Goal: Task Accomplishment & Management: Manage account settings

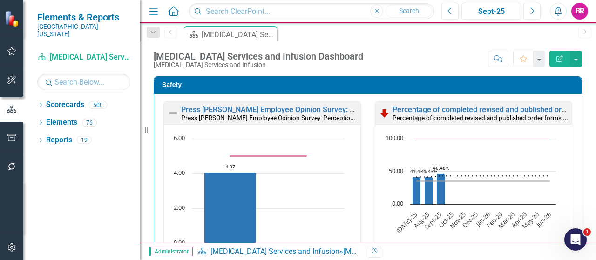
scroll to position [0, 0]
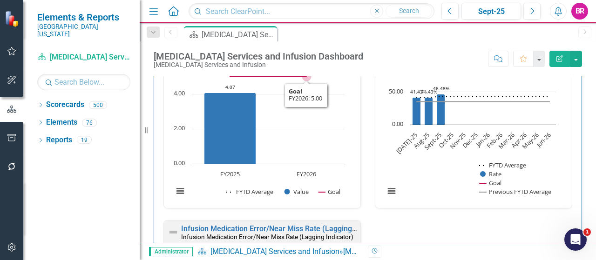
scroll to position [47, 0]
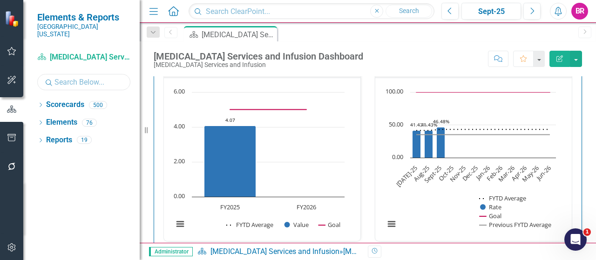
click at [61, 74] on input "text" at bounding box center [83, 82] width 93 height 16
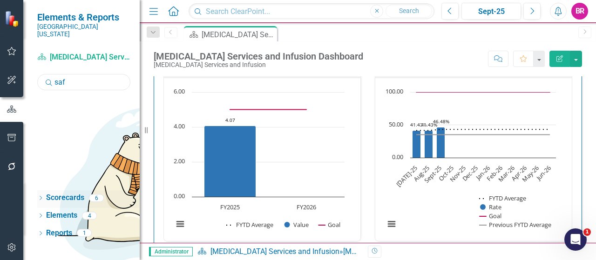
type input "saf"
click at [39, 196] on div "Dropdown" at bounding box center [40, 200] width 7 height 8
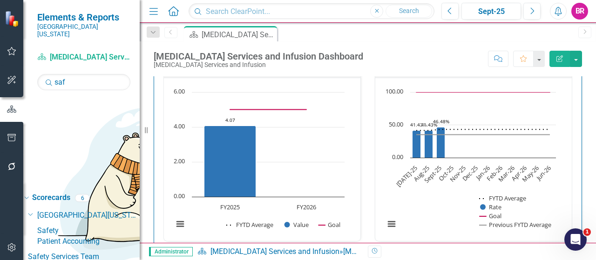
drag, startPoint x: 74, startPoint y: 133, endPoint x: 106, endPoint y: 186, distance: 62.1
click at [74, 226] on link "Safety" at bounding box center [88, 231] width 102 height 11
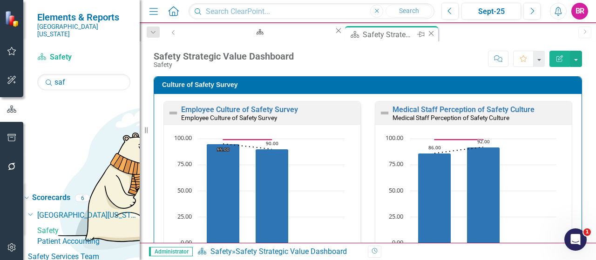
click at [427, 34] on icon "Close" at bounding box center [431, 33] width 9 height 7
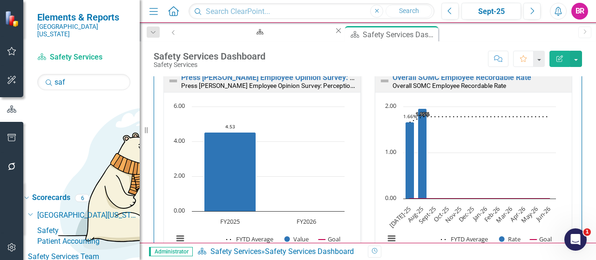
scroll to position [47, 0]
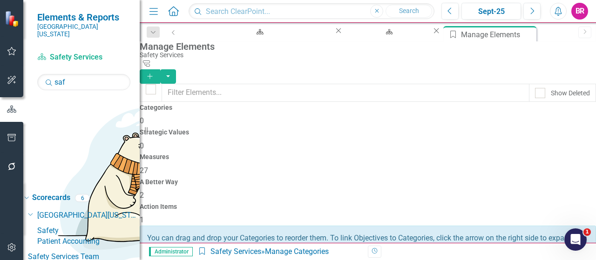
click at [148, 166] on span "27" at bounding box center [144, 170] width 8 height 9
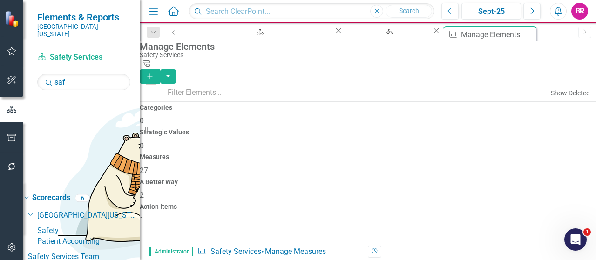
scroll to position [716, 0]
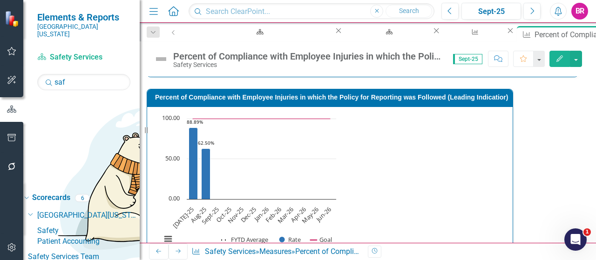
scroll to position [373, 0]
type textarea "4"
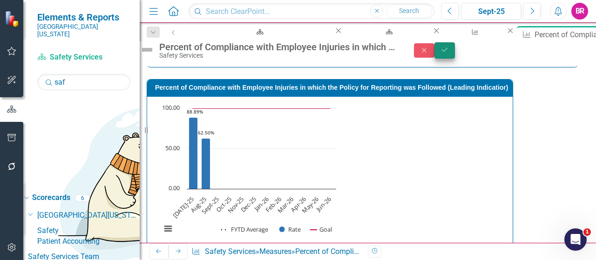
type textarea "7"
click at [449, 53] on icon "Save" at bounding box center [445, 50] width 8 height 7
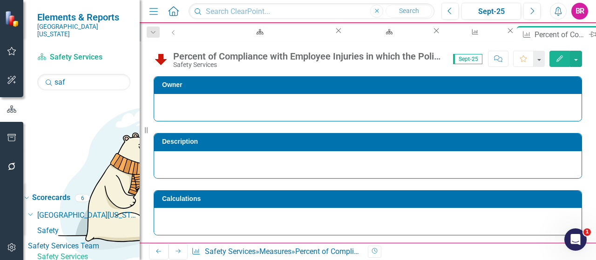
click at [596, 34] on icon "Close" at bounding box center [602, 33] width 9 height 7
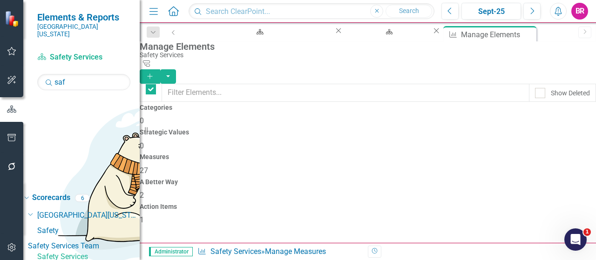
checkbox input "false"
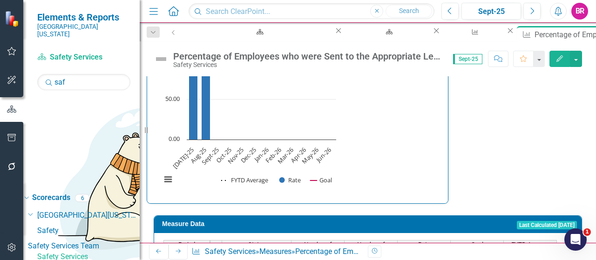
scroll to position [326, 0]
click at [335, 174] on tbody "Jul-23 Not Defined Aug-23 Not Defined Sep-23 Not Defined Oct-23 Not Defined Nov…" at bounding box center [359, 253] width 393 height 332
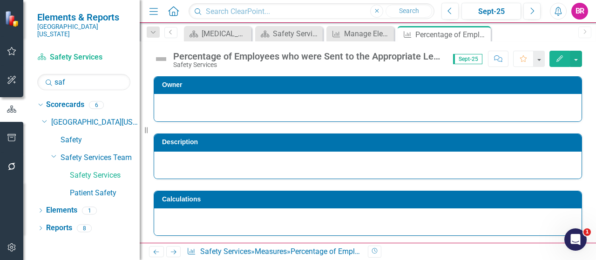
scroll to position [326, 0]
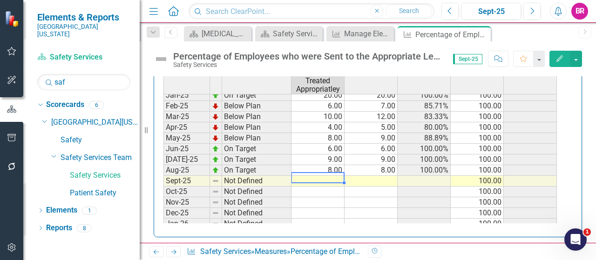
type textarea "6"
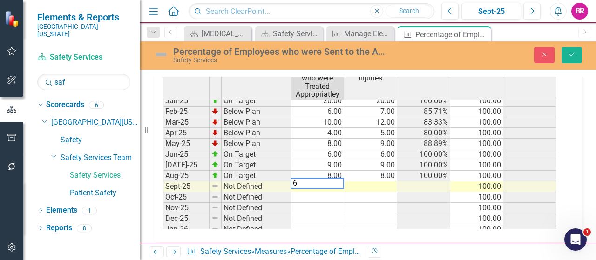
scroll to position [483, 0]
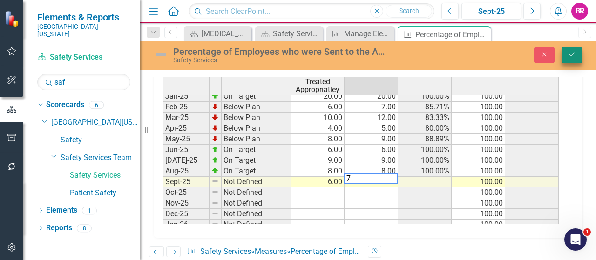
type textarea "7"
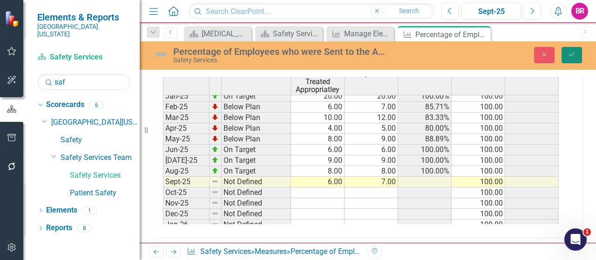
drag, startPoint x: 564, startPoint y: 53, endPoint x: 560, endPoint y: 50, distance: 5.0
click at [564, 52] on button "Save" at bounding box center [572, 55] width 20 height 16
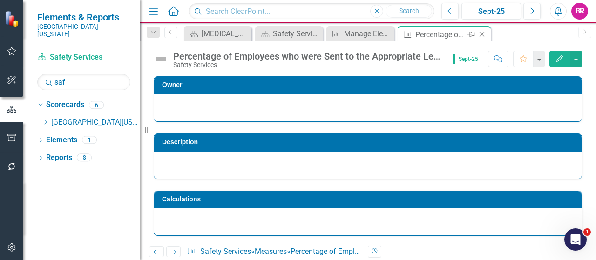
click at [482, 31] on icon "Close" at bounding box center [481, 34] width 9 height 7
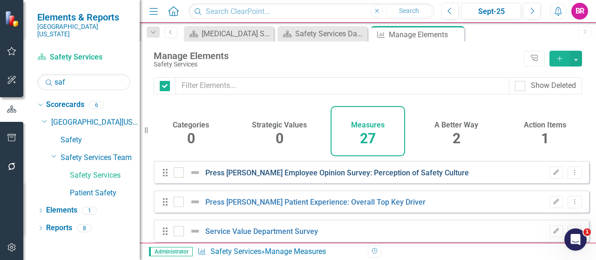
checkbox input "false"
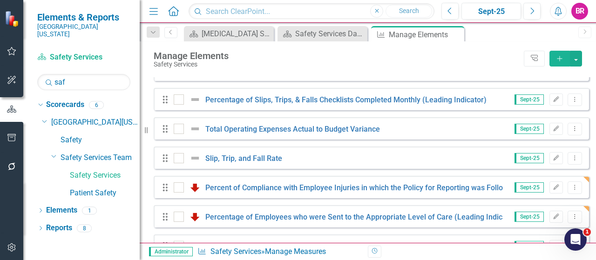
scroll to position [716, 0]
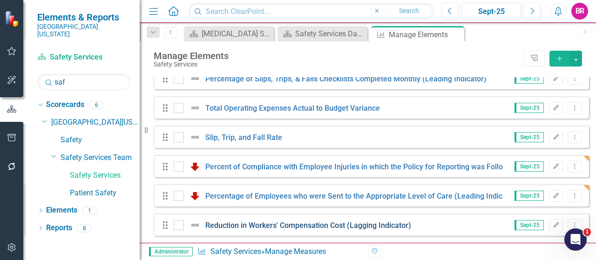
click at [261, 222] on link "Reduction in Workers' Compensation Cost (Lagging Indicator)" at bounding box center [308, 225] width 206 height 9
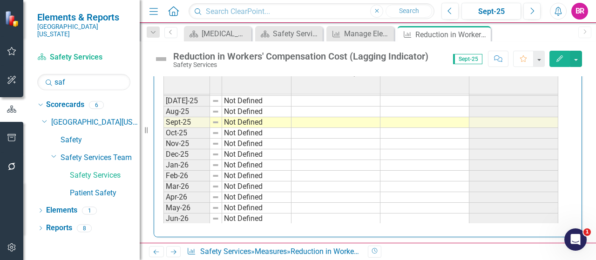
scroll to position [292, 0]
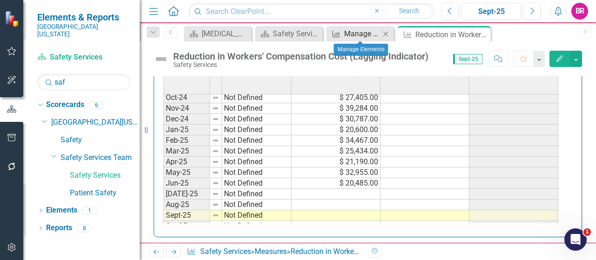
click at [346, 32] on div "Manage Elements" at bounding box center [362, 34] width 36 height 12
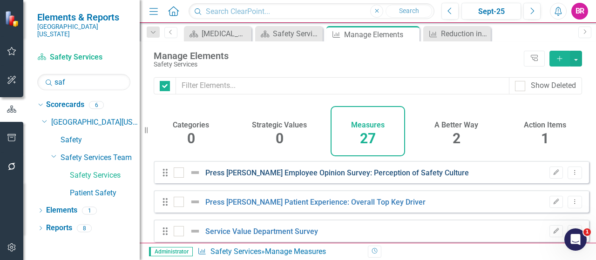
checkbox input "false"
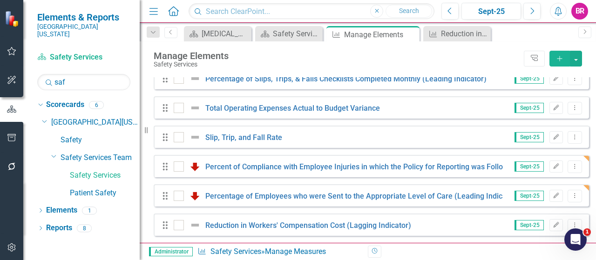
scroll to position [716, 0]
click at [301, 196] on link "Percentage of Employees who were Sent to the Appropriate Level of Care (Leading…" at bounding box center [361, 196] width 313 height 9
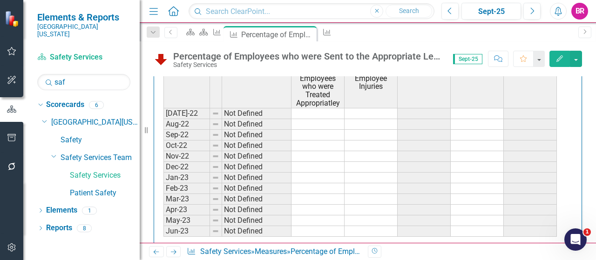
scroll to position [479, 0]
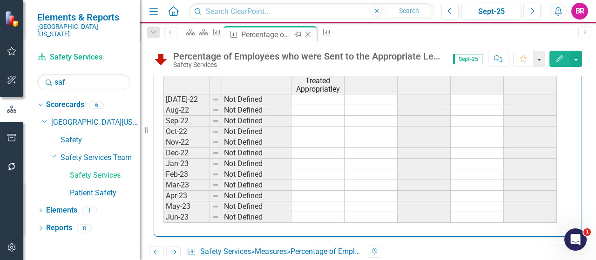
click at [312, 33] on icon "Close" at bounding box center [307, 34] width 9 height 7
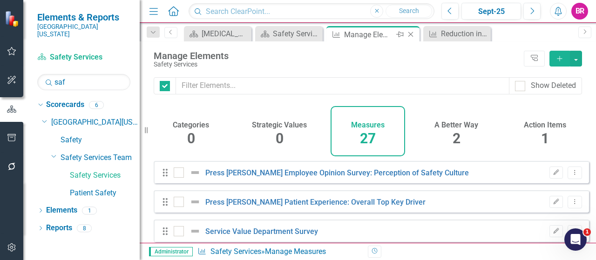
checkbox input "false"
click at [413, 36] on icon at bounding box center [410, 34] width 5 height 5
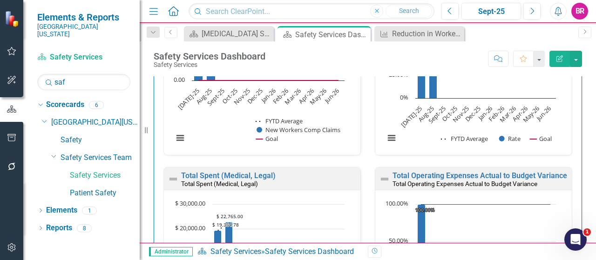
scroll to position [2189, 0]
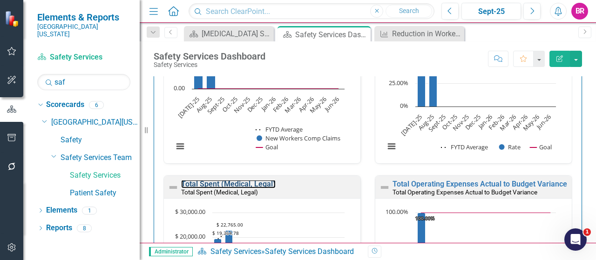
drag, startPoint x: 249, startPoint y: 178, endPoint x: 310, endPoint y: 2, distance: 186.4
click at [248, 180] on link "Total Spent (Medical, Legal)" at bounding box center [228, 184] width 95 height 9
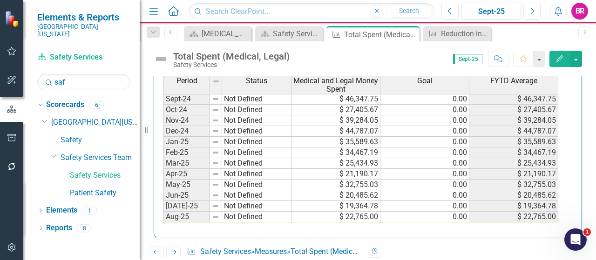
scroll to position [326, 0]
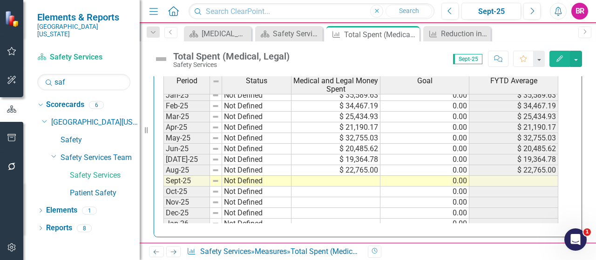
click at [371, 175] on tbody "Nov-23 Not Defined $ 54,858.00 0.00 $ 54,858.00 Dec-23 Not Defined $ 197,322.14…" at bounding box center [360, 111] width 395 height 343
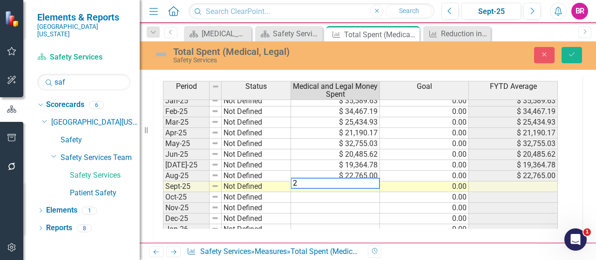
scroll to position [444, 0]
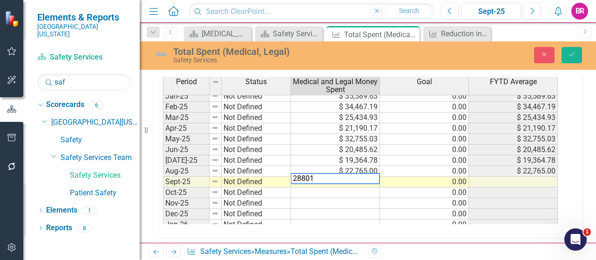
type textarea "28801"
click at [163, 191] on div "Period Status Medical and Legal Money Spent Goal FYTD Average Feb-24 Not Define…" at bounding box center [163, 119] width 0 height 330
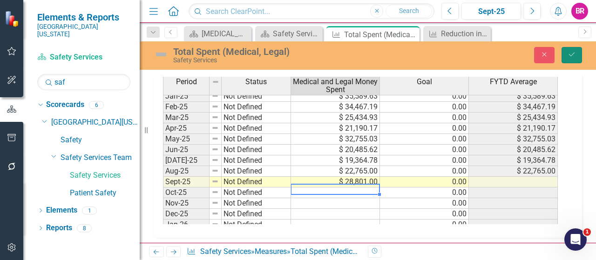
click at [580, 53] on button "Save" at bounding box center [572, 55] width 20 height 16
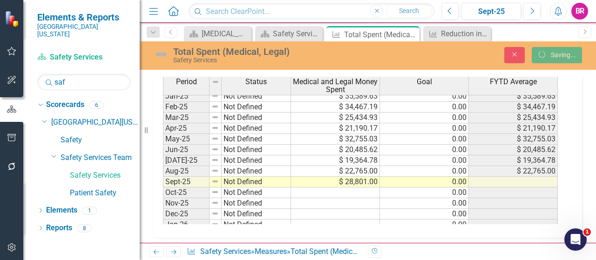
scroll to position [440, 0]
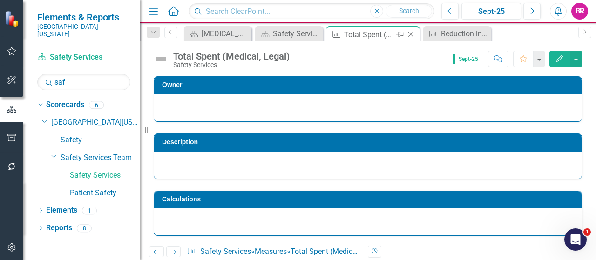
click at [411, 33] on icon "Close" at bounding box center [410, 34] width 9 height 7
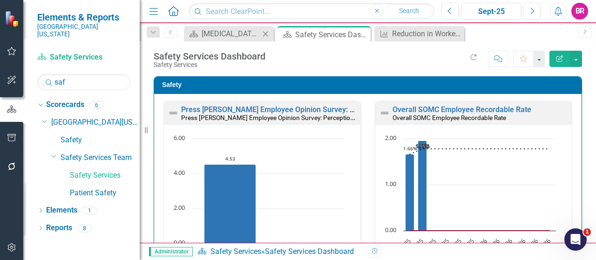
click at [211, 26] on div "Scorecard Cancer Services and Infusion Dashboard Close" at bounding box center [229, 33] width 90 height 15
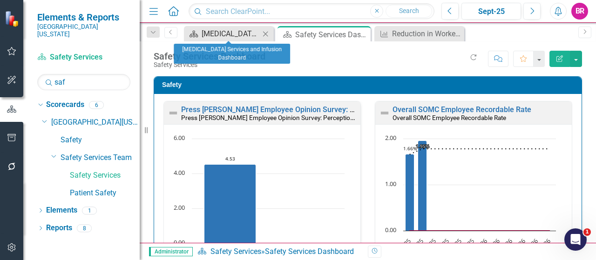
click at [219, 32] on div "[MEDICAL_DATA] Services and Infusion Dashboard" at bounding box center [231, 34] width 58 height 12
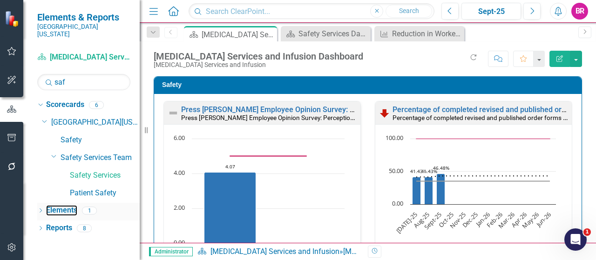
click at [67, 205] on link "Elements" at bounding box center [61, 210] width 31 height 11
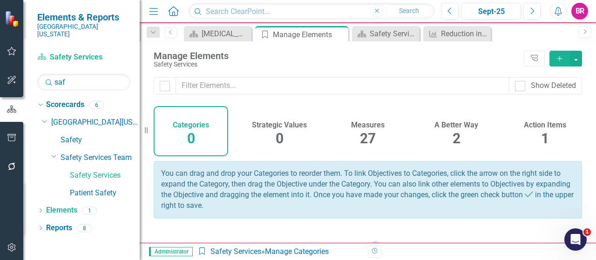
click at [541, 135] on span "1" at bounding box center [545, 138] width 8 height 16
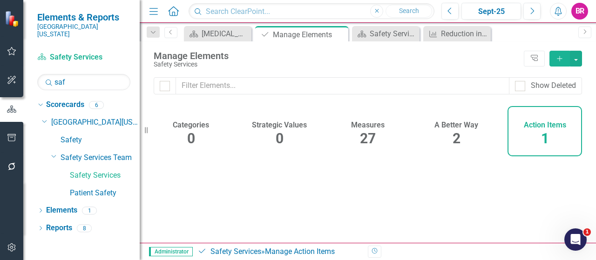
click at [460, 136] on div "A Better Way 2" at bounding box center [456, 131] width 75 height 50
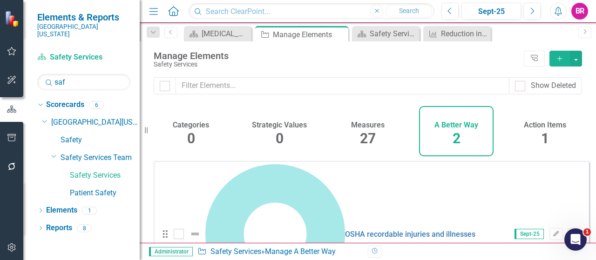
click at [558, 55] on icon "Add" at bounding box center [560, 58] width 8 height 7
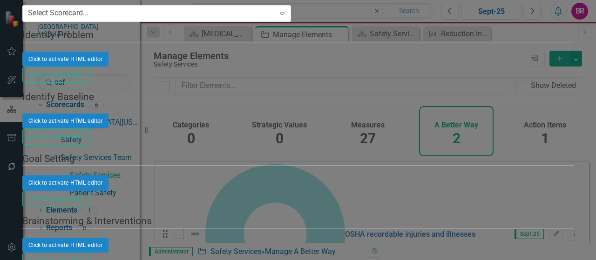
paste input "Staff Work Together to Care for You"
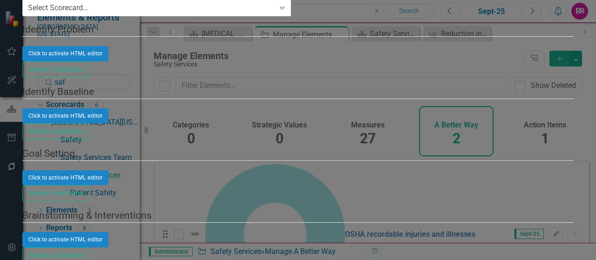
scroll to position [47, 0]
type input "Staff Work Together to Care for You"
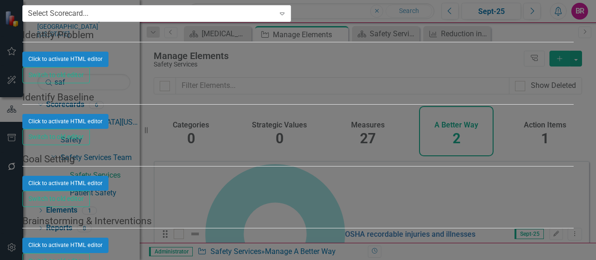
type input "stac"
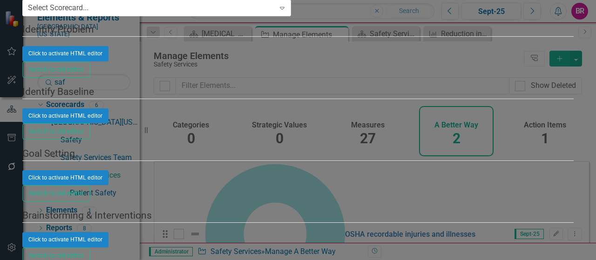
scroll to position [140, 0]
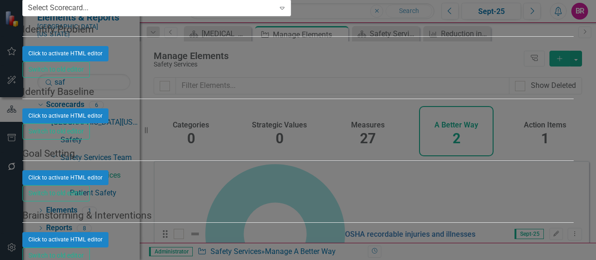
scroll to position [885, 0]
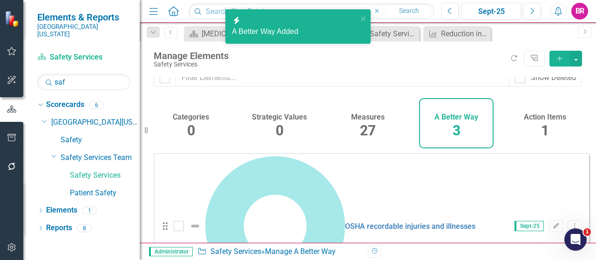
scroll to position [12, 0]
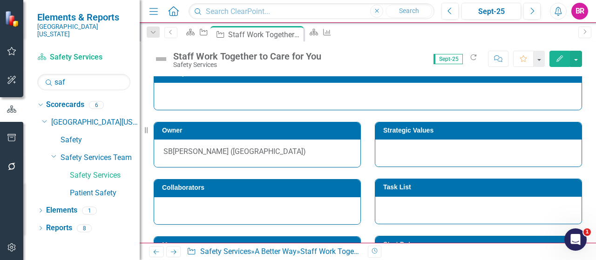
scroll to position [93, 0]
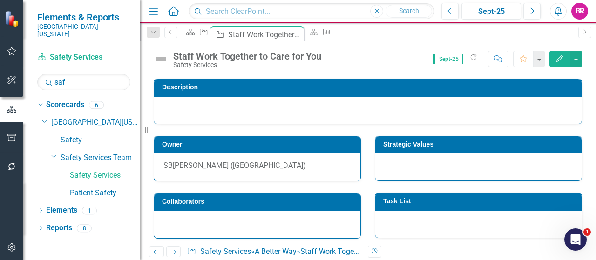
click at [274, 124] on div at bounding box center [367, 110] width 427 height 27
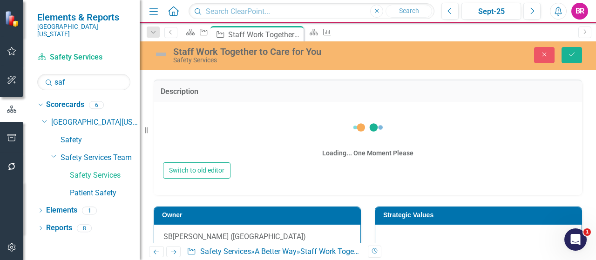
click at [235, 163] on div "Loading... One Moment Please" at bounding box center [368, 136] width 410 height 54
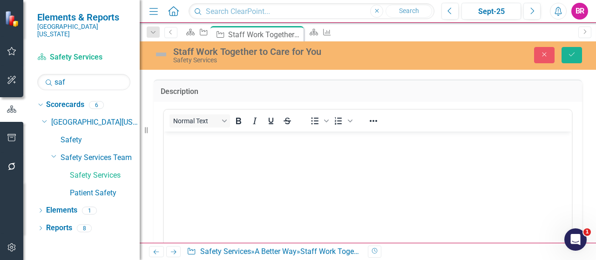
scroll to position [0, 0]
click at [194, 130] on div "Normal Text" at bounding box center [232, 121] width 137 height 18
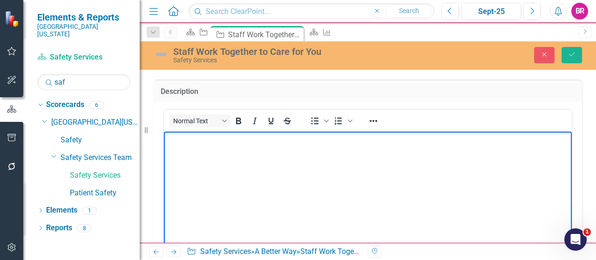
click at [200, 145] on p "Rich Text Area. Press ALT-0 for help." at bounding box center [367, 139] width 403 height 11
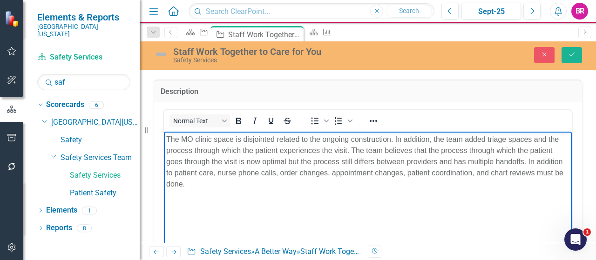
click at [373, 68] on div at bounding box center [368, 68] width 428 height 0
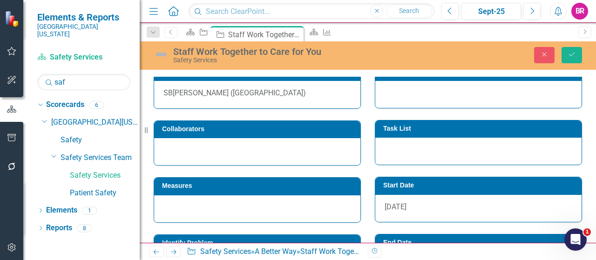
scroll to position [373, 0]
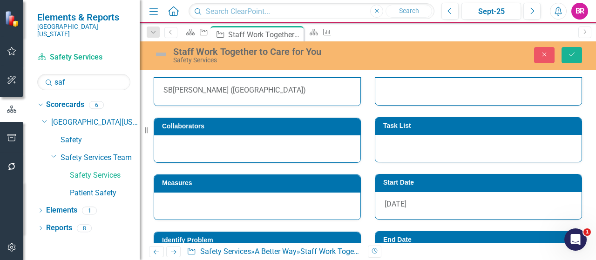
click at [421, 72] on h3 "Strategic Values" at bounding box center [480, 68] width 194 height 7
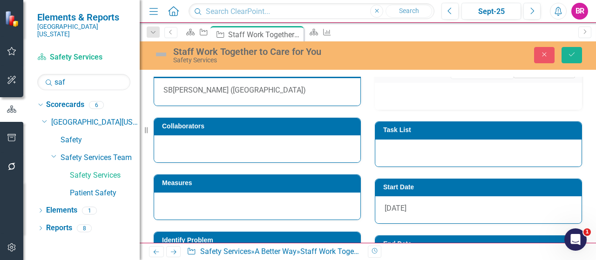
click at [524, 78] on button "Link Tag Link Strategic Value" at bounding box center [544, 73] width 61 height 10
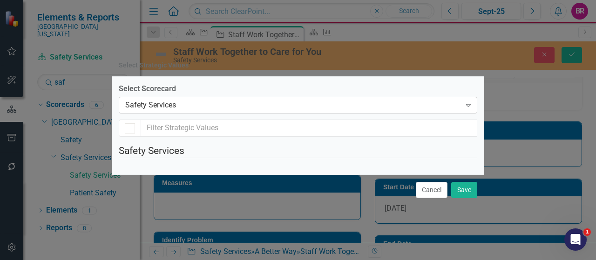
click at [246, 100] on div "Safety Services" at bounding box center [293, 105] width 336 height 11
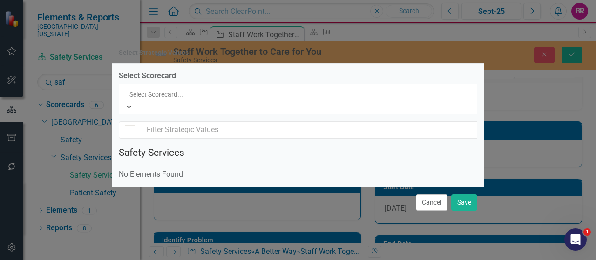
scroll to position [2478, 0]
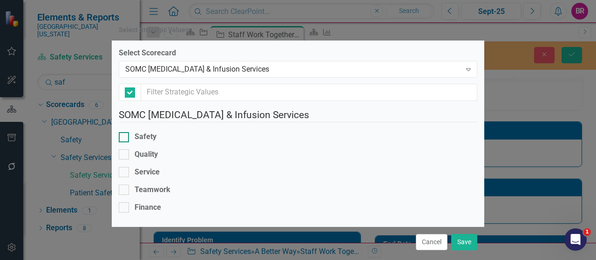
checkbox input "false"
click at [151, 167] on div "Service" at bounding box center [147, 172] width 25 height 11
click at [125, 167] on input "Service" at bounding box center [122, 170] width 6 height 6
checkbox input "true"
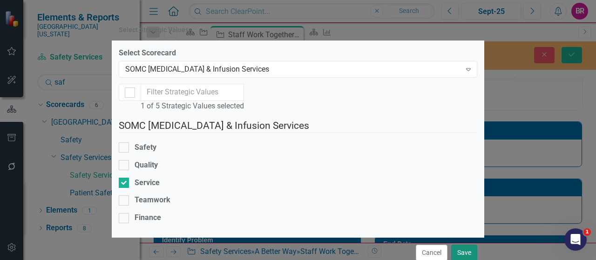
click at [469, 245] on button "Save" at bounding box center [464, 253] width 26 height 16
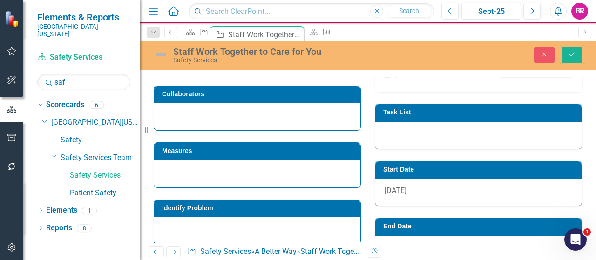
scroll to position [419, 0]
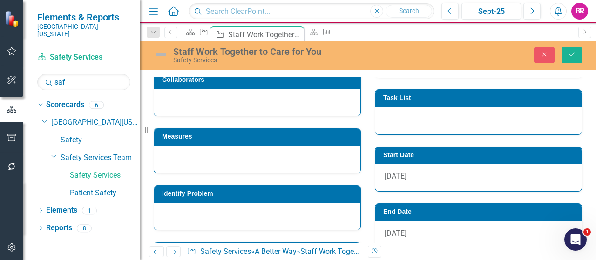
click at [225, 140] on h3 "Measures" at bounding box center [259, 136] width 194 height 7
click at [280, 140] on h3 "Measures" at bounding box center [259, 136] width 194 height 7
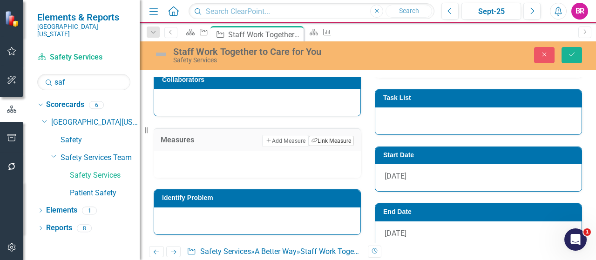
click at [326, 146] on button "Link Tag Link Measure" at bounding box center [331, 141] width 45 height 10
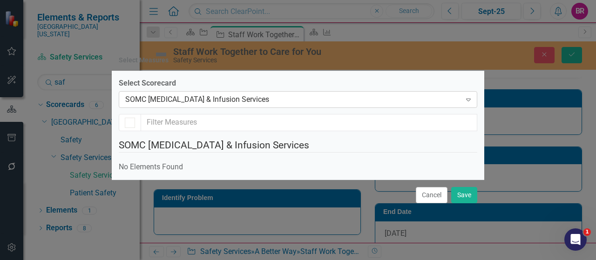
click at [207, 95] on div "SOMC [MEDICAL_DATA] & Infusion Services" at bounding box center [293, 100] width 336 height 11
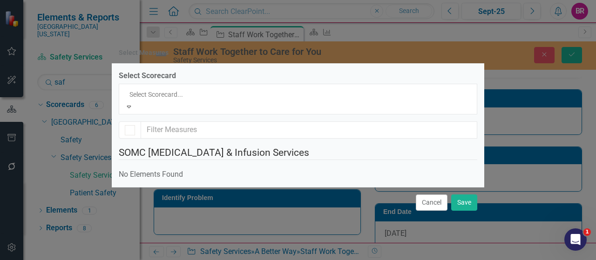
scroll to position [2523, 0]
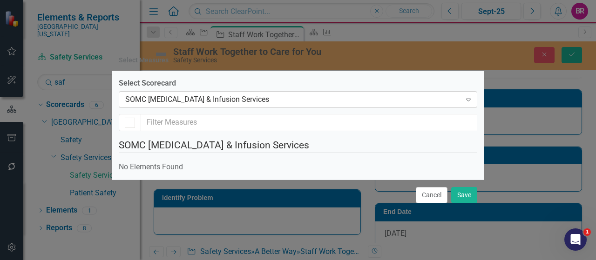
click at [188, 95] on div "SOMC [MEDICAL_DATA] & Infusion Services" at bounding box center [293, 100] width 336 height 11
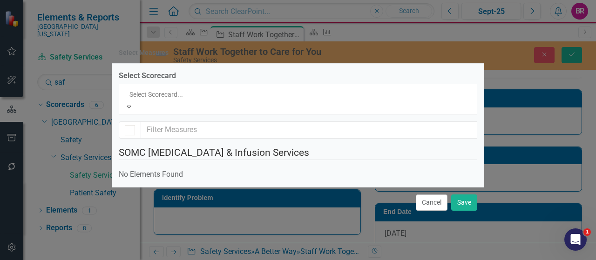
scroll to position [2570, 0]
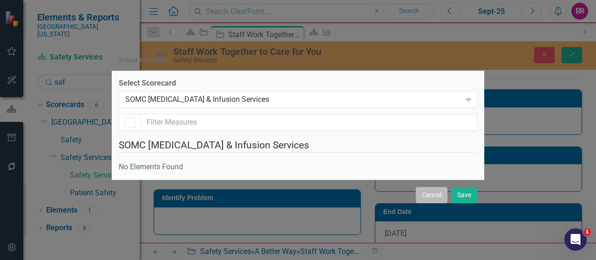
click at [428, 203] on button "Cancel" at bounding box center [432, 195] width 32 height 16
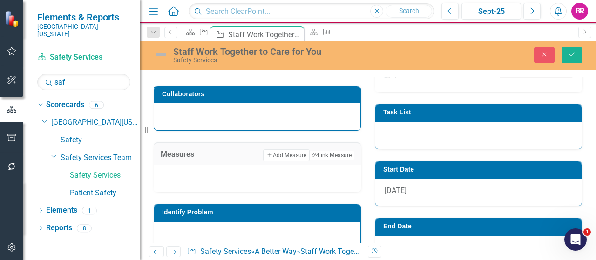
scroll to position [419, 0]
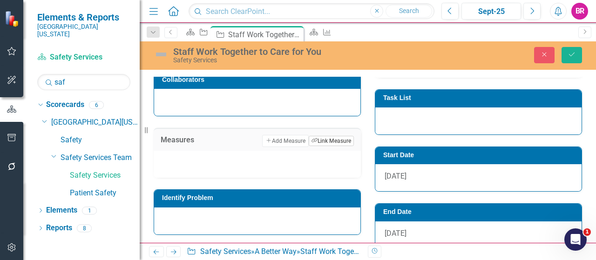
click at [329, 146] on button "Link Tag Link Measure" at bounding box center [331, 141] width 45 height 10
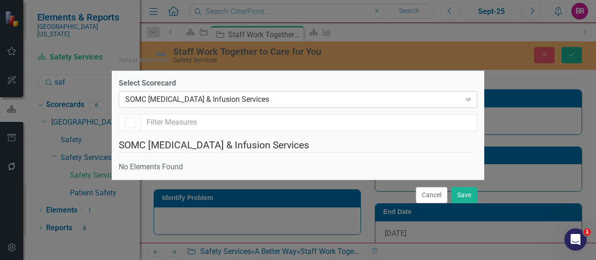
click at [239, 95] on div "SOMC [MEDICAL_DATA] & Infusion Services" at bounding box center [293, 100] width 336 height 11
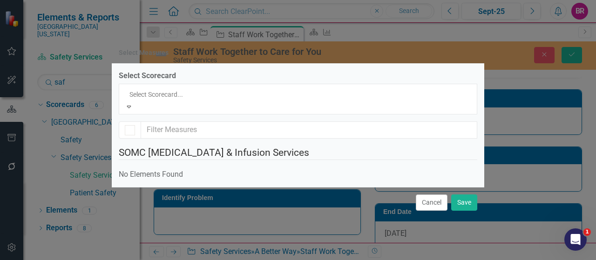
scroll to position [2570, 0]
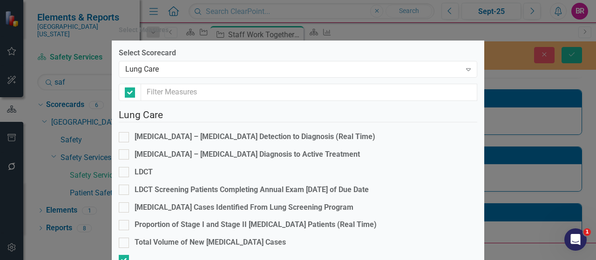
checkbox input "false"
click at [209, 69] on div "Lung Care" at bounding box center [293, 69] width 336 height 11
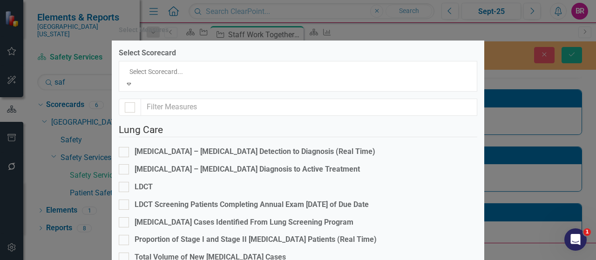
scroll to position [2554, 0]
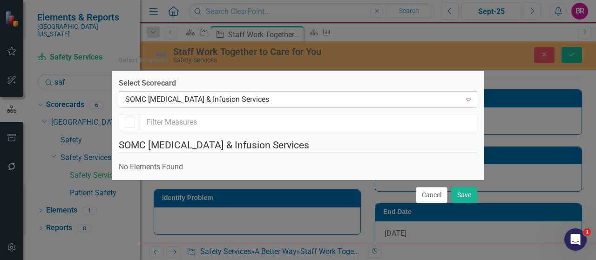
click at [217, 95] on div "SOMC [MEDICAL_DATA] & Infusion Services" at bounding box center [293, 100] width 336 height 11
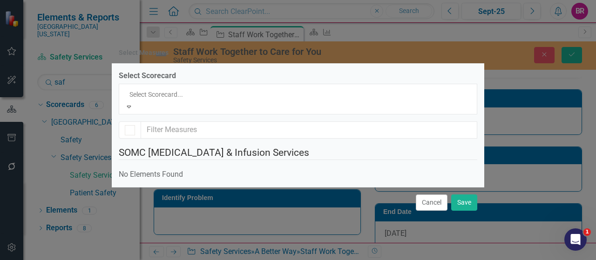
scroll to position [2570, 0]
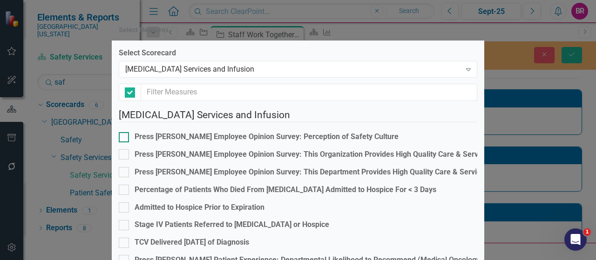
checkbox input "false"
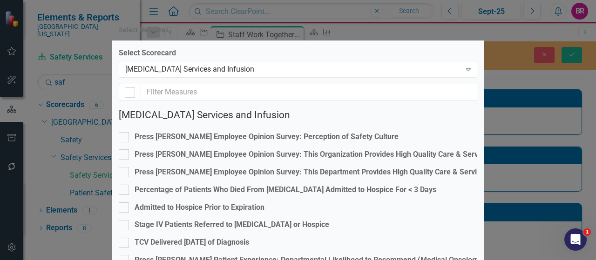
checkbox input "true"
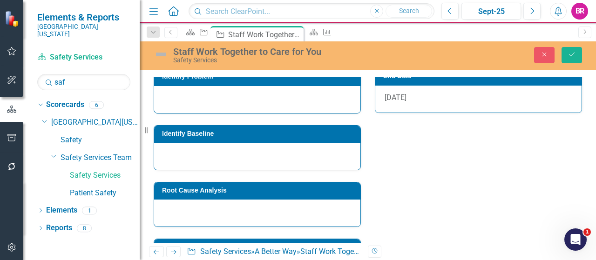
scroll to position [559, 0]
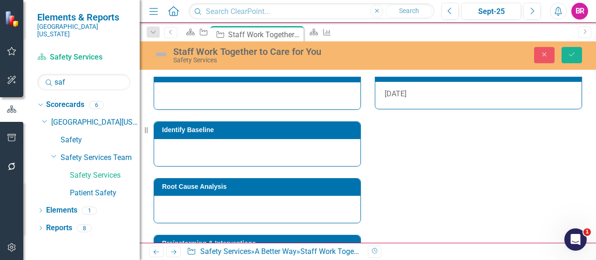
click at [239, 76] on h3 "Identify Problem" at bounding box center [259, 72] width 194 height 7
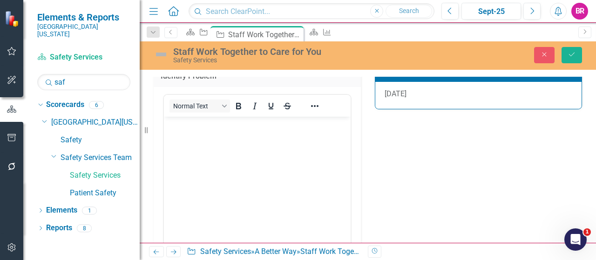
scroll to position [0, 0]
click at [218, 142] on body "Rich Text Area. Press ALT-0 for help." at bounding box center [257, 186] width 187 height 140
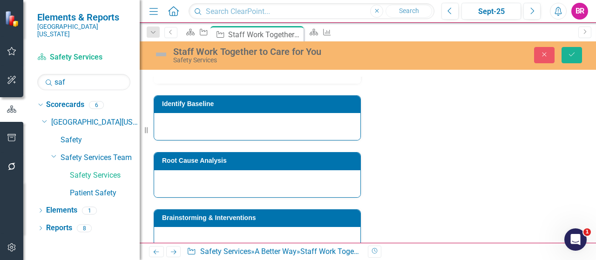
scroll to position [792, 0]
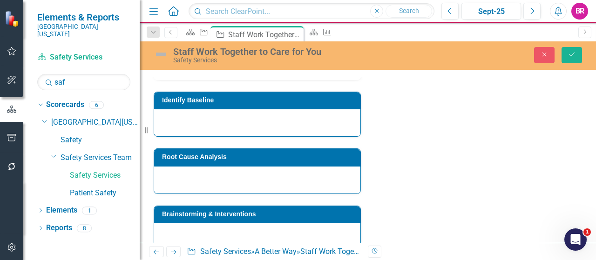
click at [244, 136] on div at bounding box center [257, 122] width 206 height 27
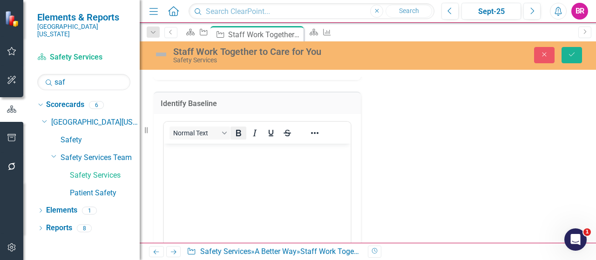
scroll to position [0, 0]
click at [206, 157] on body "Rich Text Area. Press ALT-0 for help." at bounding box center [257, 214] width 187 height 140
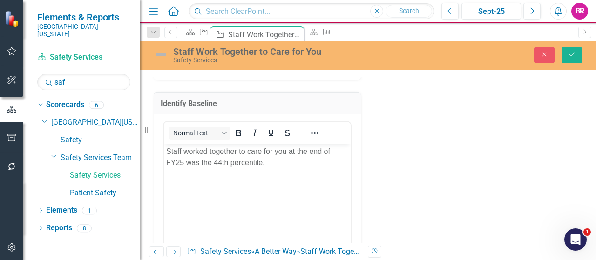
click at [383, 156] on div "Owner SB Stacey Bryant (Cancer Center) Collaborators Measures Add Add Measure L…" at bounding box center [368, 155] width 442 height 1052
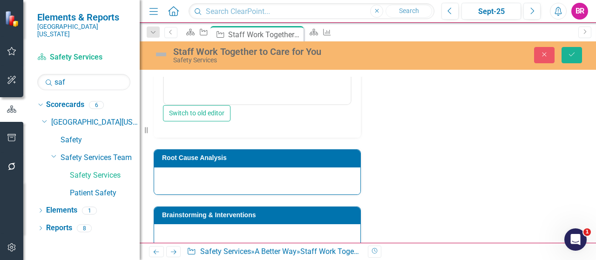
scroll to position [1024, 0]
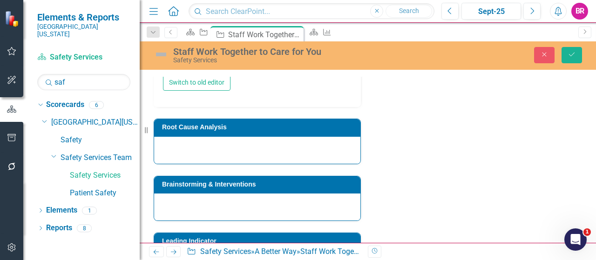
click at [215, 131] on h3 "Root Cause Analysis" at bounding box center [259, 127] width 194 height 7
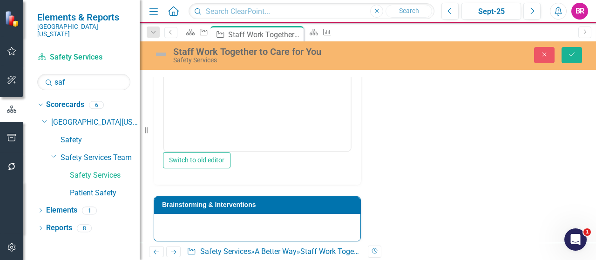
scroll to position [1211, 0]
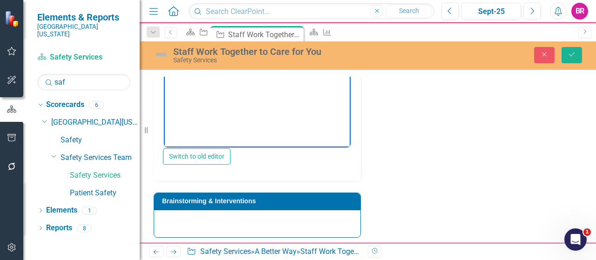
click at [212, 93] on body "Rich Text Area. Press ALT-0 for help." at bounding box center [257, 55] width 187 height 140
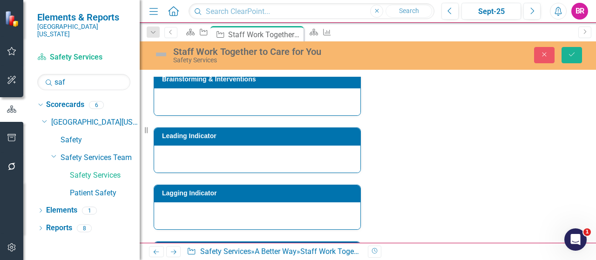
scroll to position [1350, 0]
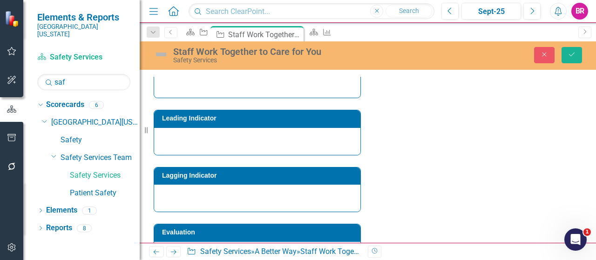
click at [250, 65] on h3 "Brainstorming & Interventions" at bounding box center [259, 61] width 194 height 7
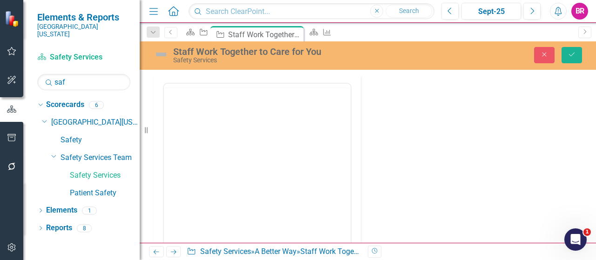
scroll to position [0, 0]
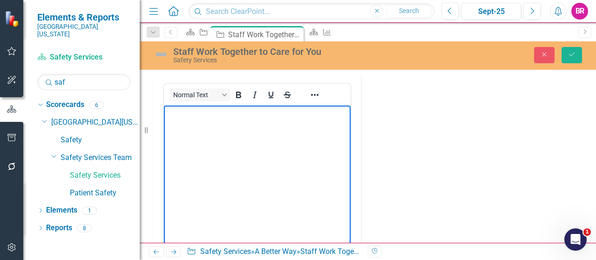
click at [214, 135] on body "Rich Text Area. Press ALT-0 for help." at bounding box center [257, 175] width 187 height 140
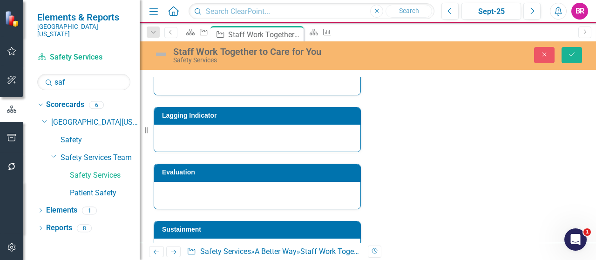
scroll to position [1611, 0]
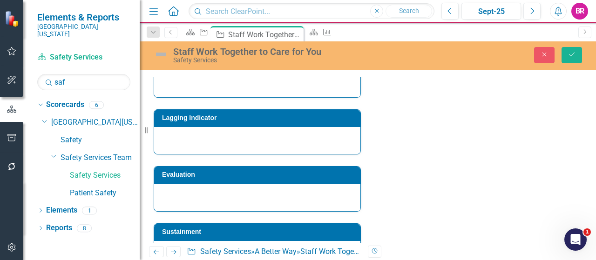
click at [244, 122] on h3 "Lagging Indicator" at bounding box center [259, 118] width 194 height 7
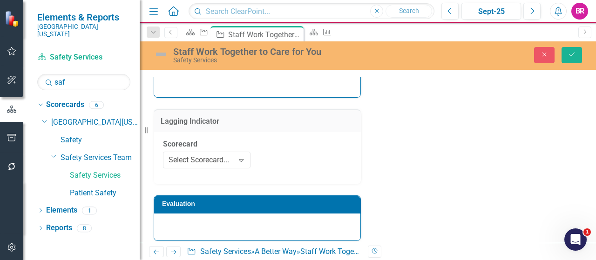
scroll to position [1658, 0]
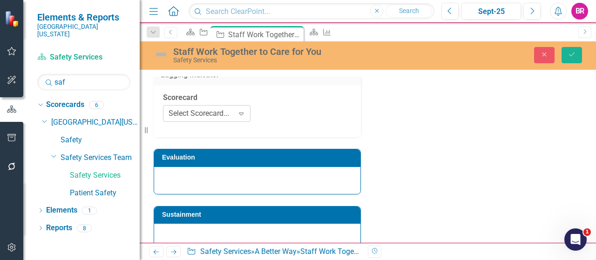
click at [242, 117] on icon "Expand" at bounding box center [241, 113] width 9 height 7
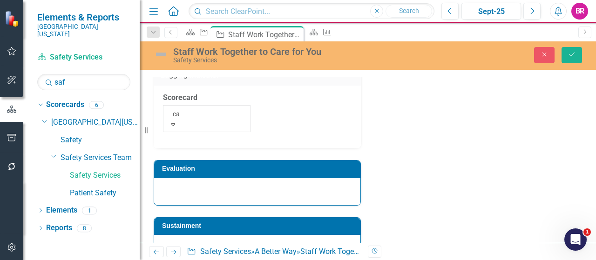
type input "can"
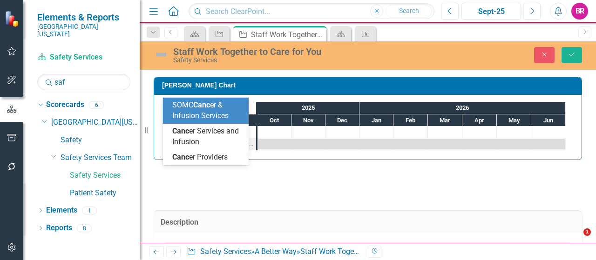
type input "cance"
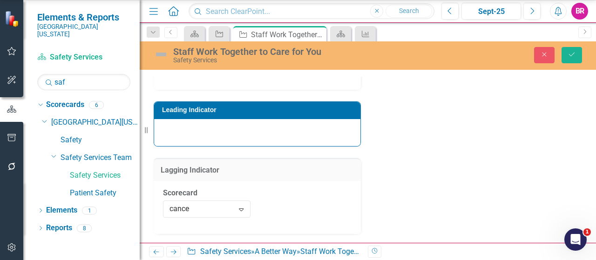
scroll to position [1611, 0]
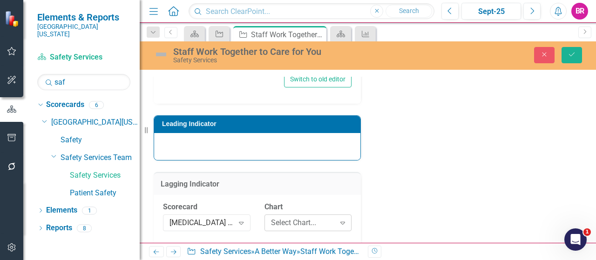
click at [297, 215] on div "Select Chart... Expand" at bounding box center [309, 223] width 88 height 17
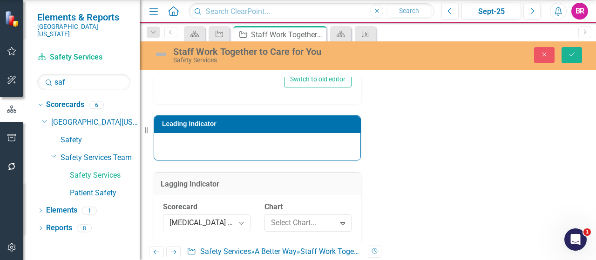
scroll to position [4171, 0]
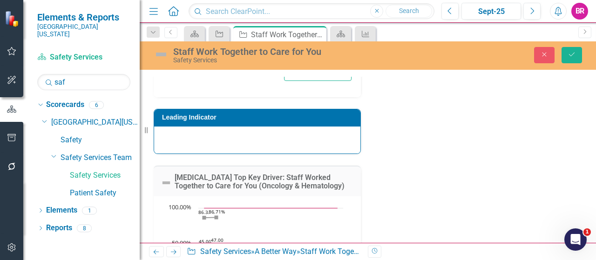
scroll to position [1658, 0]
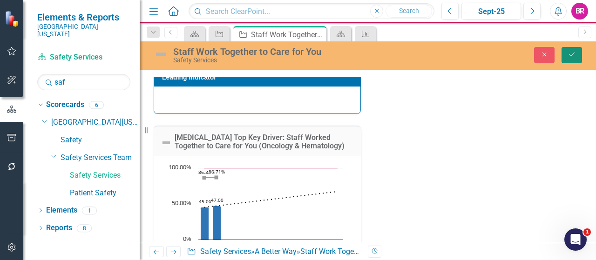
click at [571, 60] on button "Save" at bounding box center [572, 55] width 20 height 16
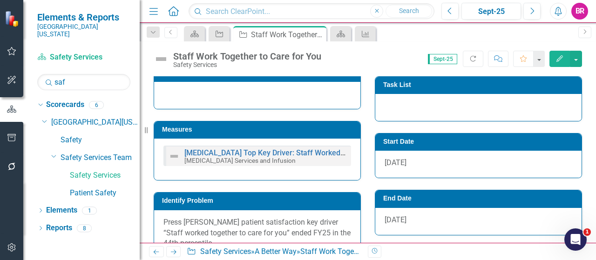
scroll to position [279, 0]
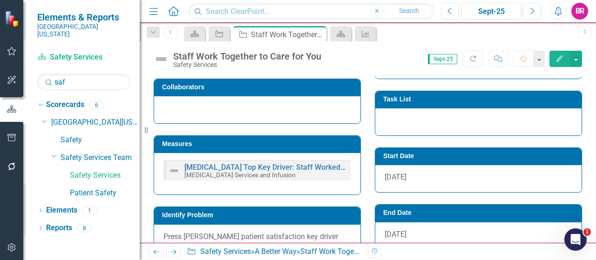
click at [430, 103] on h3 "Task List" at bounding box center [480, 99] width 194 height 7
click at [431, 103] on h3 "Task List" at bounding box center [480, 99] width 194 height 7
click at [485, 108] on td "Task List" at bounding box center [480, 101] width 194 height 14
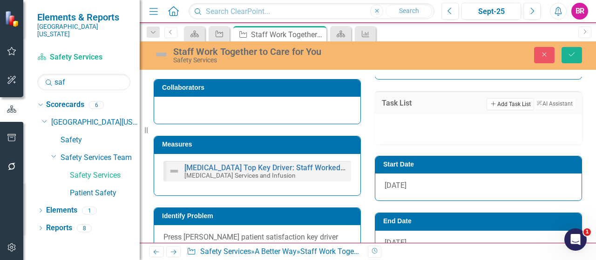
click at [507, 110] on button "Add Add Task List" at bounding box center [510, 104] width 47 height 12
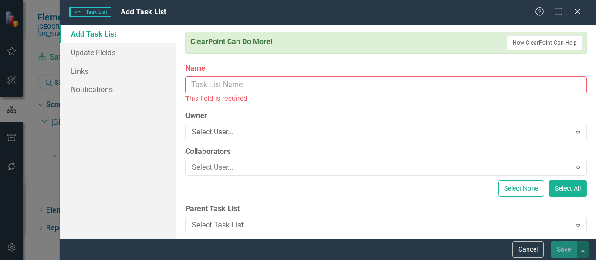
click at [251, 79] on input "Name" at bounding box center [385, 84] width 401 height 17
paste input "Create Process Map"
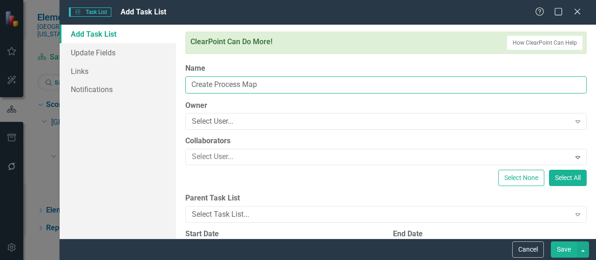
type input "Create Process Map"
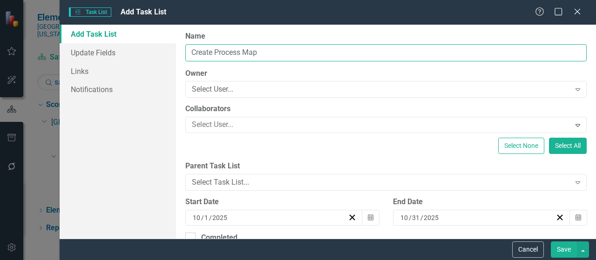
scroll to position [47, 0]
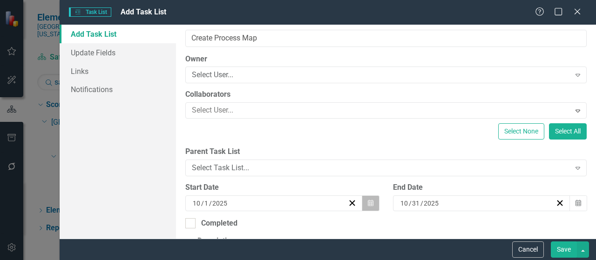
click at [368, 203] on icon "button" at bounding box center [371, 203] width 6 height 7
click at [225, 211] on button "‹" at bounding box center [217, 221] width 20 height 20
click at [577, 202] on button "Calendar" at bounding box center [579, 204] width 18 height 16
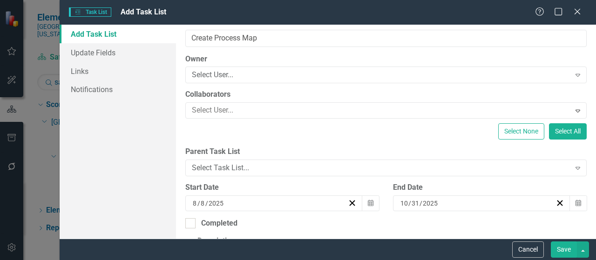
click at [420, 211] on button "‹" at bounding box center [424, 221] width 20 height 20
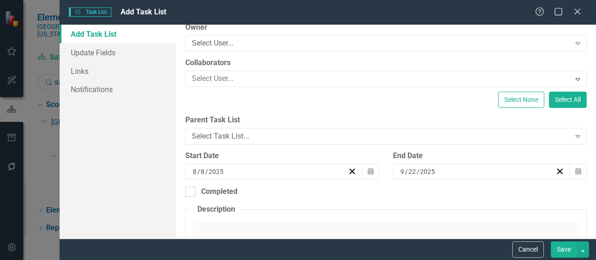
scroll to position [93, 0]
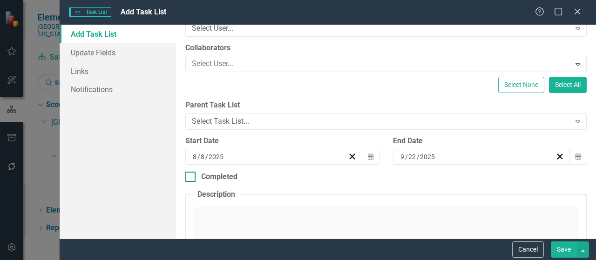
click at [217, 174] on div "Completed" at bounding box center [219, 177] width 36 height 11
click at [191, 174] on input "Completed" at bounding box center [188, 175] width 6 height 6
checkbox input "true"
click at [570, 206] on button "Calendar" at bounding box center [579, 211] width 18 height 16
click at [227, 218] on button "‹" at bounding box center [217, 228] width 20 height 20
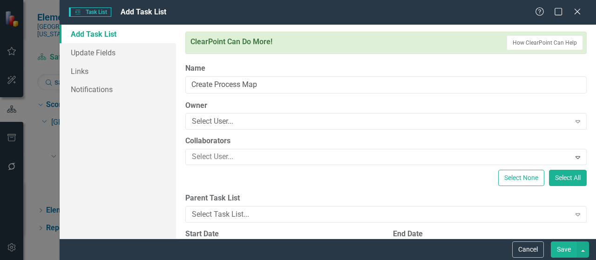
scroll to position [0, 0]
click at [569, 250] on button "Save" at bounding box center [564, 250] width 26 height 16
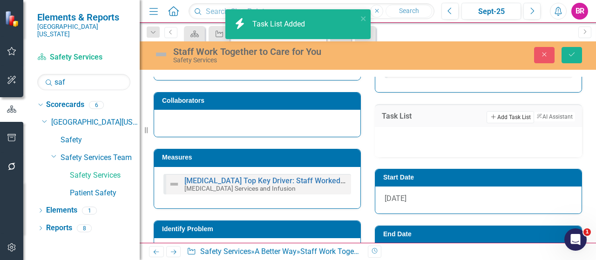
scroll to position [292, 0]
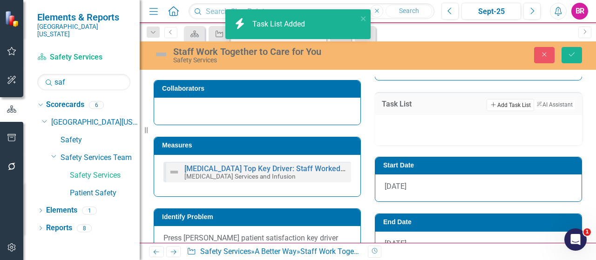
click at [487, 111] on button "Add Add Task List" at bounding box center [510, 105] width 47 height 12
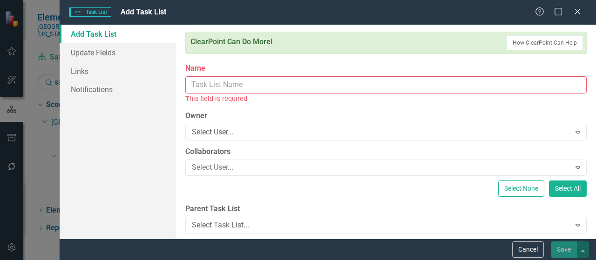
click at [217, 83] on input "Name" at bounding box center [385, 84] width 401 height 17
paste input "Conduct brainstorming session"
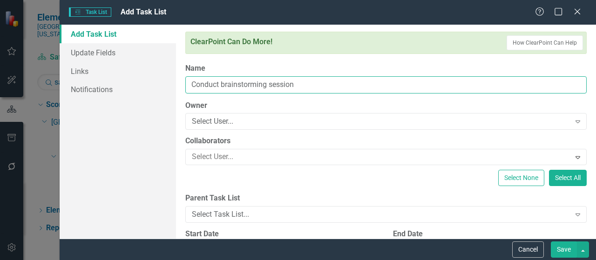
click at [225, 82] on input "Conduct brainstorming session" at bounding box center [385, 84] width 401 height 17
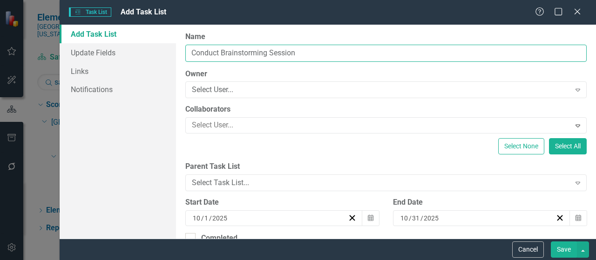
scroll to position [47, 0]
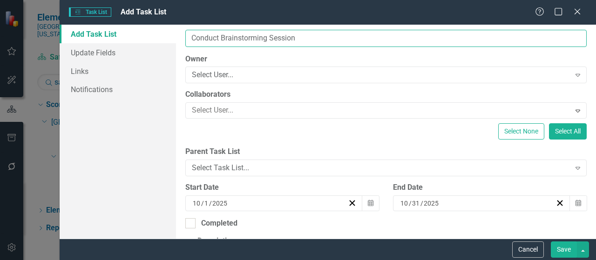
type input "Conduct Brainstorming Session"
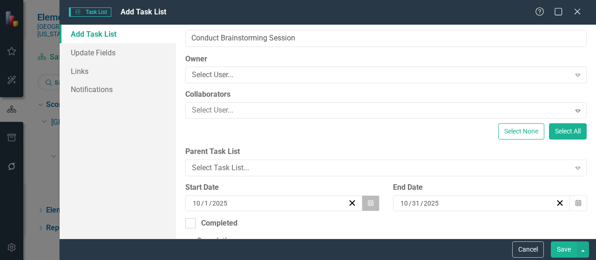
click at [371, 200] on button "Calendar" at bounding box center [371, 204] width 18 height 16
click at [227, 211] on button "‹" at bounding box center [217, 221] width 20 height 20
click at [578, 204] on button "Calendar" at bounding box center [579, 204] width 18 height 16
click at [427, 211] on button "‹" at bounding box center [424, 221] width 20 height 20
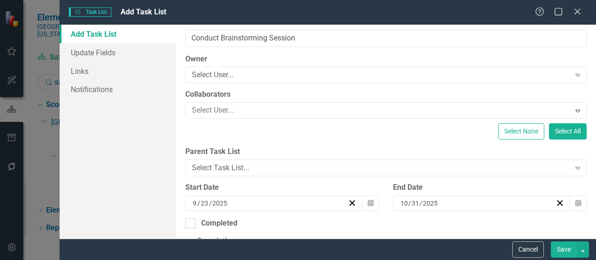
click at [218, 220] on div "Completed" at bounding box center [219, 223] width 36 height 11
click at [191, 220] on input "Completed" at bounding box center [188, 221] width 6 height 6
checkbox input "true"
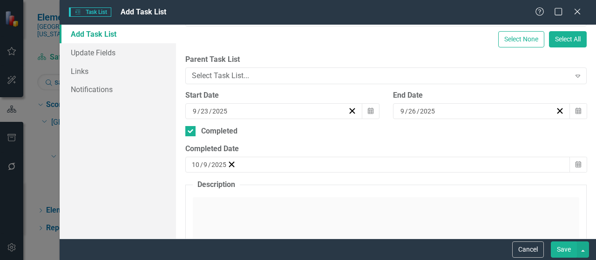
scroll to position [140, 0]
click at [575, 161] on button "Calendar" at bounding box center [579, 164] width 18 height 16
click at [227, 172] on button "‹" at bounding box center [217, 182] width 20 height 20
click at [326, 255] on button "26" at bounding box center [313, 263] width 23 height 17
click at [561, 249] on button "Save" at bounding box center [564, 250] width 26 height 16
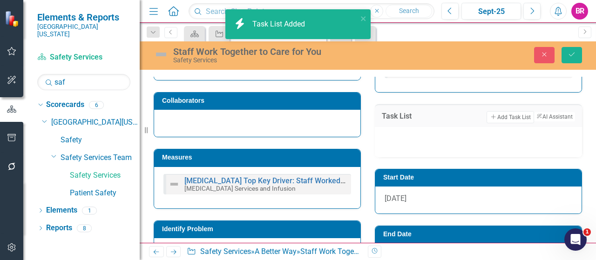
scroll to position [304, 0]
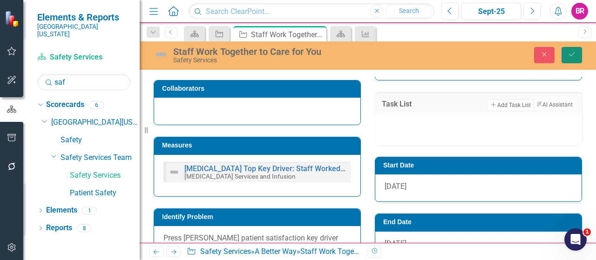
click at [574, 56] on icon "Save" at bounding box center [572, 54] width 8 height 7
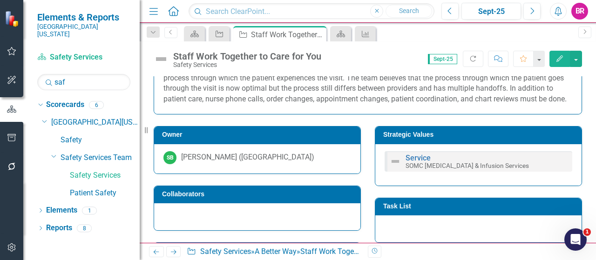
scroll to position [186, 0]
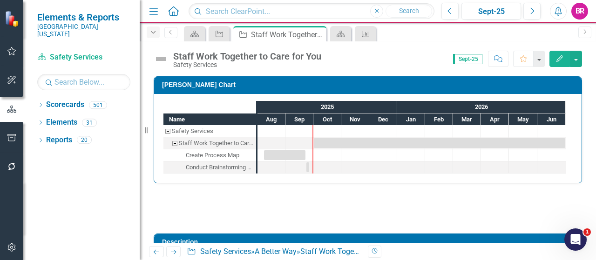
click at [152, 34] on icon "Dropdown" at bounding box center [153, 32] width 8 height 7
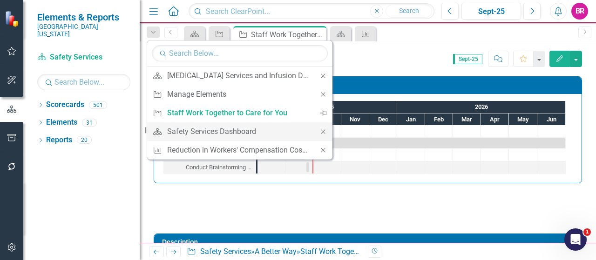
click at [324, 129] on icon "Close" at bounding box center [323, 132] width 8 height 7
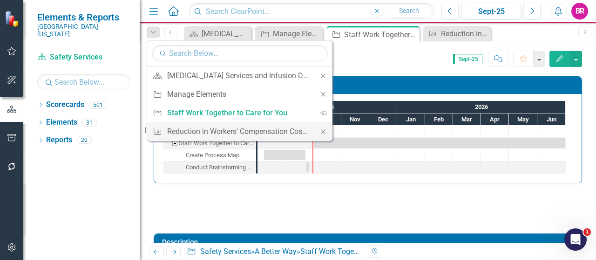
click at [322, 133] on icon "Close" at bounding box center [323, 132] width 8 height 7
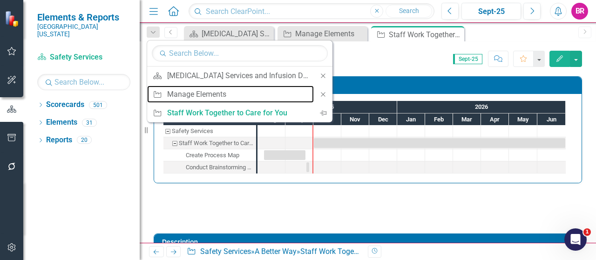
click at [190, 92] on div "Manage Elements" at bounding box center [238, 94] width 142 height 12
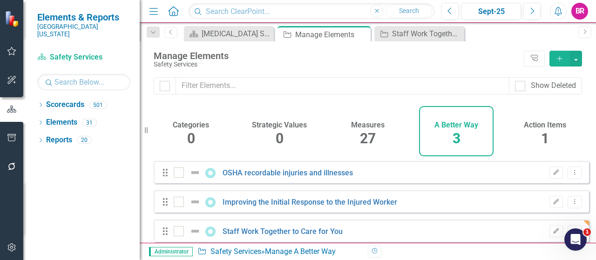
click at [372, 129] on div "27" at bounding box center [368, 139] width 16 height 20
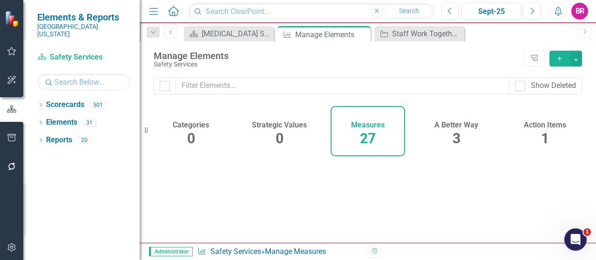
click at [557, 60] on icon "Add" at bounding box center [560, 58] width 8 height 7
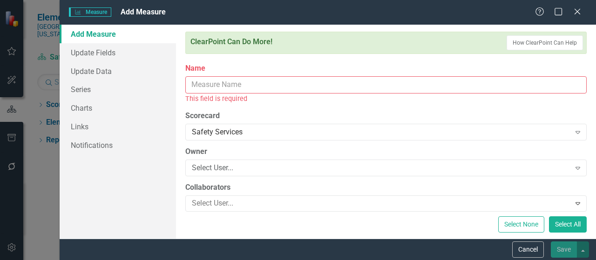
click at [245, 90] on input "Name" at bounding box center [385, 84] width 401 height 17
drag, startPoint x: 260, startPoint y: 76, endPoint x: 264, endPoint y: 69, distance: 7.5
click at [263, 71] on div "Name This field is required" at bounding box center [385, 83] width 401 height 41
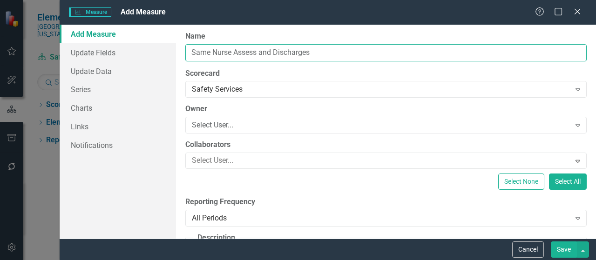
scroll to position [47, 0]
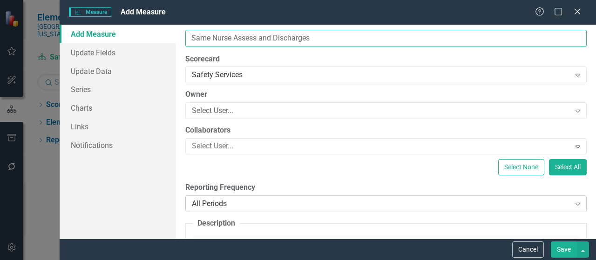
type input "Same Nurse Assess and Discharges"
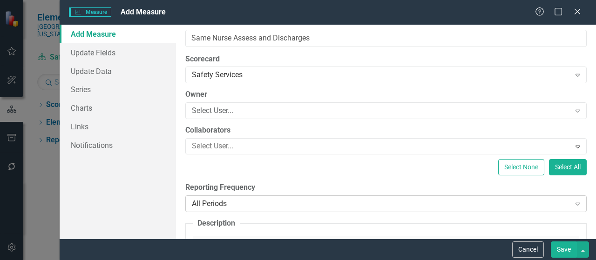
click at [275, 208] on div "All Periods Expand" at bounding box center [385, 204] width 401 height 17
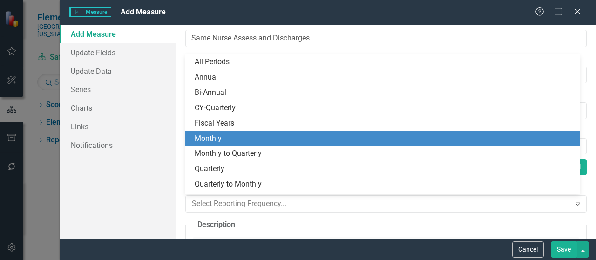
click at [251, 136] on div "Monthly" at bounding box center [385, 139] width 380 height 11
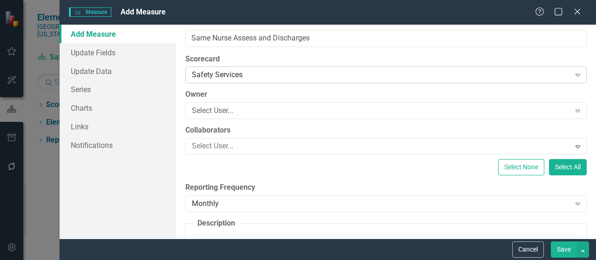
click at [573, 74] on icon "Expand" at bounding box center [577, 74] width 9 height 7
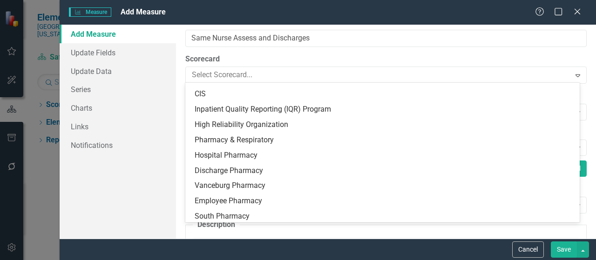
scroll to position [2478, 0]
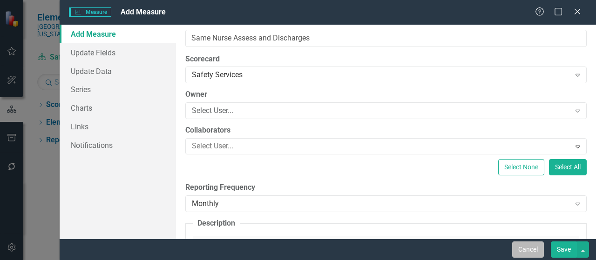
click at [532, 251] on button "Cancel" at bounding box center [528, 250] width 32 height 16
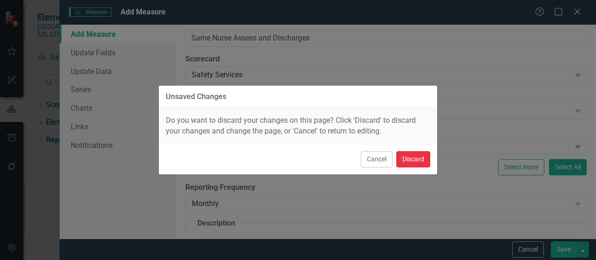
click at [420, 162] on button "Discard" at bounding box center [413, 159] width 34 height 16
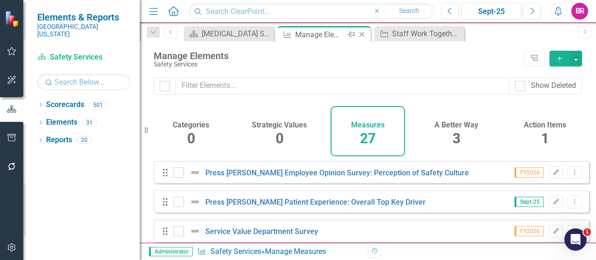
click at [362, 35] on icon "Close" at bounding box center [361, 34] width 9 height 7
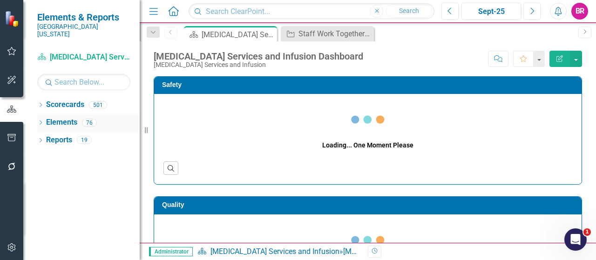
click at [62, 117] on link "Elements" at bounding box center [61, 122] width 31 height 11
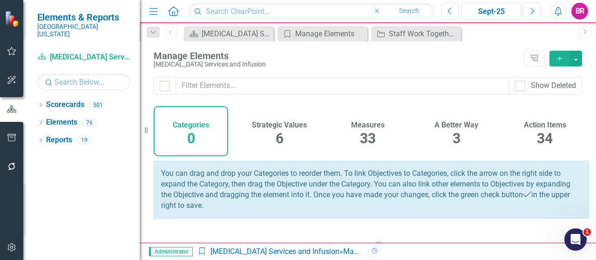
click at [368, 142] on span "33" at bounding box center [368, 138] width 16 height 16
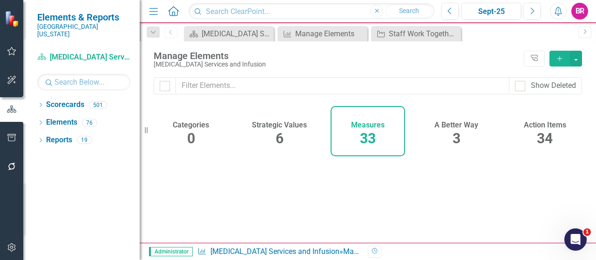
checkbox input "false"
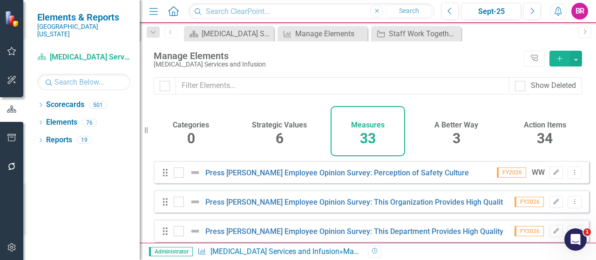
click at [454, 137] on span "3" at bounding box center [457, 138] width 8 height 16
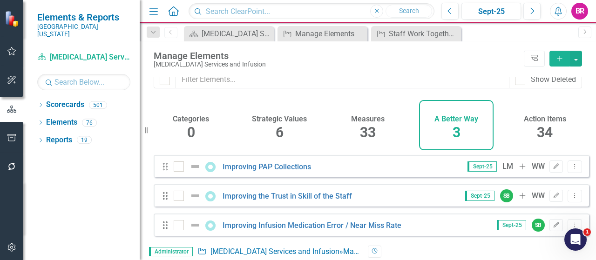
scroll to position [12, 0]
click at [420, 28] on div "Staff Work Together to Care for You" at bounding box center [418, 34] width 58 height 12
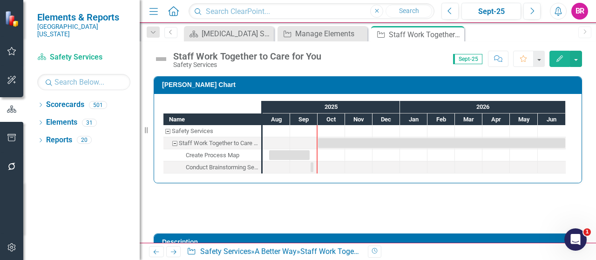
click at [560, 59] on icon "Edit" at bounding box center [560, 58] width 8 height 7
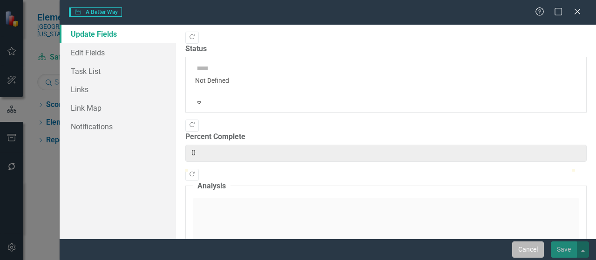
click at [529, 247] on button "Cancel" at bounding box center [528, 250] width 32 height 16
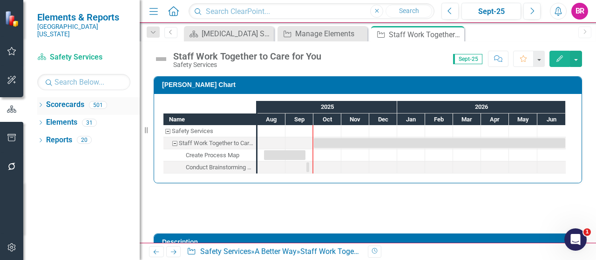
click at [39, 102] on div "Dropdown" at bounding box center [40, 106] width 7 height 8
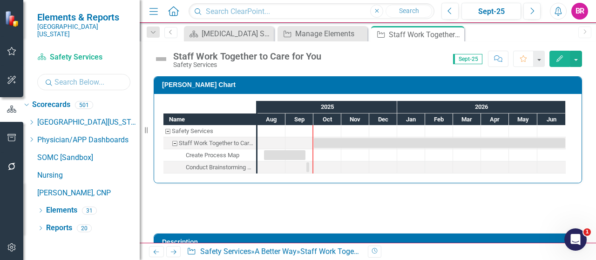
click at [74, 74] on input "text" at bounding box center [83, 82] width 93 height 16
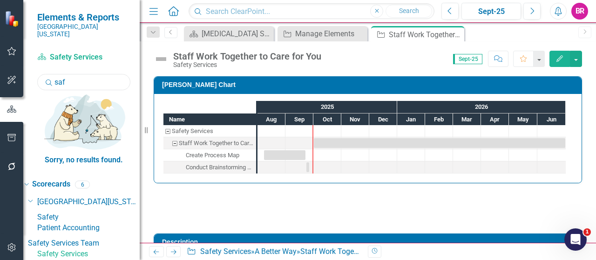
type input "saf"
click at [100, 249] on link "Safety Services" at bounding box center [88, 254] width 102 height 11
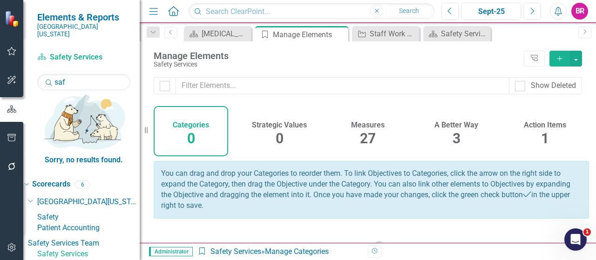
click at [453, 135] on span "3" at bounding box center [457, 138] width 8 height 16
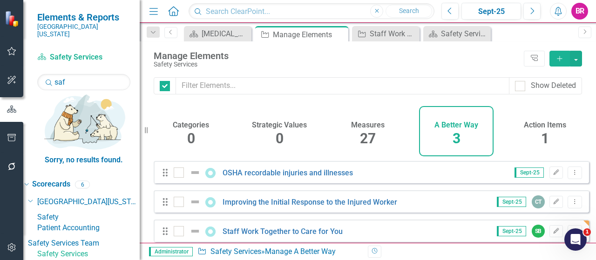
checkbox input "false"
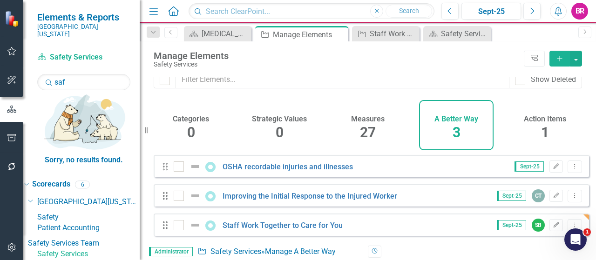
scroll to position [12, 0]
click at [571, 223] on icon "Dropdown Menu" at bounding box center [575, 225] width 8 height 6
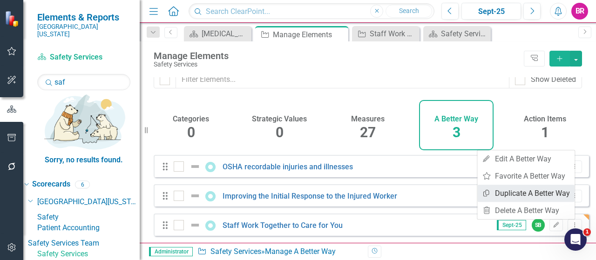
click at [536, 198] on link "Copy Duplicate A Better Way" at bounding box center [525, 193] width 97 height 17
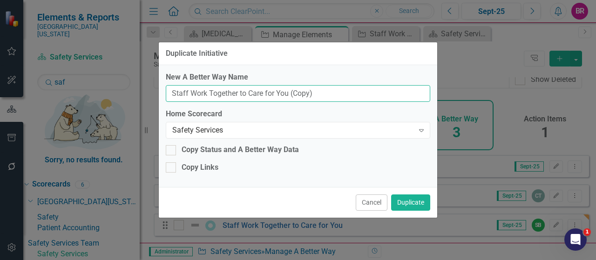
drag, startPoint x: 324, startPoint y: 94, endPoint x: 330, endPoint y: 103, distance: 11.1
click at [292, 95] on input "Staff Work Together to Care for You (Copy)" at bounding box center [298, 93] width 265 height 17
type input "Staff Work Together to Care for You"
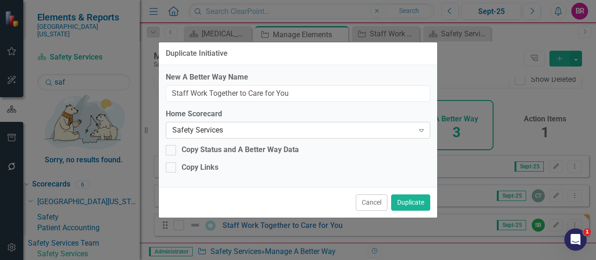
click at [340, 129] on div "Safety Services" at bounding box center [293, 130] width 242 height 11
type input "can"
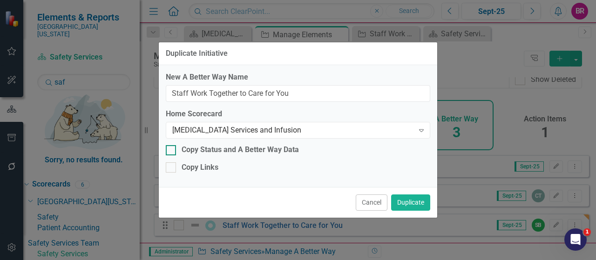
click at [210, 150] on div "Copy Status and A Better Way Data" at bounding box center [240, 150] width 117 height 11
click at [172, 150] on input "Copy Status and A Better Way Data" at bounding box center [169, 148] width 6 height 6
checkbox input "true"
click at [207, 169] on div "Copy Links" at bounding box center [200, 168] width 37 height 11
click at [172, 169] on input "Copy Links" at bounding box center [169, 166] width 6 height 6
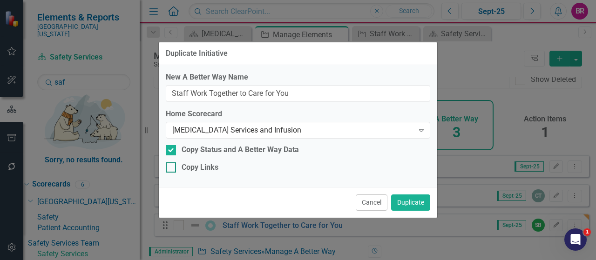
checkbox input "true"
click at [411, 202] on button "Duplicate" at bounding box center [410, 203] width 39 height 16
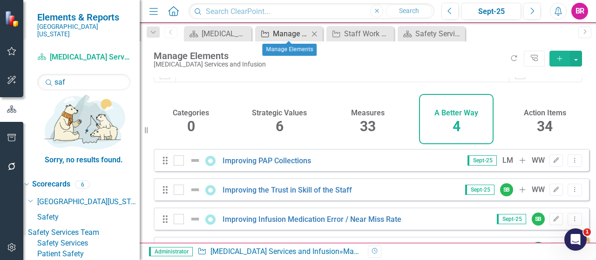
click at [295, 32] on div "Manage Elements" at bounding box center [291, 34] width 36 height 12
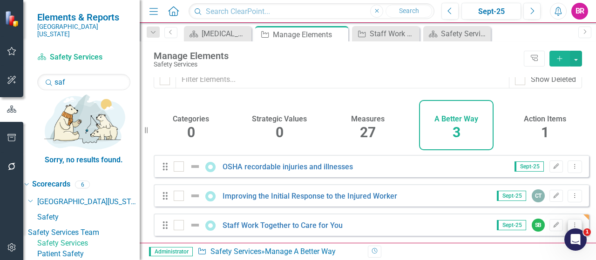
click at [571, 223] on icon "Dropdown Menu" at bounding box center [575, 225] width 8 height 6
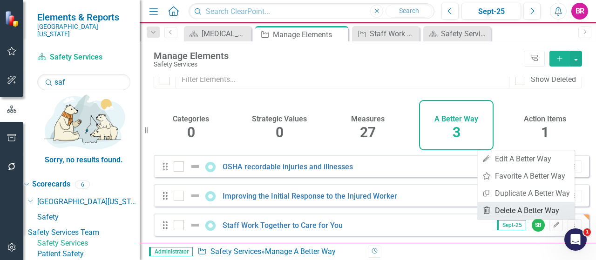
click at [544, 212] on link "Trash Delete A Better Way" at bounding box center [525, 210] width 97 height 17
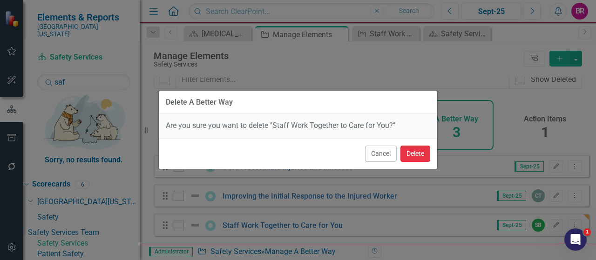
click at [424, 154] on button "Delete" at bounding box center [415, 154] width 30 height 16
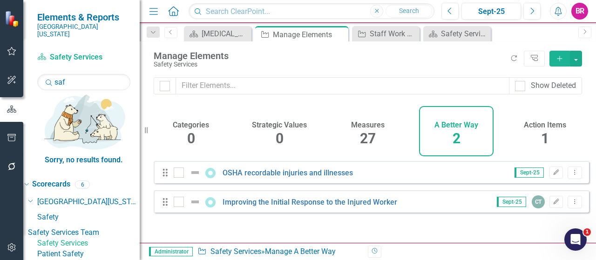
click at [296, 33] on div "Manage Elements" at bounding box center [309, 35] width 73 height 12
click at [292, 37] on div "Manage Elements" at bounding box center [298, 35] width 50 height 12
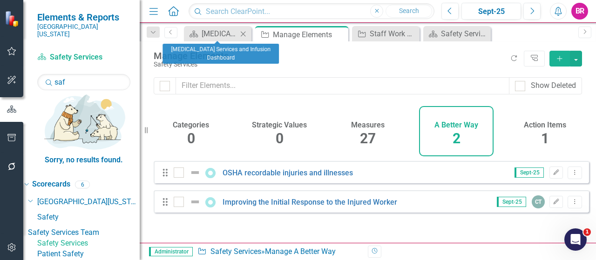
click at [244, 33] on icon at bounding box center [243, 33] width 5 height 5
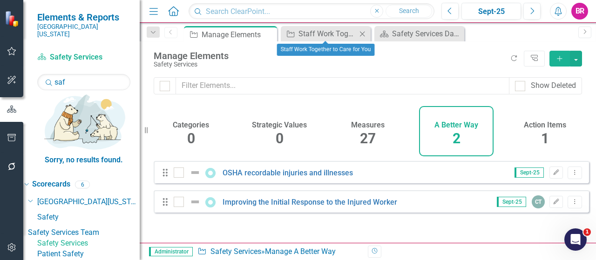
click at [365, 34] on icon "Close" at bounding box center [362, 33] width 9 height 7
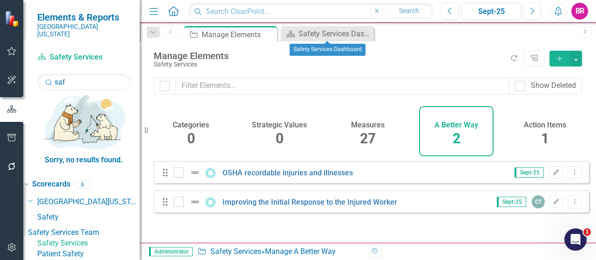
click at [0, 0] on icon at bounding box center [0, 0] width 0 height 0
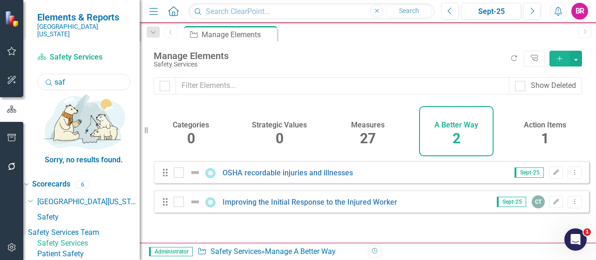
click at [92, 74] on input "saf" at bounding box center [83, 82] width 93 height 16
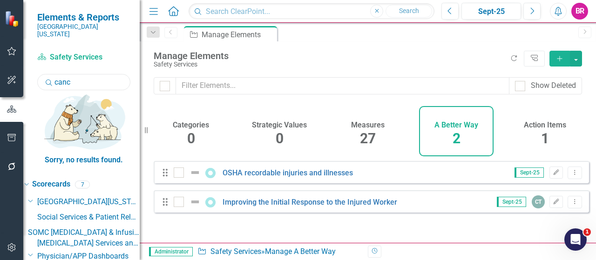
type input "canc"
click at [99, 238] on link "[MEDICAL_DATA] Services and Infusion" at bounding box center [88, 243] width 102 height 11
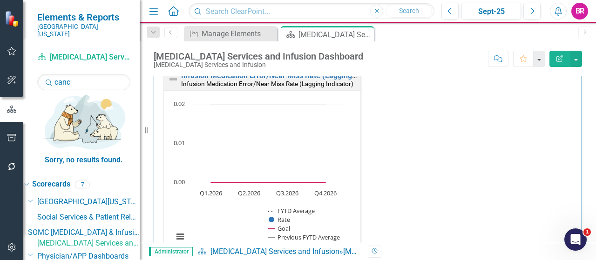
scroll to position [47, 0]
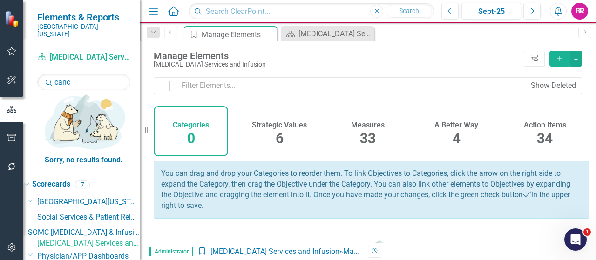
click at [453, 142] on span "4" at bounding box center [457, 138] width 8 height 16
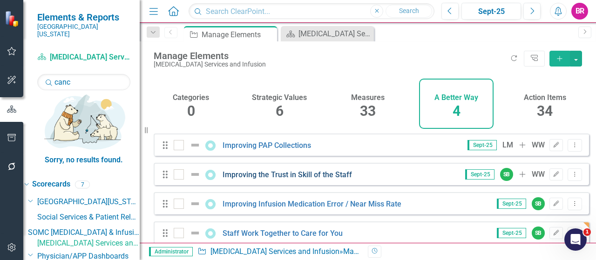
scroll to position [41, 0]
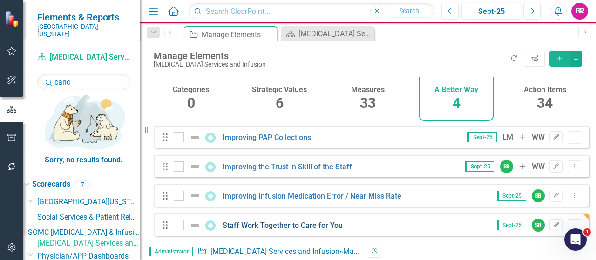
click at [266, 224] on link "Staff Work Together to Care for You" at bounding box center [283, 225] width 120 height 9
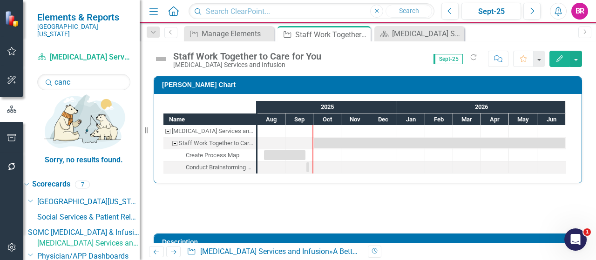
checkbox input "true"
click at [237, 25] on div "Dropdown Search A Better Way Manage Elements Close A Better Way Staff Work Toge…" at bounding box center [368, 32] width 456 height 19
click at [237, 33] on div "Manage Elements" at bounding box center [231, 34] width 58 height 12
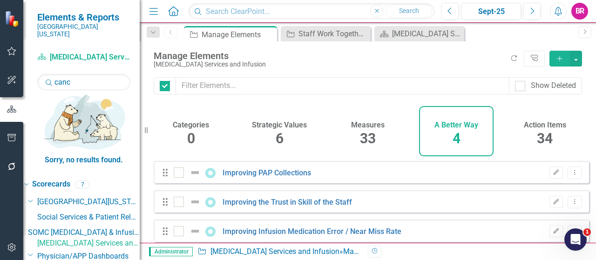
checkbox input "false"
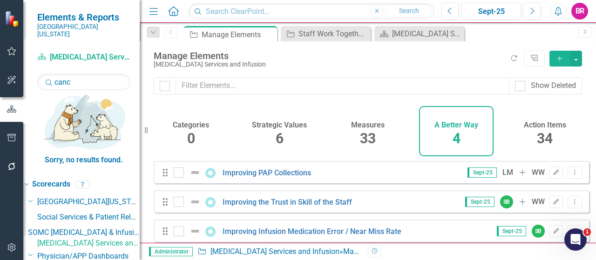
click at [361, 139] on span "33" at bounding box center [368, 138] width 16 height 16
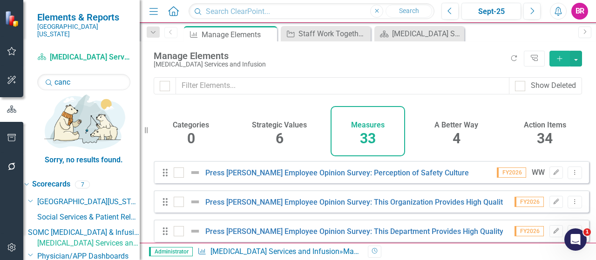
click at [556, 58] on icon "Add" at bounding box center [560, 58] width 8 height 7
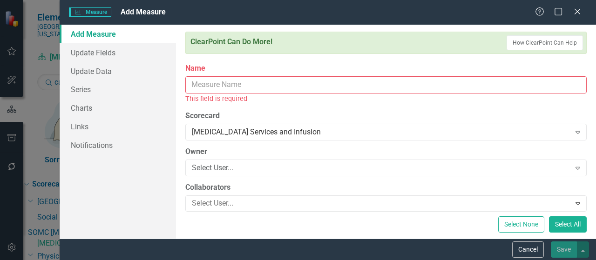
click at [295, 78] on input "Name" at bounding box center [385, 84] width 401 height 17
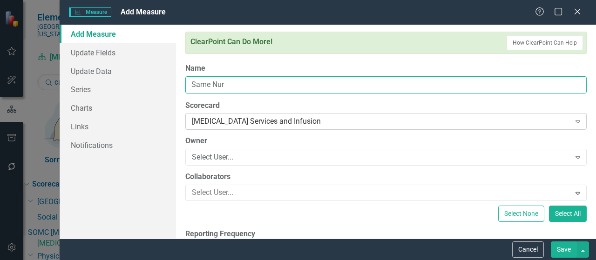
type input "Same Nurse Assess and Discharges"
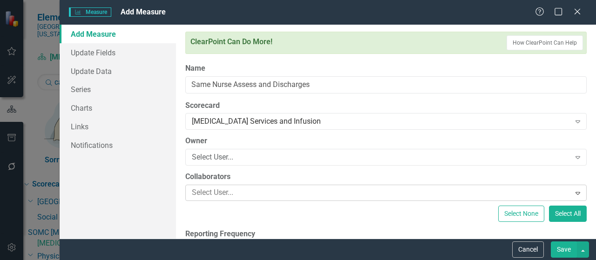
click at [252, 192] on div at bounding box center [379, 193] width 382 height 13
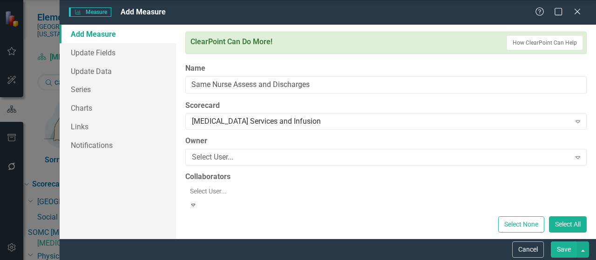
scroll to position [19, 0]
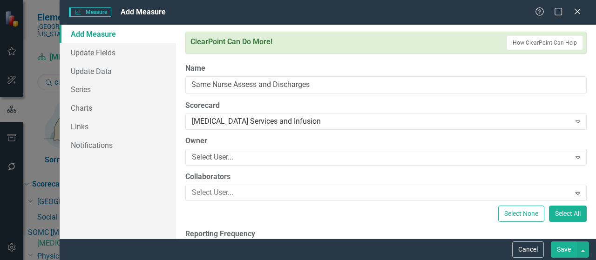
click at [259, 212] on div "Select None Select All" at bounding box center [385, 214] width 401 height 16
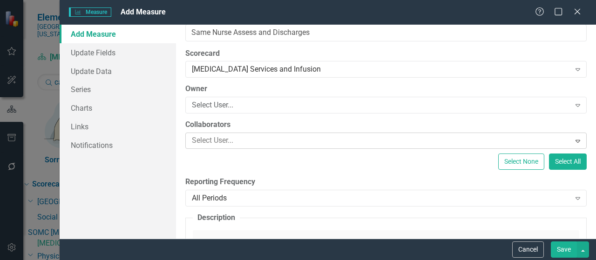
scroll to position [93, 0]
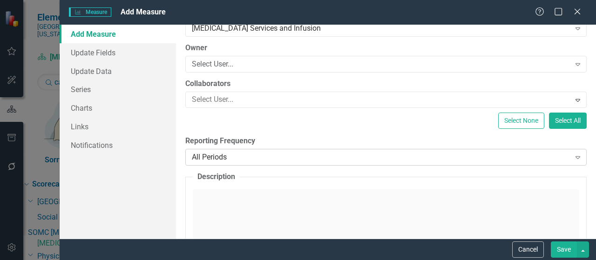
click at [322, 154] on div "All Periods" at bounding box center [381, 157] width 379 height 11
click at [93, 86] on link "Series" at bounding box center [118, 89] width 116 height 19
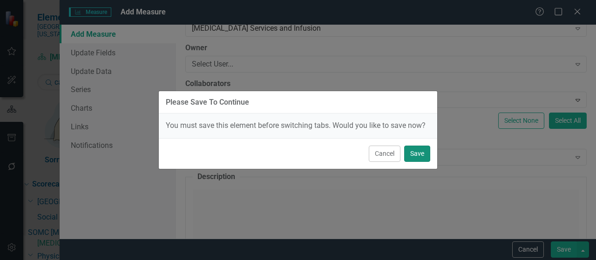
click at [409, 153] on button "Save" at bounding box center [417, 154] width 26 height 16
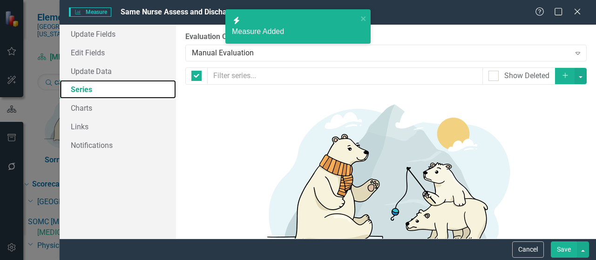
checkbox input "false"
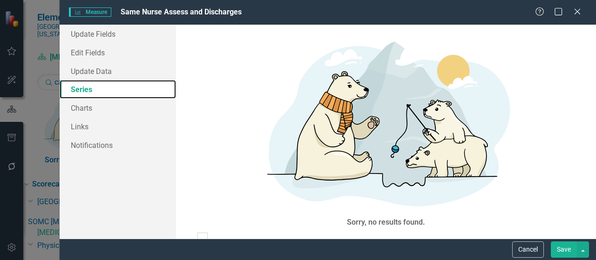
scroll to position [65, 0]
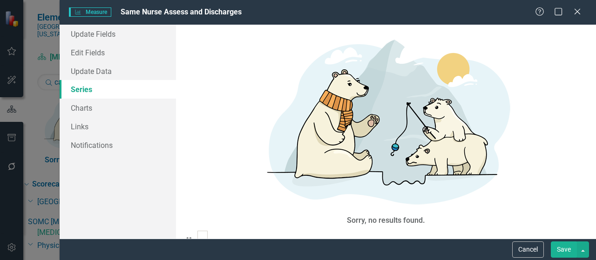
checkbox input "true"
drag, startPoint x: 208, startPoint y: 153, endPoint x: 210, endPoint y: 159, distance: 5.9
checkbox input "true"
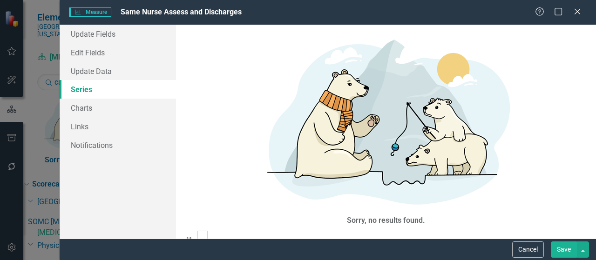
checkbox input "true"
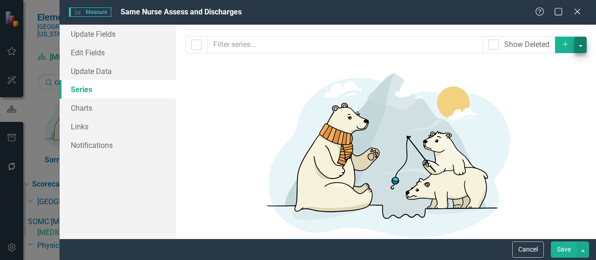
scroll to position [0, 0]
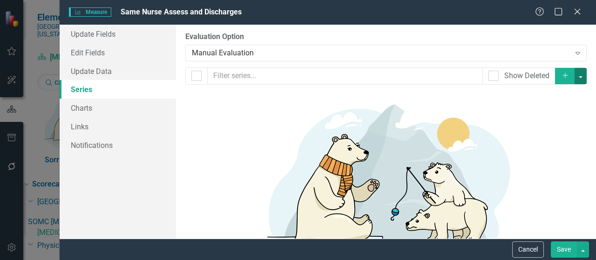
click at [575, 75] on button "button" at bounding box center [581, 76] width 12 height 16
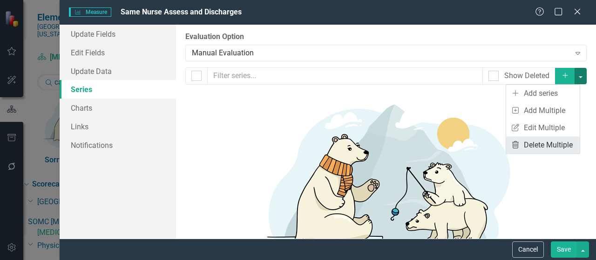
click at [531, 140] on link "Trash Delete Multiple" at bounding box center [543, 144] width 74 height 17
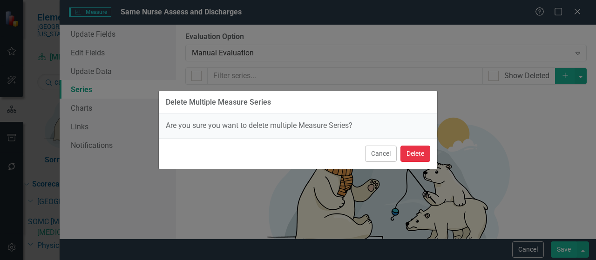
click at [416, 156] on button "Delete" at bounding box center [415, 154] width 30 height 16
checkbox input "false"
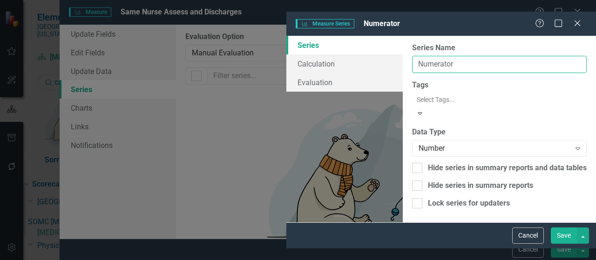
click at [412, 56] on input "Numerator" at bounding box center [499, 64] width 175 height 17
type input "#"
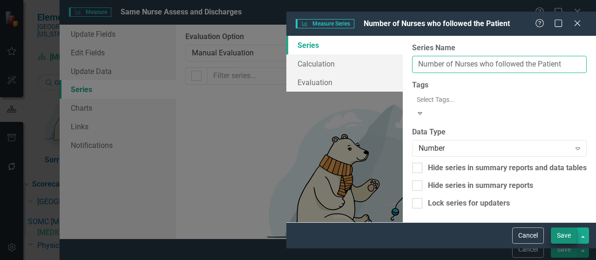
type input "Number of Nurses who followed the Patient"
click at [563, 244] on button "Save" at bounding box center [564, 236] width 26 height 16
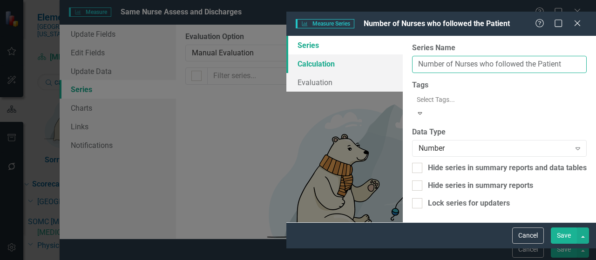
drag, startPoint x: 430, startPoint y: 55, endPoint x: 196, endPoint y: 59, distance: 234.3
click at [286, 59] on div "Series Calculation Evaluation From this page, you can edit the name, type, and …" at bounding box center [441, 129] width 310 height 187
paste input "Same nurse assess/dicharge"
click at [412, 56] on input "Same nurse assess/dicharge" at bounding box center [499, 64] width 175 height 17
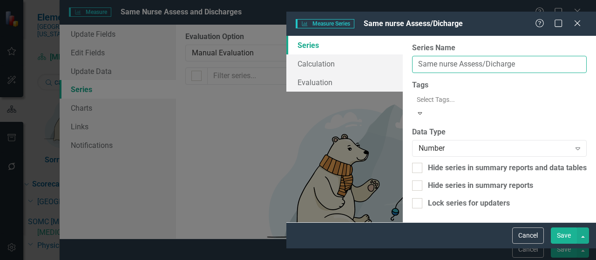
click at [412, 56] on input "Same nurse Assess/Dicharge" at bounding box center [499, 64] width 175 height 17
click at [412, 56] on input "Same nurse Assess/Discharge" at bounding box center [499, 64] width 175 height 17
type input "Same Nurse Assess/Discharge"
click at [560, 244] on button "Save" at bounding box center [564, 236] width 26 height 16
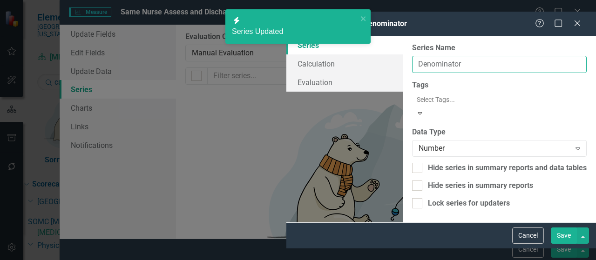
click at [412, 56] on input "Denominator" at bounding box center [499, 64] width 175 height 17
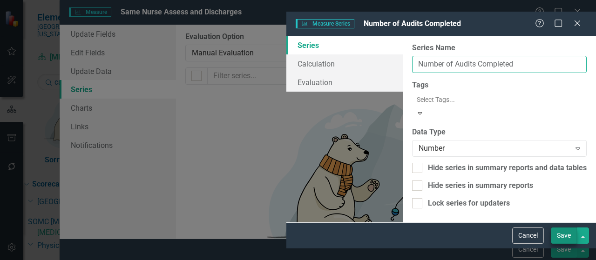
type input "Number of Audits Completed"
click at [568, 244] on button "Save" at bounding box center [564, 236] width 26 height 16
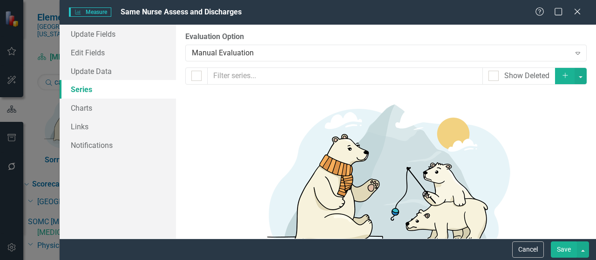
click at [563, 252] on button "Save" at bounding box center [564, 250] width 26 height 16
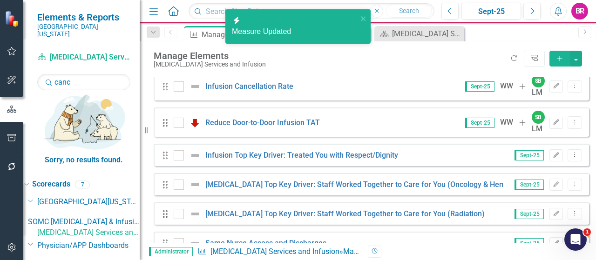
scroll to position [922, 0]
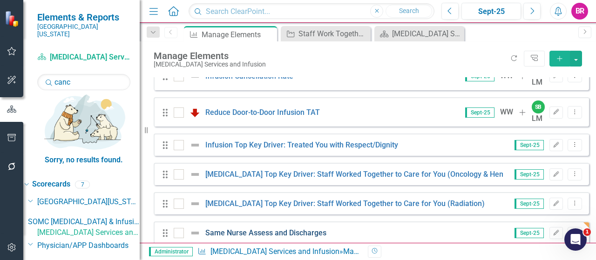
click at [287, 229] on link "Same Nurse Assess and Discharges" at bounding box center [265, 233] width 121 height 9
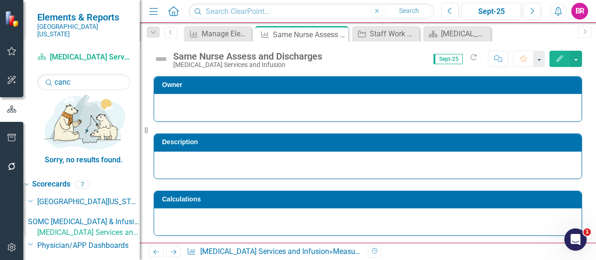
click at [285, 54] on div "Same Nurse Assess and Discharges" at bounding box center [247, 56] width 149 height 10
click at [286, 54] on div "Same Nurse Assess and Discharges" at bounding box center [247, 56] width 149 height 10
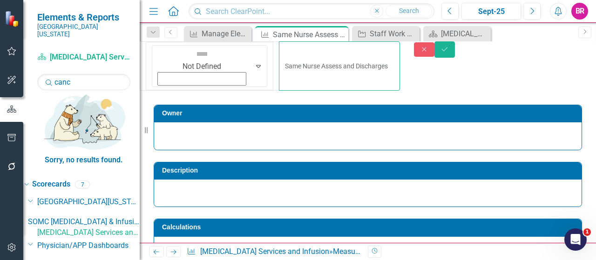
click at [329, 49] on input "Same Nurse Assess and Discharges" at bounding box center [339, 65] width 121 height 49
type input "Same Nurse Assess and Discharges (Leading Indicator)"
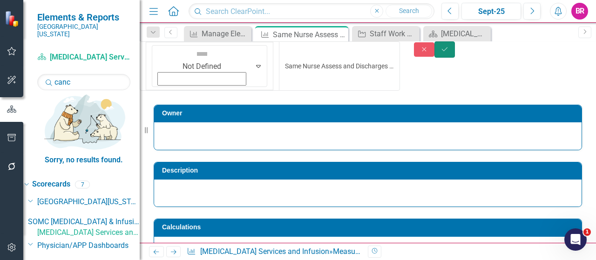
click at [455, 56] on button "Save" at bounding box center [444, 49] width 20 height 16
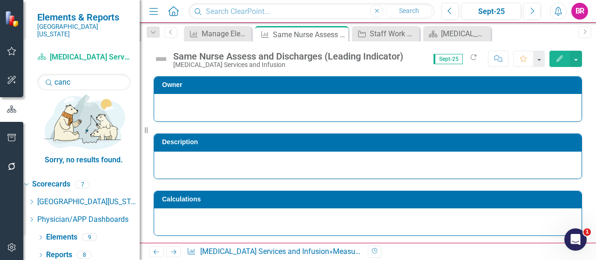
scroll to position [186, 0]
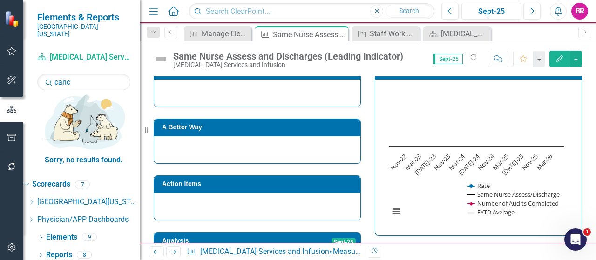
click at [468, 74] on h3 "Same Nurse Assess and Discharges" at bounding box center [480, 70] width 194 height 7
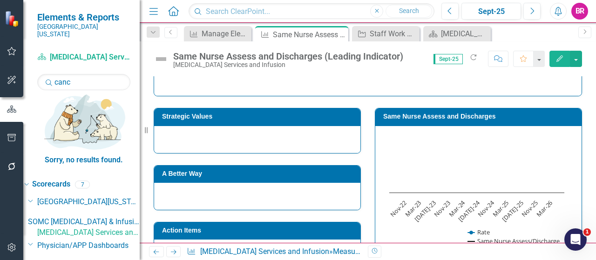
click at [468, 116] on h3 "Same Nurse Assess and Discharges" at bounding box center [480, 116] width 194 height 7
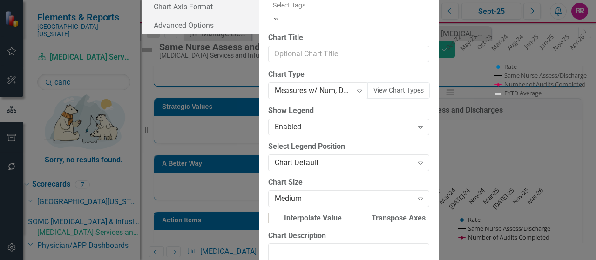
type input "Same Nurse Assess and Discharges (Leading Indicator)"
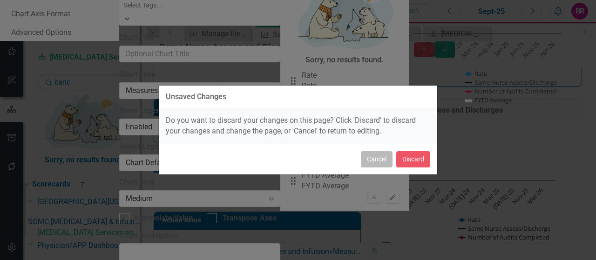
click at [375, 159] on button "Cancel" at bounding box center [377, 159] width 32 height 16
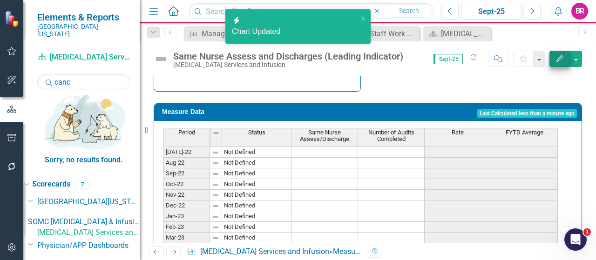
scroll to position [186, 0]
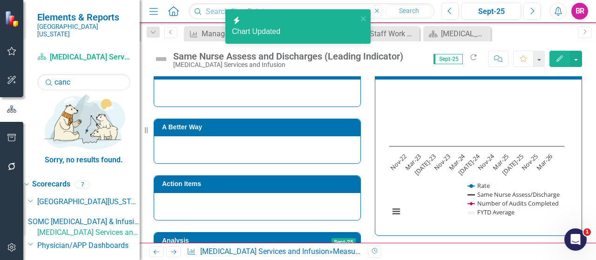
click at [552, 57] on button "Edit" at bounding box center [559, 59] width 20 height 16
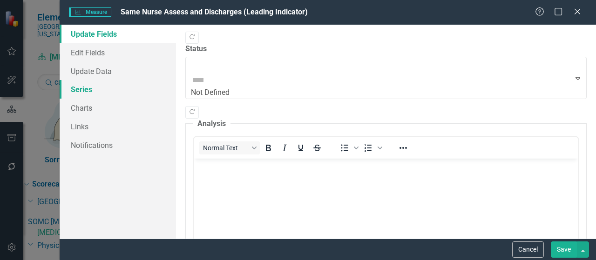
scroll to position [0, 0]
click at [89, 91] on link "Series" at bounding box center [118, 89] width 116 height 19
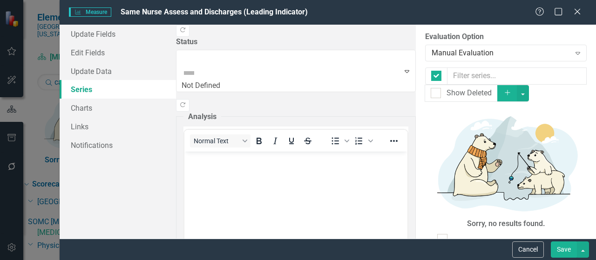
checkbox input "false"
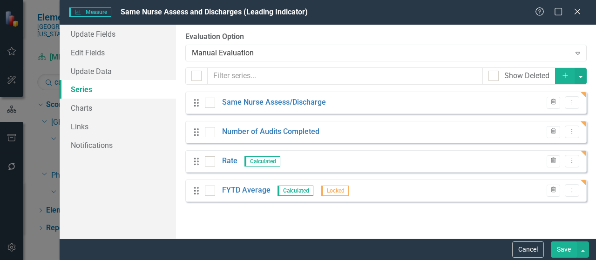
scroll to position [186, 0]
click at [523, 77] on div "Show Deleted" at bounding box center [526, 76] width 45 height 11
click at [495, 77] on input "Show Deleted" at bounding box center [491, 74] width 6 height 6
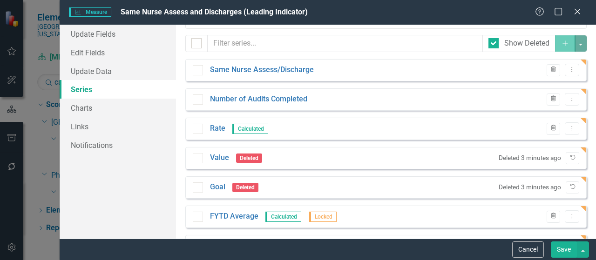
scroll to position [65, 0]
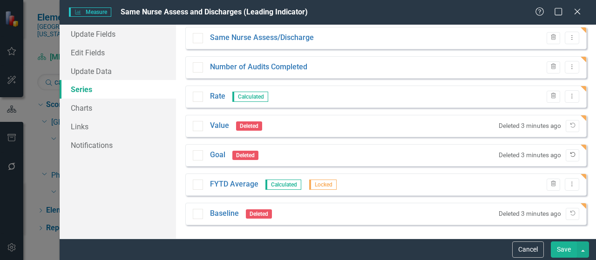
click at [570, 153] on button "Undelete" at bounding box center [573, 155] width 14 height 12
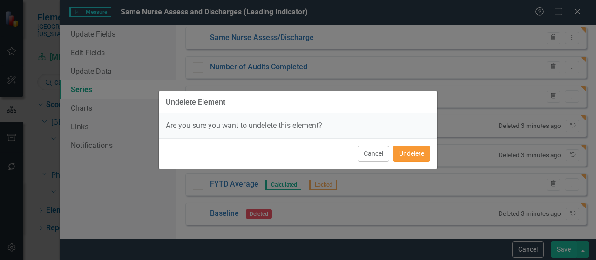
click at [411, 151] on button "Undelete" at bounding box center [411, 154] width 37 height 16
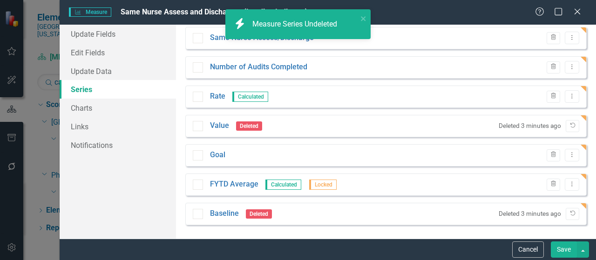
click at [488, 16] on div at bounding box center [493, 11] width 10 height 10
click at [488, 12] on input "Show Deleted" at bounding box center [491, 9] width 6 height 6
checkbox input "false"
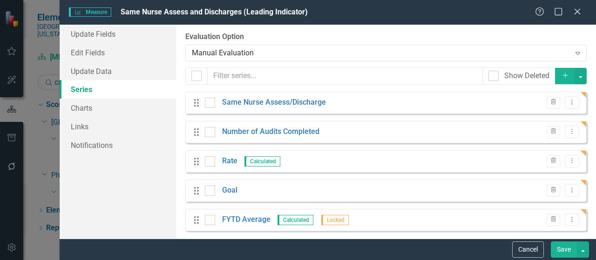
scroll to position [6, 0]
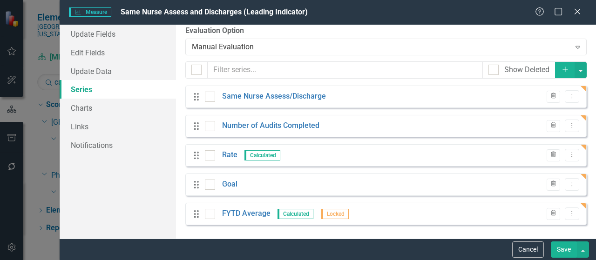
click at [570, 253] on button "Save" at bounding box center [564, 250] width 26 height 16
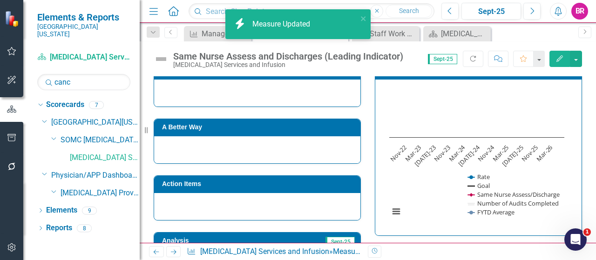
click at [441, 74] on h3 "Same Nurse Assess and Discharges (Leading Indicator)" at bounding box center [480, 70] width 194 height 7
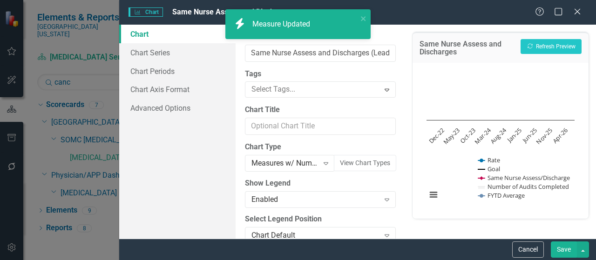
type input "Same Nurse Assess and Discharges (Leading Indicator)"
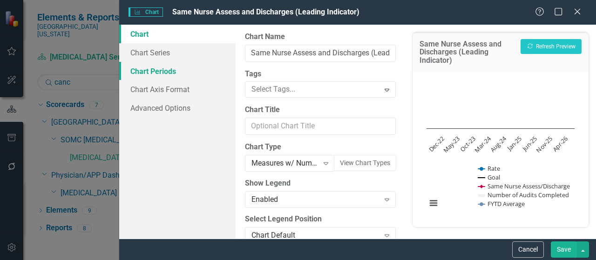
click at [155, 63] on link "Chart Periods" at bounding box center [177, 71] width 116 height 19
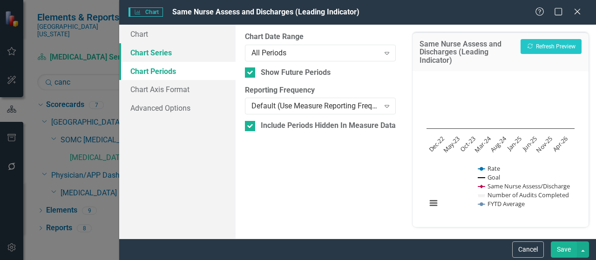
drag, startPoint x: 154, startPoint y: 55, endPoint x: 180, endPoint y: 54, distance: 25.6
click at [154, 54] on link "Chart Series" at bounding box center [177, 52] width 116 height 19
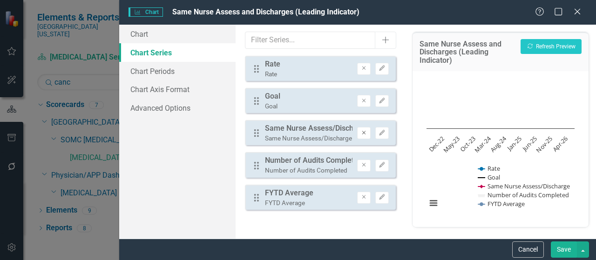
click at [364, 132] on icon "button" at bounding box center [364, 133] width 4 height 4
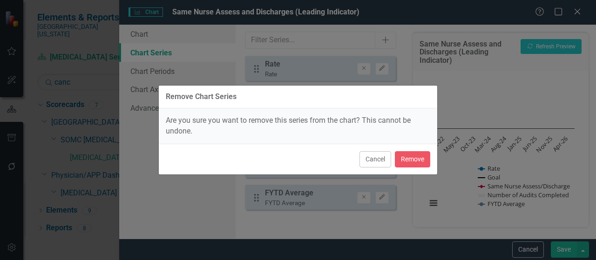
click at [432, 154] on div "Cancel Remove" at bounding box center [298, 159] width 278 height 31
click at [420, 157] on button "Remove" at bounding box center [412, 159] width 35 height 16
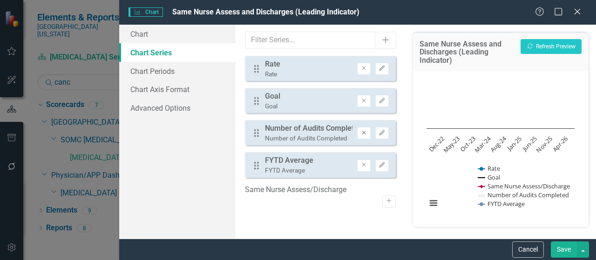
click at [365, 137] on button "Remove" at bounding box center [364, 133] width 14 height 12
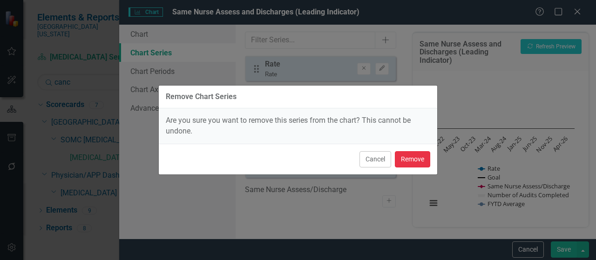
click at [405, 161] on button "Remove" at bounding box center [412, 159] width 35 height 16
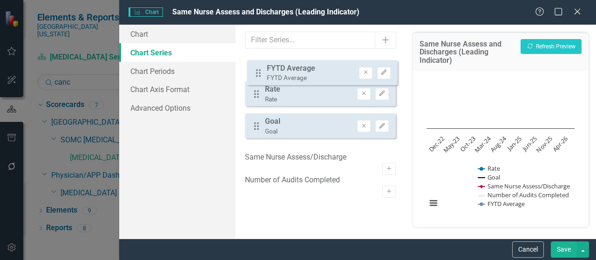
drag, startPoint x: 258, startPoint y: 136, endPoint x: 259, endPoint y: 73, distance: 62.9
click at [259, 73] on div "Drag Rate Rate Remove Edit Drag Goal Goal Remove Edit Drag FYTD Average FYTD Av…" at bounding box center [320, 101] width 151 height 90
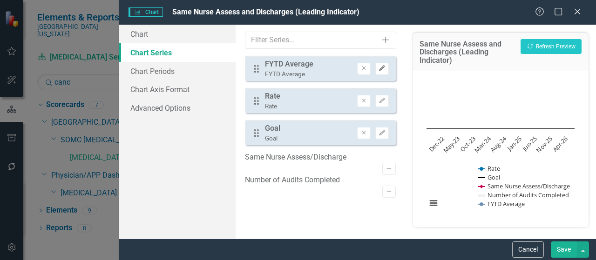
click at [379, 68] on icon "Edit" at bounding box center [382, 69] width 7 height 6
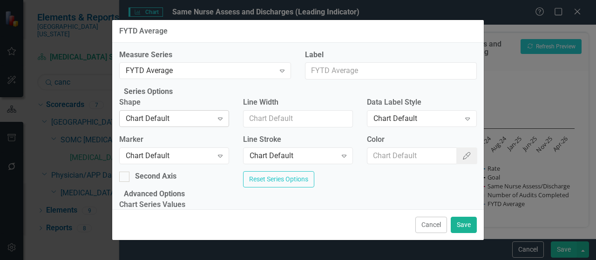
click at [201, 124] on div "Chart Default" at bounding box center [169, 119] width 87 height 11
click at [204, 164] on div "Chart Default Expand" at bounding box center [174, 156] width 110 height 17
click at [296, 161] on div "Chart Default" at bounding box center [293, 155] width 87 height 11
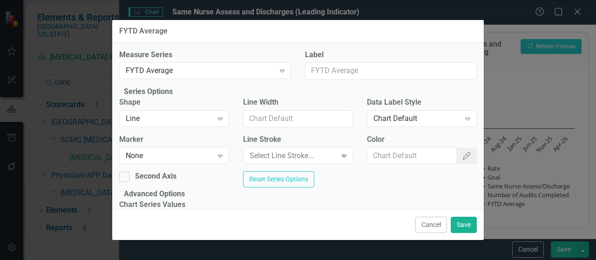
click at [403, 163] on input "Color" at bounding box center [412, 156] width 90 height 17
click at [463, 160] on icon "button" at bounding box center [466, 155] width 7 height 7
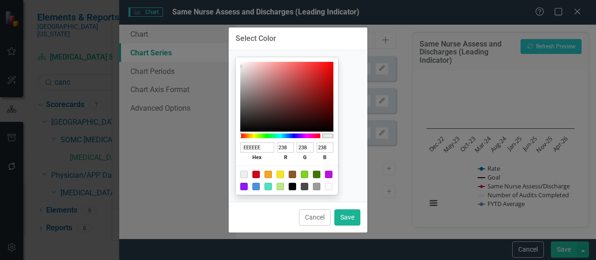
click at [296, 186] on div at bounding box center [292, 186] width 7 height 7
type input "000000"
type input "0"
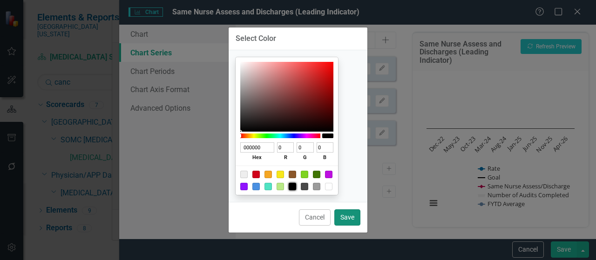
drag, startPoint x: 346, startPoint y: 213, endPoint x: 353, endPoint y: 194, distance: 20.1
click at [345, 212] on button "Save" at bounding box center [347, 218] width 26 height 16
type input "#000000"
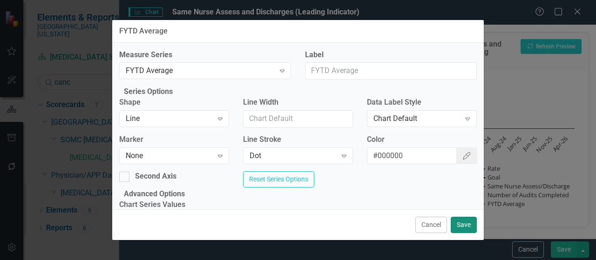
click at [456, 222] on button "Save" at bounding box center [464, 225] width 26 height 16
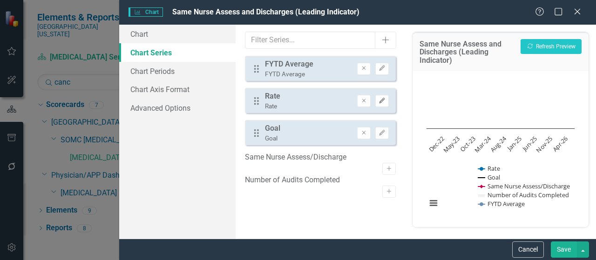
click at [382, 105] on button "Edit" at bounding box center [382, 101] width 14 height 12
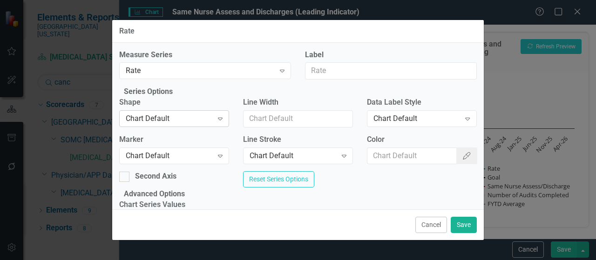
click at [173, 124] on div "Chart Default" at bounding box center [169, 119] width 87 height 11
click at [185, 163] on div "Chart Default Expand" at bounding box center [174, 156] width 110 height 17
click at [419, 165] on input "Color" at bounding box center [412, 156] width 90 height 17
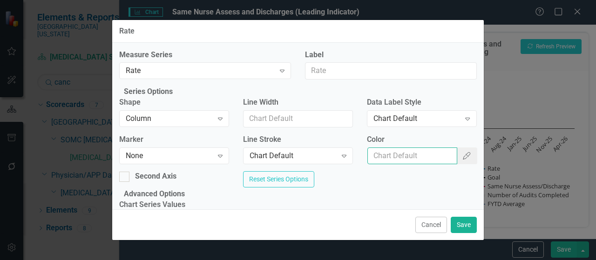
type input "#2e75b6"
click at [424, 124] on div "Chart Default" at bounding box center [416, 119] width 87 height 11
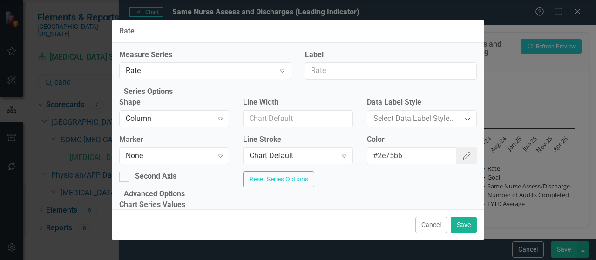
click at [459, 229] on button "Save" at bounding box center [464, 225] width 26 height 16
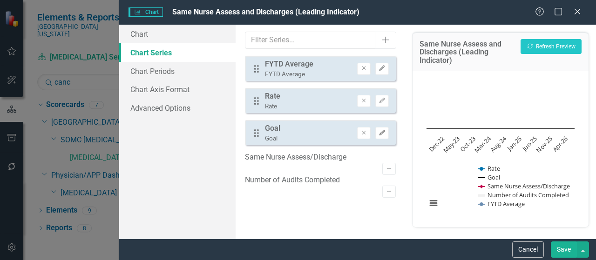
click at [379, 135] on icon "Edit" at bounding box center [382, 133] width 7 height 6
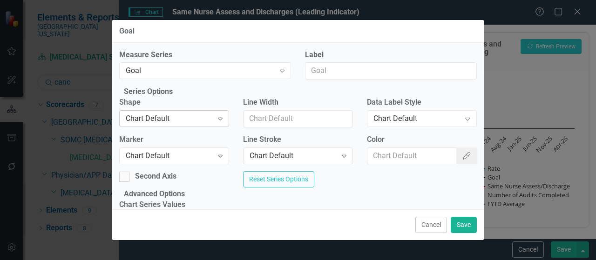
click at [200, 124] on div "Chart Default" at bounding box center [169, 119] width 87 height 11
click at [201, 161] on div "Chart Default" at bounding box center [169, 155] width 87 height 11
drag, startPoint x: 197, startPoint y: 81, endPoint x: 204, endPoint y: 83, distance: 6.9
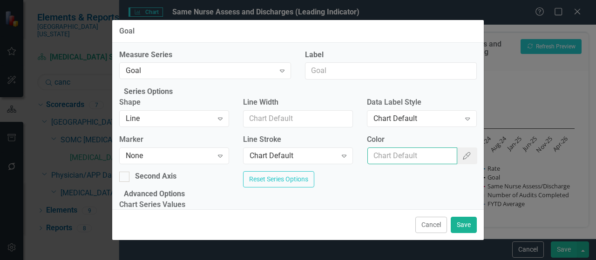
click at [392, 163] on input "Color" at bounding box center [412, 156] width 90 height 17
click at [456, 165] on button "Color Picker" at bounding box center [466, 156] width 20 height 17
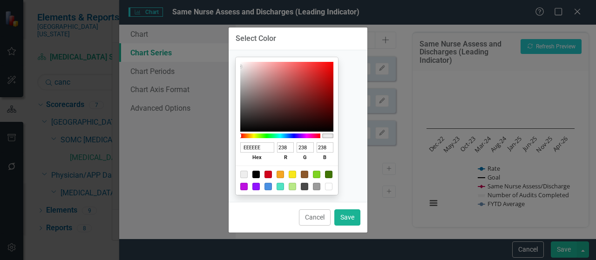
click at [397, 129] on div "Select Color EEEEEE hex 238 r 238 g 238 b 100 a Cancel Save" at bounding box center [298, 130] width 596 height 260
click at [309, 220] on button "Cancel" at bounding box center [315, 218] width 32 height 16
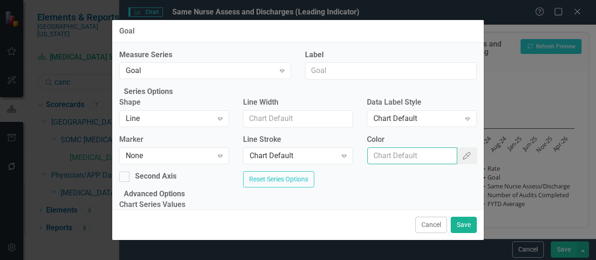
click at [417, 165] on input "Color" at bounding box center [412, 156] width 90 height 17
click at [470, 231] on button "Save" at bounding box center [464, 225] width 26 height 16
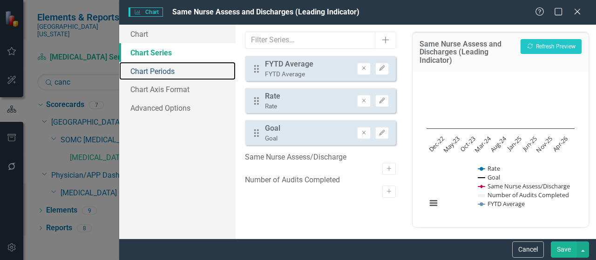
drag, startPoint x: 149, startPoint y: 70, endPoint x: 289, endPoint y: 75, distance: 140.7
click at [149, 70] on link "Chart Periods" at bounding box center [177, 71] width 116 height 19
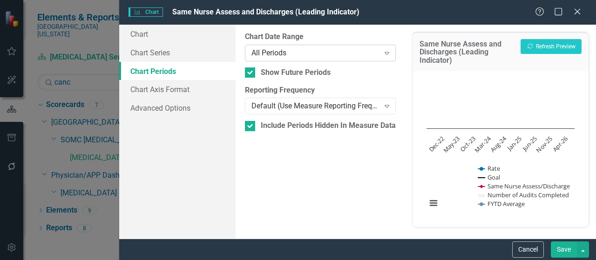
click at [349, 57] on div "All Periods" at bounding box center [315, 52] width 128 height 11
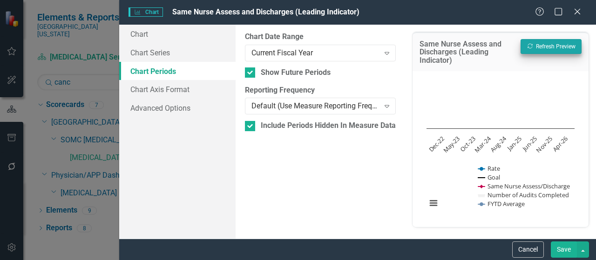
drag, startPoint x: 561, startPoint y: 37, endPoint x: 564, endPoint y: 44, distance: 8.0
click at [562, 37] on div "Same Nurse Assess and Discharges (Leading Indicator) Recalculate Refresh Preview" at bounding box center [501, 51] width 176 height 39
click at [564, 44] on button "Recalculate Refresh Preview" at bounding box center [551, 46] width 61 height 15
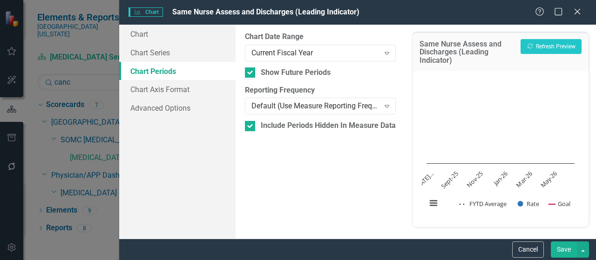
click at [563, 238] on div "Same Nurse Assess and Discharges (Leading Indicator) Recalculate Refresh Previe…" at bounding box center [500, 132] width 191 height 214
click at [563, 247] on button "Save" at bounding box center [564, 250] width 26 height 16
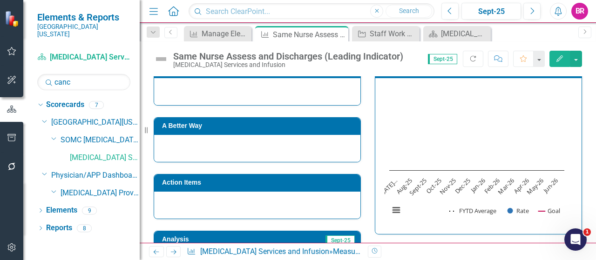
scroll to position [140, 0]
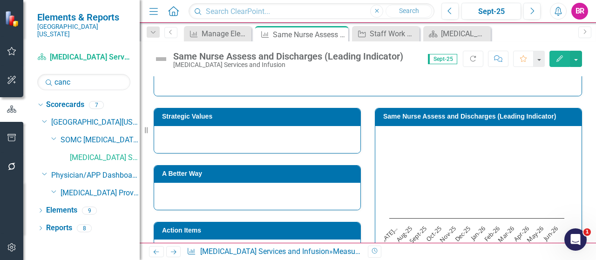
click at [479, 115] on h3 "Same Nurse Assess and Discharges (Leading Indicator)" at bounding box center [480, 116] width 194 height 7
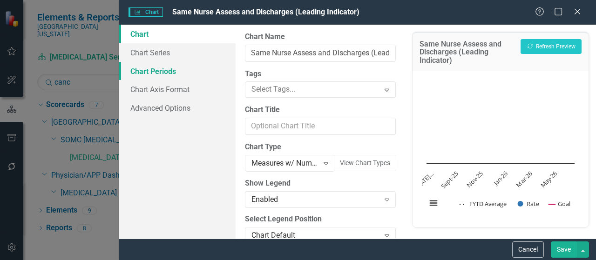
click at [168, 71] on link "Chart Periods" at bounding box center [177, 71] width 116 height 19
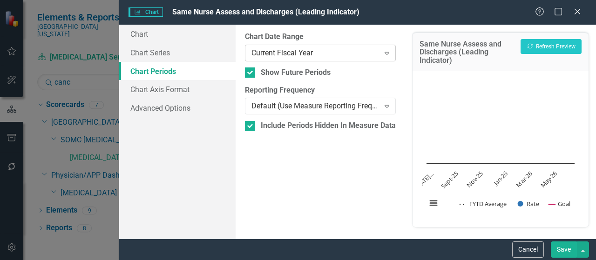
click at [302, 51] on div "Current Fiscal Year" at bounding box center [315, 52] width 128 height 11
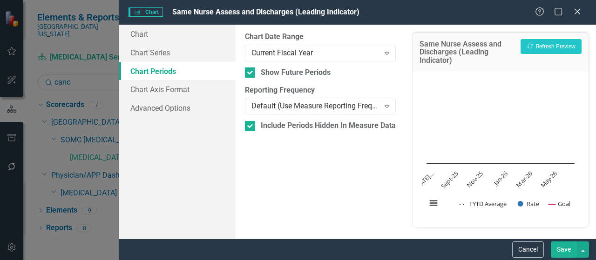
click at [568, 249] on button "Save" at bounding box center [564, 250] width 26 height 16
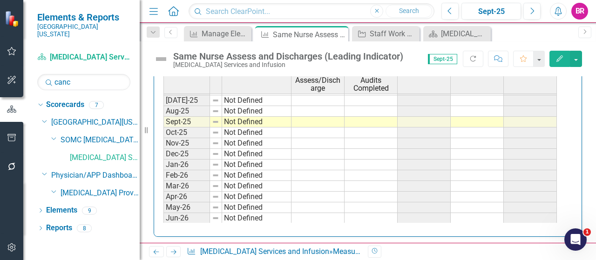
scroll to position [385, 0]
click at [474, 97] on tbody "May-24 Not Defined Jun-24 Not Defined Jul-24 Not Defined Aug-24 Not Defined Sep…" at bounding box center [359, 84] width 393 height 279
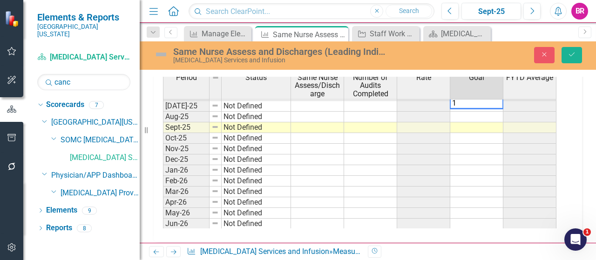
scroll to position [439, 0]
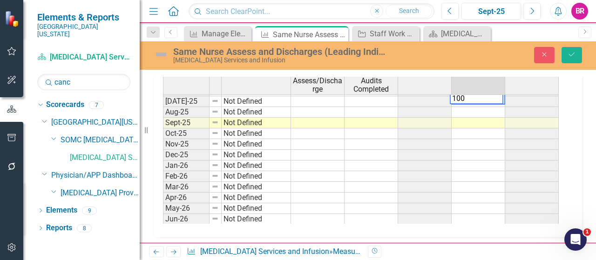
type textarea "100"
click at [519, 31] on div "Measure Manage Elements Close Measure Same Nurse Assess and Discharges (Leading…" at bounding box center [378, 33] width 392 height 15
click at [488, 99] on td "100.00" at bounding box center [479, 101] width 54 height 11
drag, startPoint x: 503, startPoint y: 100, endPoint x: 495, endPoint y: 211, distance: 111.1
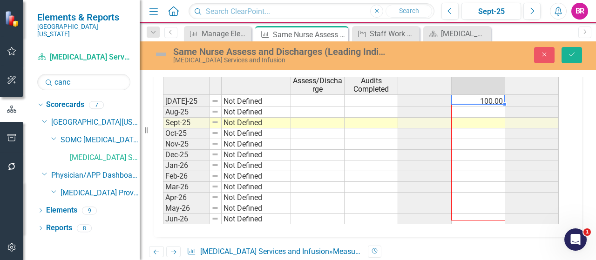
click at [163, 211] on div "Period Status Same Nurse Assess/Discharge Number of Audits Completed Rate Goal …" at bounding box center [163, 77] width 0 height 296
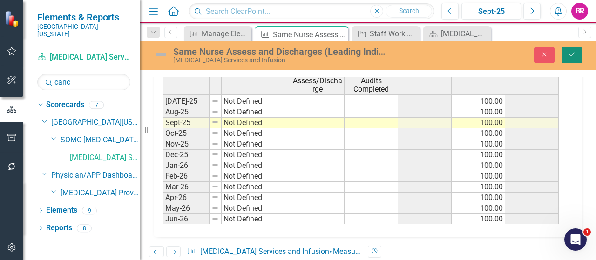
click at [564, 55] on button "Save" at bounding box center [572, 55] width 20 height 16
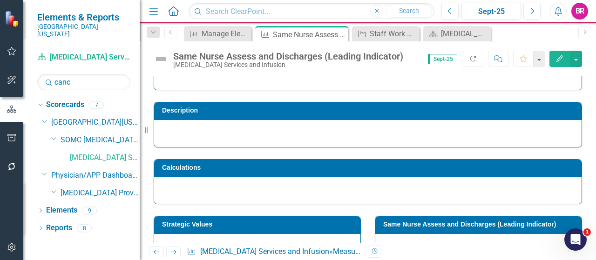
scroll to position [47, 0]
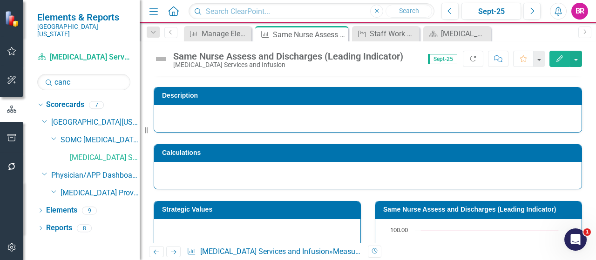
click at [199, 99] on h3 "Description" at bounding box center [369, 95] width 415 height 7
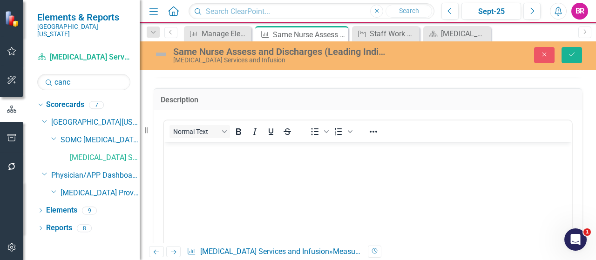
scroll to position [0, 0]
click at [197, 151] on p "Rich Text Area. Press ALT-0 for help." at bounding box center [367, 150] width 403 height 11
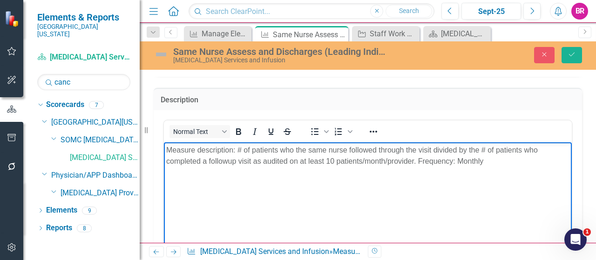
scroll to position [93, 0]
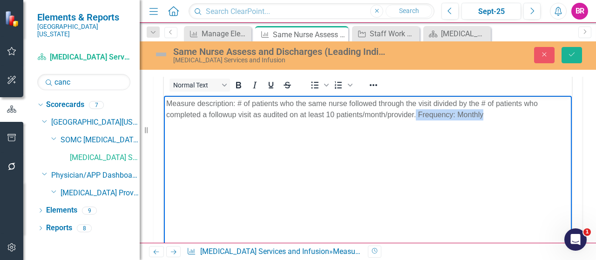
drag, startPoint x: 492, startPoint y: 115, endPoint x: 416, endPoint y: 117, distance: 75.5
click at [416, 117] on p "Measure description: # of patients who the same nurse followed through the visi…" at bounding box center [367, 109] width 403 height 22
click at [224, 114] on p "Measure description: # of patients who the same nurse followed through the visi…" at bounding box center [367, 109] width 403 height 22
click at [227, 115] on p "Measure description: # of patients who the same nurse followed through the visi…" at bounding box center [367, 109] width 403 height 22
click at [571, 53] on icon "Save" at bounding box center [572, 54] width 8 height 7
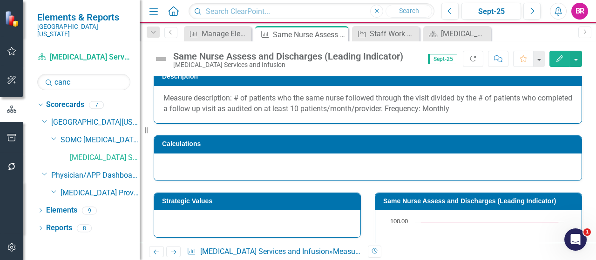
scroll to position [57, 0]
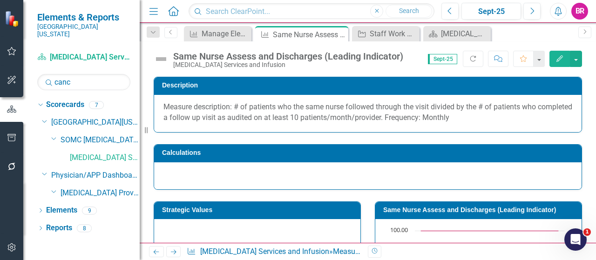
click at [319, 60] on div "Same Nurse Assess and Discharges (Leading Indicator)" at bounding box center [288, 56] width 230 height 10
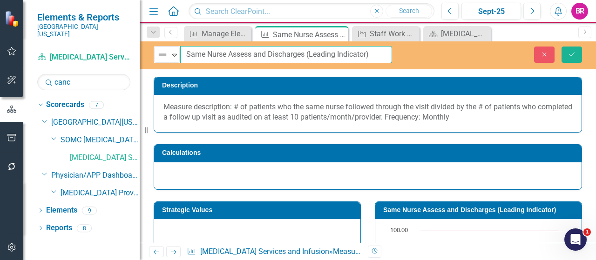
click at [306, 55] on input "Same Nurse Assess and Discharges (Leading Indicator)" at bounding box center [286, 54] width 212 height 17
click at [305, 55] on input "Same Nurse Assess and Discharges (Leading Indicator)" at bounding box center [286, 54] width 212 height 17
type input "Same Nurse Assess and Discharges the Patient (Leading Indicator)"
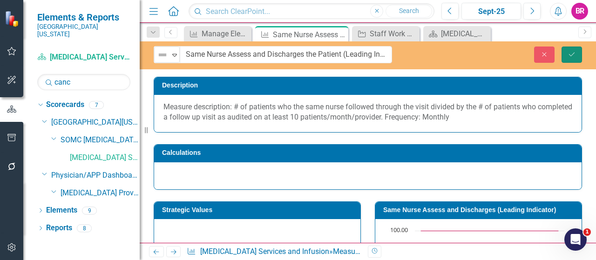
click at [578, 55] on button "Save" at bounding box center [572, 55] width 20 height 16
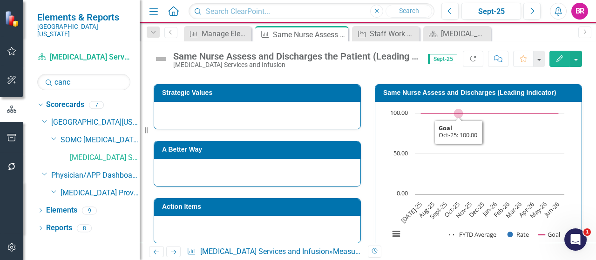
scroll to position [186, 0]
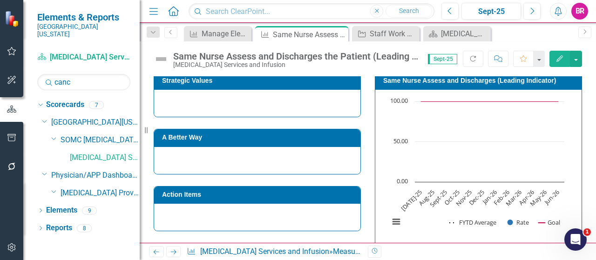
click at [280, 135] on h3 "A Better Way" at bounding box center [259, 137] width 194 height 7
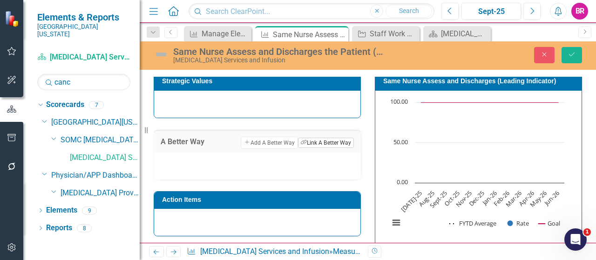
click at [327, 138] on button "Link Tag Link A Better Way" at bounding box center [326, 143] width 56 height 10
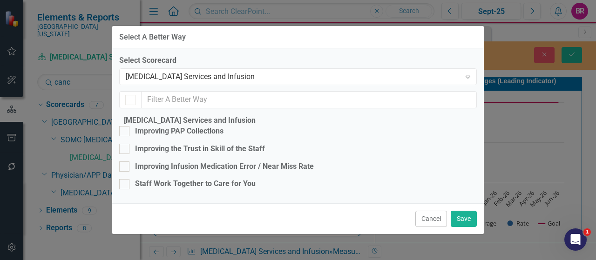
checkbox input "false"
click at [222, 182] on div "Staff Work Together to Care for You" at bounding box center [195, 184] width 121 height 11
click at [125, 182] on input "Staff Work Together to Care for You" at bounding box center [122, 182] width 6 height 6
checkbox input "true"
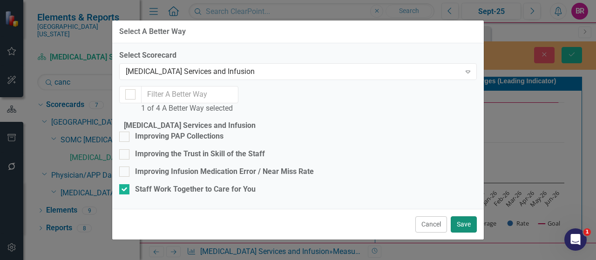
click at [465, 227] on button "Save" at bounding box center [464, 225] width 26 height 16
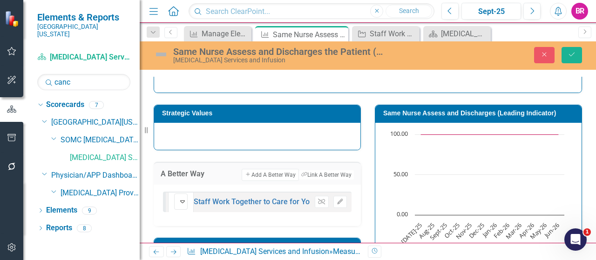
scroll to position [140, 0]
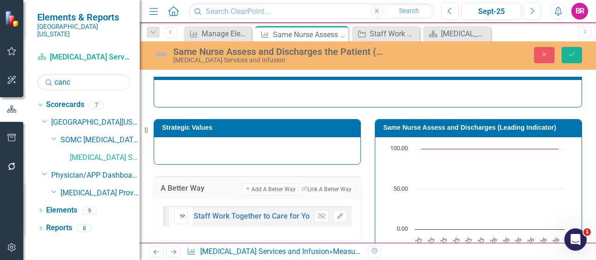
click at [284, 133] on td "Strategic Values" at bounding box center [259, 129] width 194 height 14
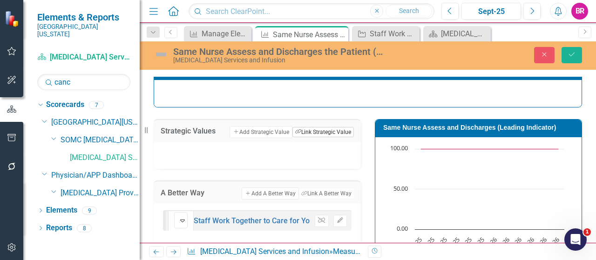
click at [322, 132] on button "Link Tag Link Strategic Value" at bounding box center [322, 132] width 61 height 10
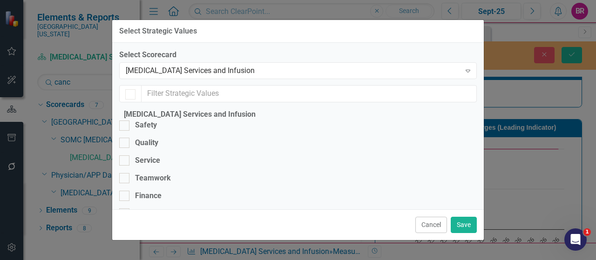
checkbox input "false"
click at [218, 70] on div "[MEDICAL_DATA] Services and Infusion" at bounding box center [293, 71] width 335 height 11
checkbox input "false"
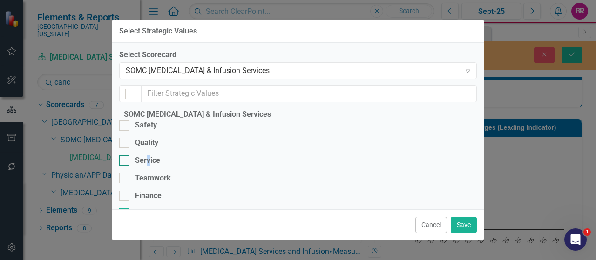
drag, startPoint x: 155, startPoint y: 163, endPoint x: 164, endPoint y: 164, distance: 9.8
click at [156, 164] on div "Service" at bounding box center [147, 161] width 25 height 11
click at [125, 162] on input "Service" at bounding box center [122, 159] width 6 height 6
checkbox input "true"
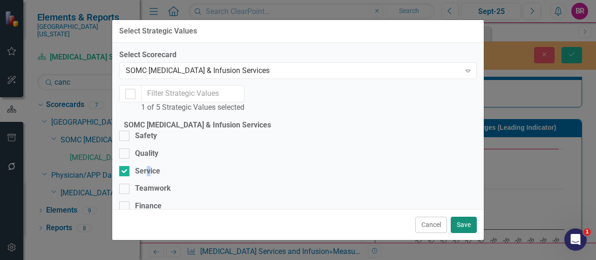
click at [460, 226] on button "Save" at bounding box center [464, 225] width 26 height 16
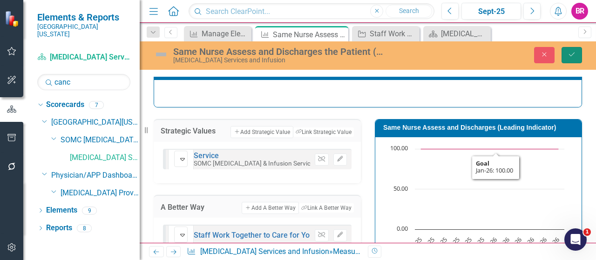
click at [564, 52] on button "Save" at bounding box center [572, 55] width 20 height 16
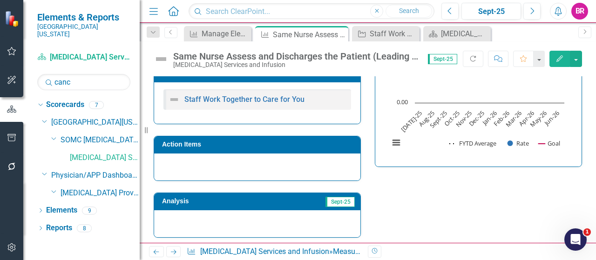
scroll to position [279, 0]
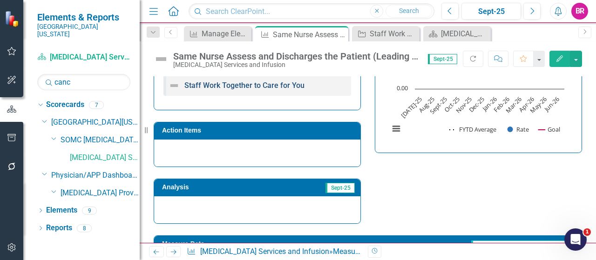
click at [278, 86] on link "Staff Work Together to Care for You" at bounding box center [244, 85] width 120 height 9
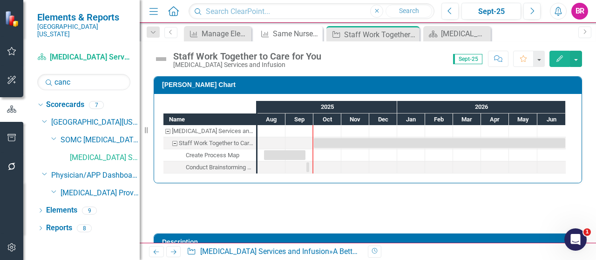
checkbox input "true"
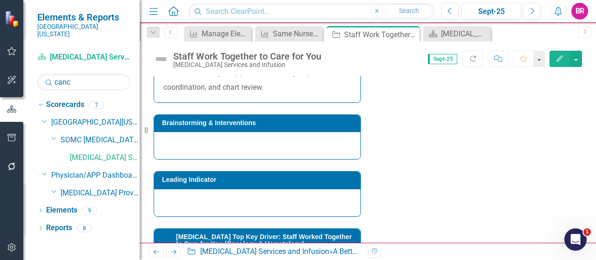
scroll to position [652, 0]
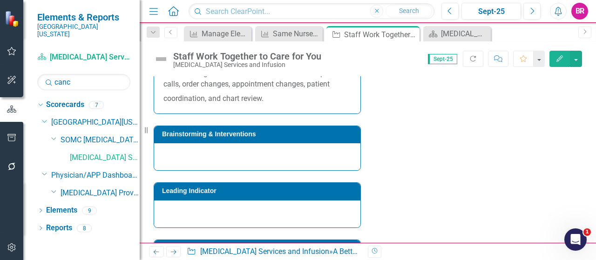
click at [321, 195] on h3 "Leading Indicator" at bounding box center [259, 191] width 194 height 7
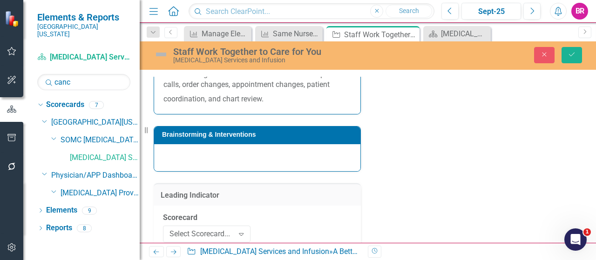
scroll to position [699, 0]
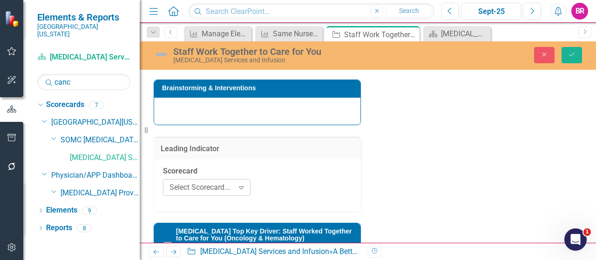
click at [238, 191] on icon "Expand" at bounding box center [241, 187] width 9 height 7
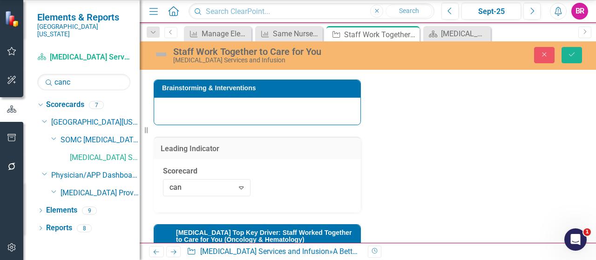
type input "canc"
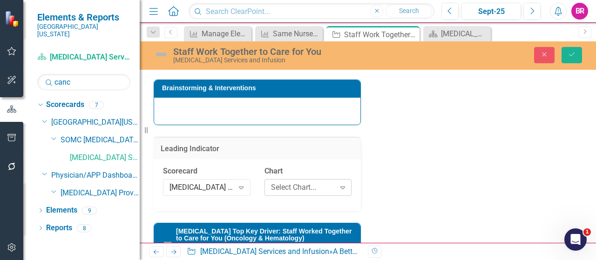
click at [317, 191] on div "Select Chart..." at bounding box center [303, 188] width 64 height 11
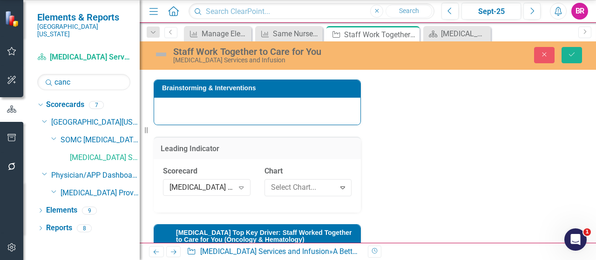
scroll to position [4266, 0]
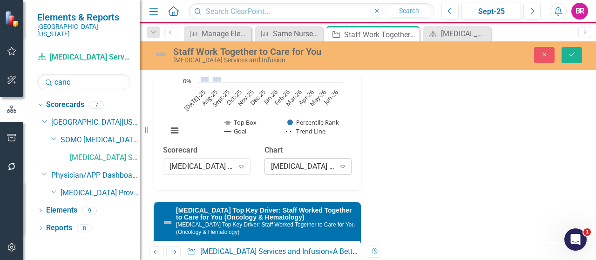
scroll to position [885, 0]
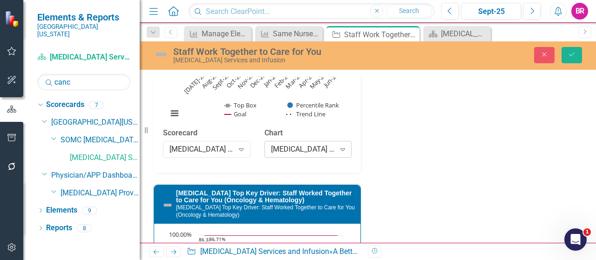
click at [311, 155] on div "[MEDICAL_DATA] Top Key Driver: Staff Worked Together to Care for You (Oncology …" at bounding box center [303, 149] width 64 height 11
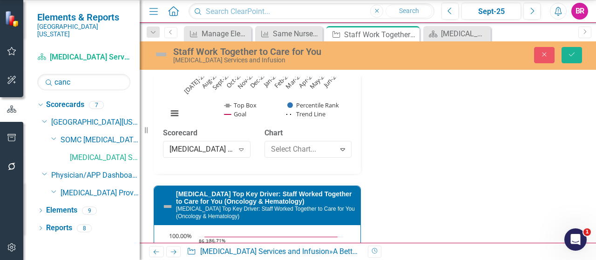
scroll to position [4453, 0]
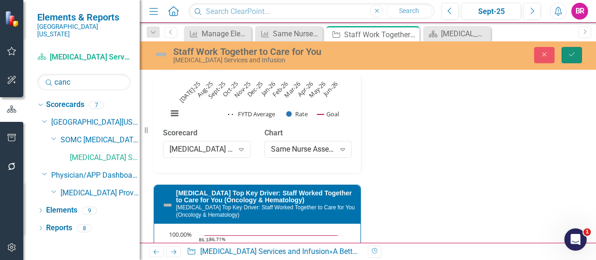
click at [579, 55] on button "Save" at bounding box center [572, 55] width 20 height 16
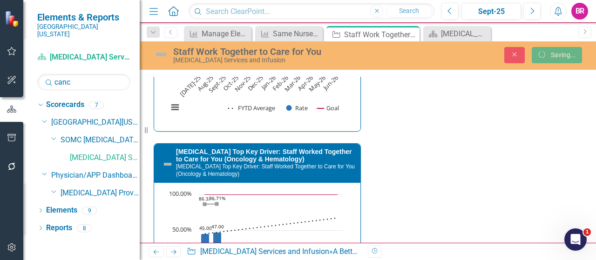
scroll to position [879, 0]
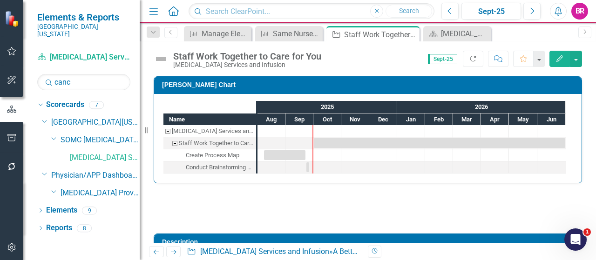
checkbox input "false"
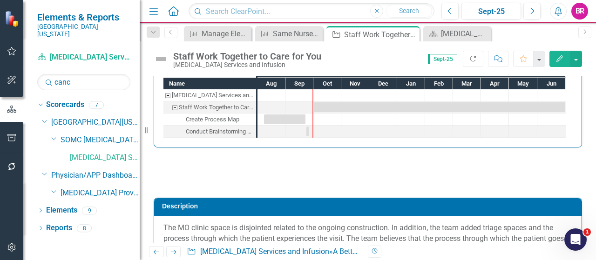
checkbox input "true"
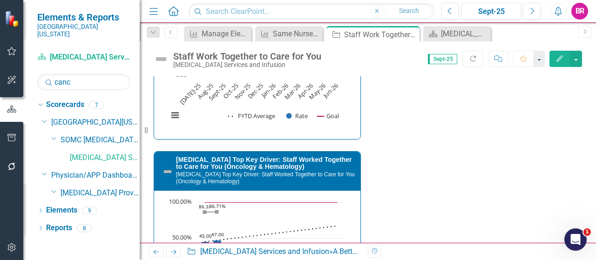
scroll to position [838, 0]
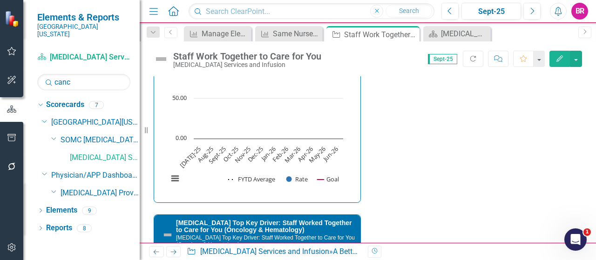
click at [13, 138] on icon "button" at bounding box center [12, 137] width 10 height 7
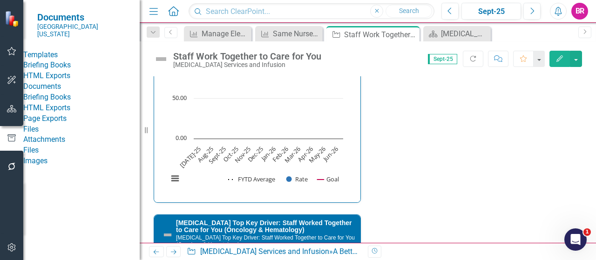
click at [61, 81] on link "HTML Exports" at bounding box center [81, 76] width 116 height 11
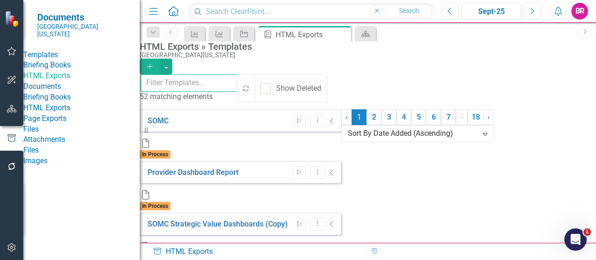
click at [238, 90] on input "text" at bounding box center [189, 83] width 98 height 17
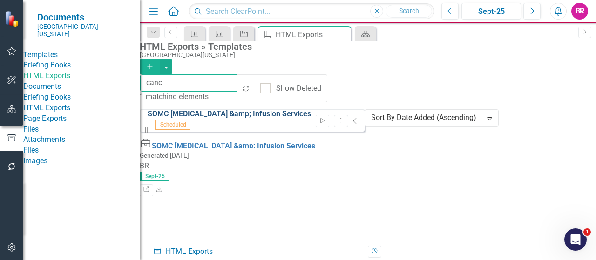
type input "canc"
click at [260, 118] on link "SOMC Cancer &amp; Infusion Services" at bounding box center [229, 113] width 163 height 9
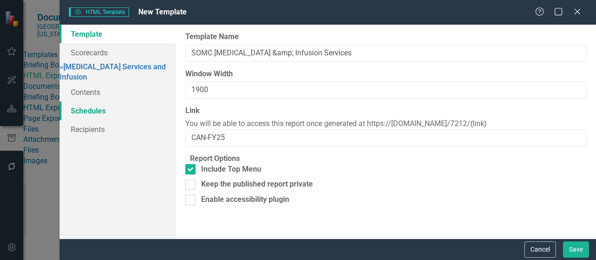
type input "SOMC Cancer &amp; Infusion Services"
type input "1900"
type input "CAN-FY25"
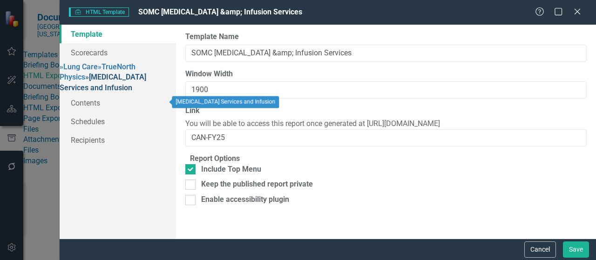
click at [132, 92] on link "» Cancer Services and Infusion" at bounding box center [103, 83] width 87 height 20
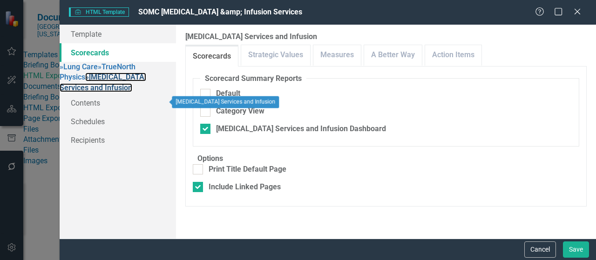
checkbox input "false"
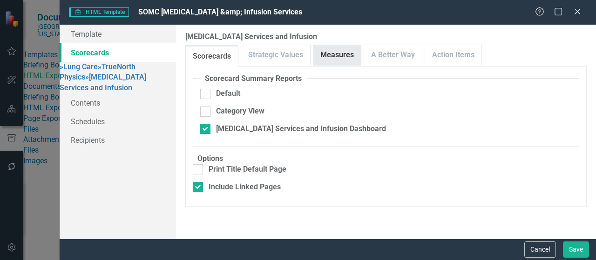
click at [350, 56] on link "Measures" at bounding box center [336, 55] width 47 height 20
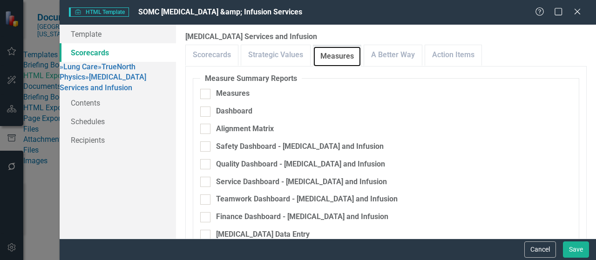
scroll to position [373, 0]
click at [404, 59] on link "A Better Way" at bounding box center [393, 55] width 58 height 20
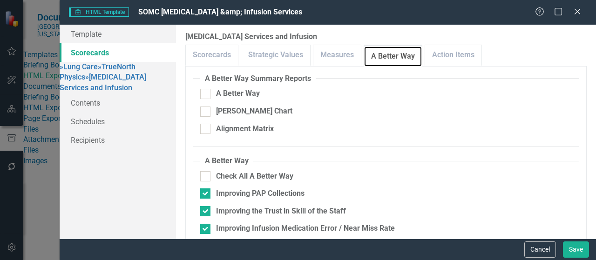
scroll to position [25, 0]
click at [252, 241] on div "Staff Work Together to Care for You" at bounding box center [276, 246] width 121 height 11
click at [206, 242] on input "Staff Work Together to Care for You" at bounding box center [203, 245] width 6 height 6
checkbox input "true"
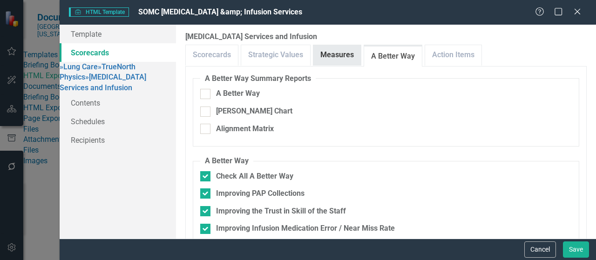
click at [326, 45] on link "Measures" at bounding box center [336, 55] width 47 height 20
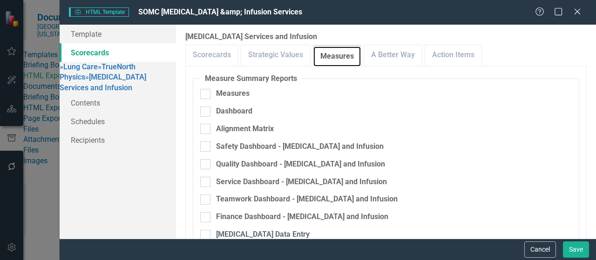
scroll to position [591, 0]
checkbox input "true"
click at [575, 248] on button "Save" at bounding box center [576, 250] width 26 height 16
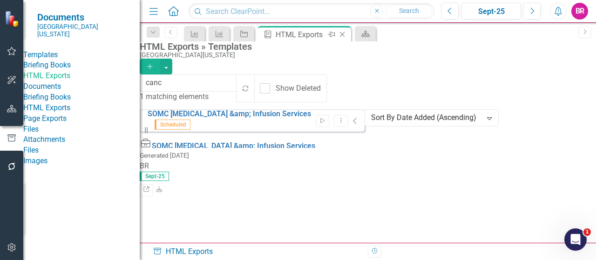
click at [344, 35] on icon "Close" at bounding box center [342, 34] width 9 height 7
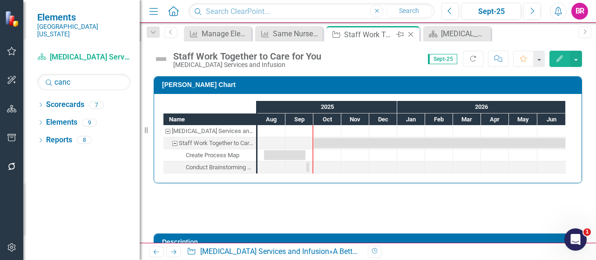
click at [409, 34] on icon "Close" at bounding box center [410, 34] width 9 height 7
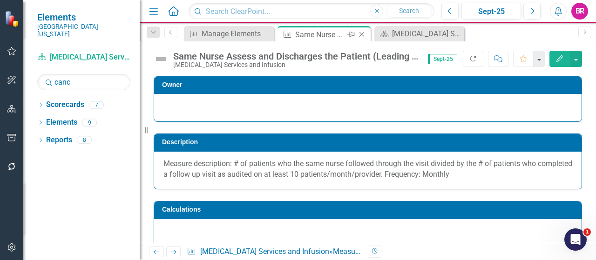
click at [362, 34] on icon at bounding box center [361, 34] width 5 height 5
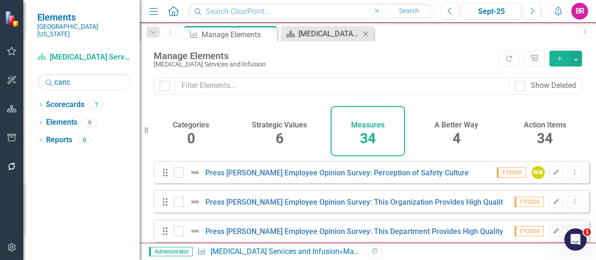
click at [305, 29] on div "[MEDICAL_DATA] Services and Infusion Dashboard" at bounding box center [328, 34] width 61 height 12
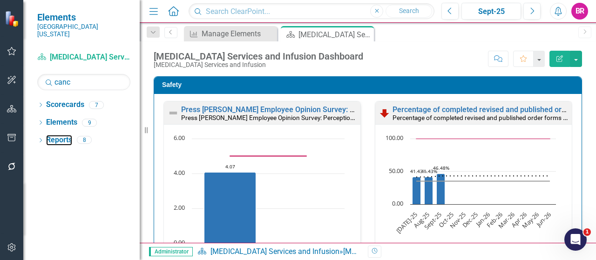
click at [58, 135] on link "Reports" at bounding box center [59, 140] width 26 height 11
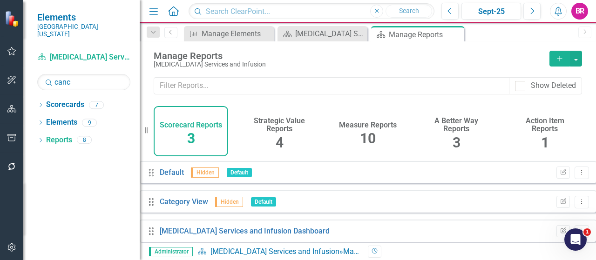
click at [361, 136] on span "10" at bounding box center [368, 138] width 16 height 16
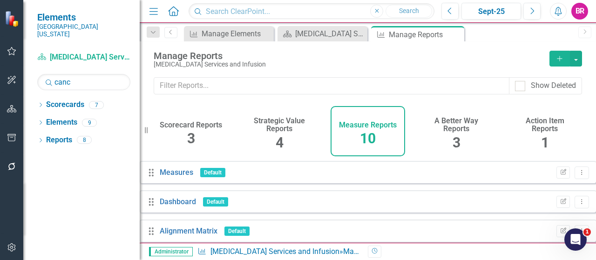
scroll to position [140, 0]
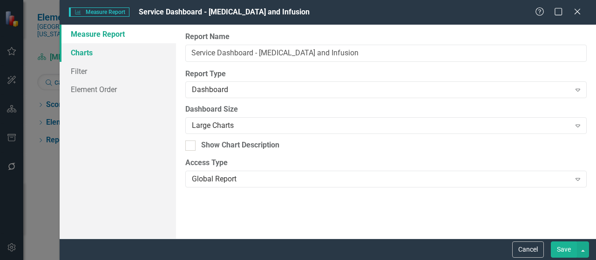
click at [88, 55] on link "Charts" at bounding box center [118, 52] width 116 height 19
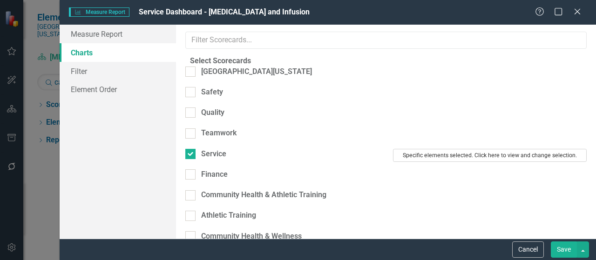
click at [446, 152] on button "Specific elements selected. Click here to view and change selection." at bounding box center [490, 155] width 194 height 13
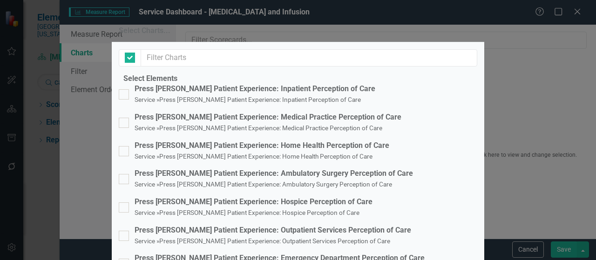
checkbox input "false"
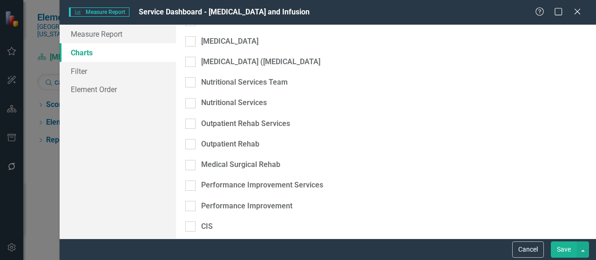
scroll to position [2515, 0]
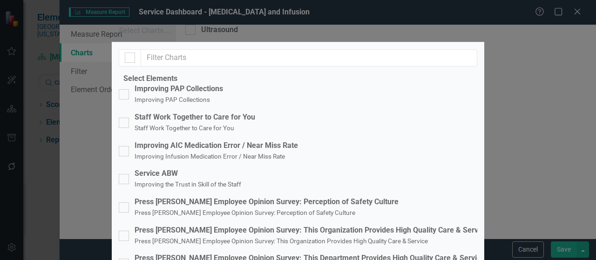
scroll to position [742, 0]
drag, startPoint x: 258, startPoint y: 176, endPoint x: 306, endPoint y: 179, distance: 48.0
checkbox input "true"
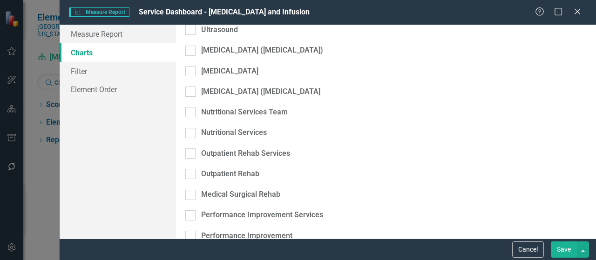
click at [569, 249] on button "Save" at bounding box center [564, 250] width 26 height 16
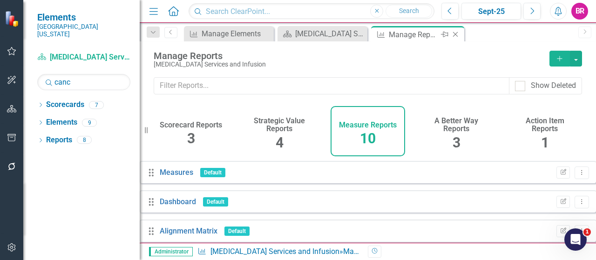
click at [455, 33] on icon "Close" at bounding box center [455, 34] width 9 height 7
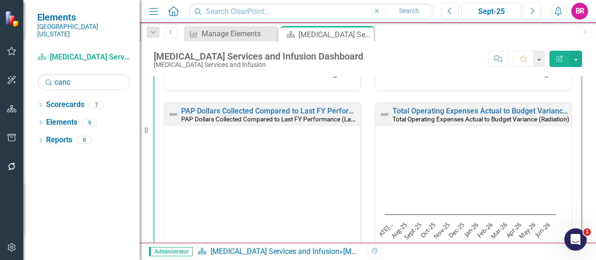
scroll to position [2049, 0]
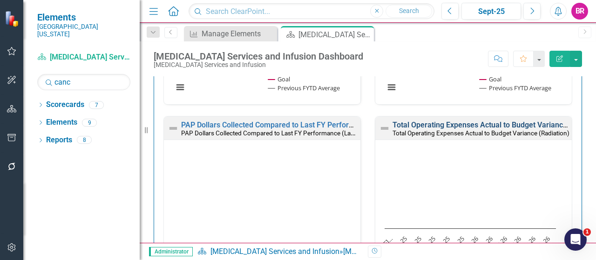
click at [487, 121] on link "Total Operating Expenses Actual to Budget Variance (Radiation)" at bounding box center [500, 125] width 214 height 9
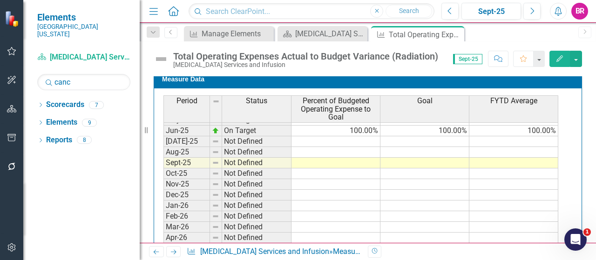
scroll to position [326, 0]
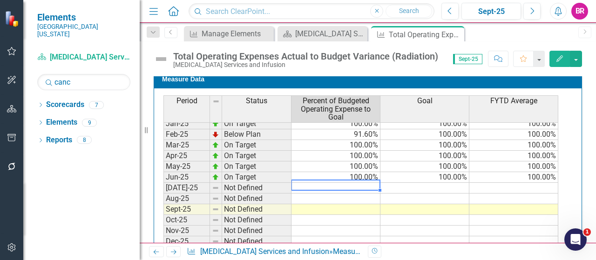
click at [362, 183] on td at bounding box center [336, 188] width 89 height 11
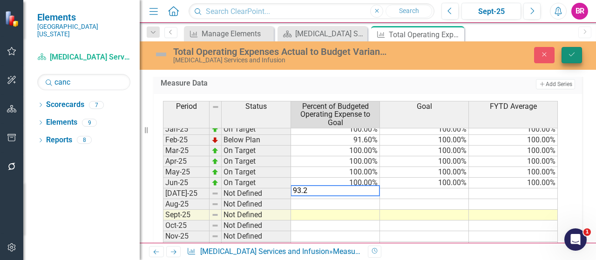
type textarea "93.2"
click at [569, 50] on button "Save" at bounding box center [572, 55] width 20 height 16
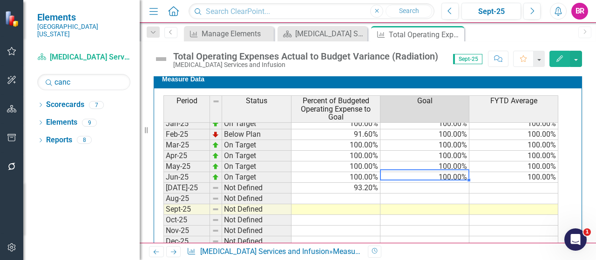
click at [455, 175] on td "100.00%" at bounding box center [424, 177] width 89 height 11
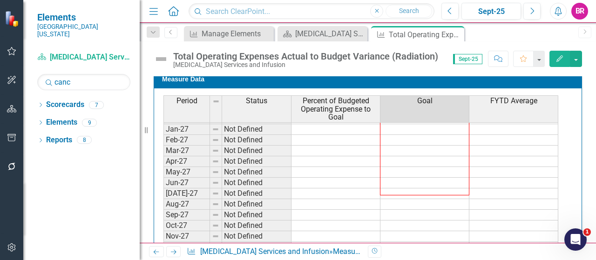
scroll to position [577, 0]
drag, startPoint x: 468, startPoint y: 178, endPoint x: 466, endPoint y: 222, distance: 43.4
click at [163, 240] on div "Period Status Percent of Budgeted Operating Expense to Goal Goal FYTD Average N…" at bounding box center [163, 99] width 0 height 306
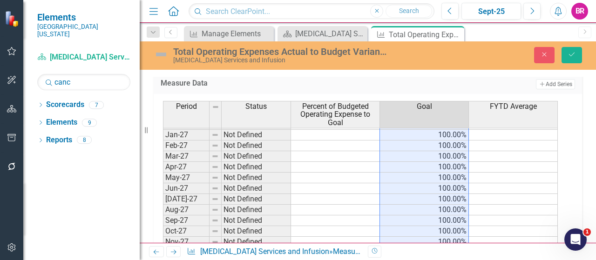
type textarea "100"
drag, startPoint x: 573, startPoint y: 50, endPoint x: 456, endPoint y: 252, distance: 233.6
click at [573, 50] on button "Save" at bounding box center [572, 55] width 20 height 16
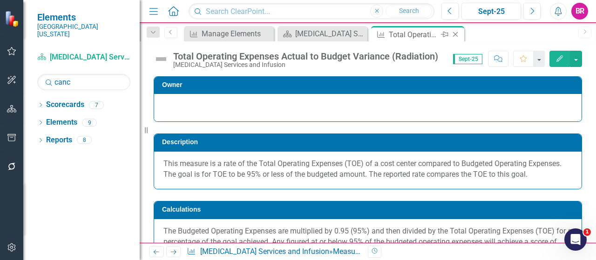
click at [456, 35] on icon "Close" at bounding box center [455, 34] width 9 height 7
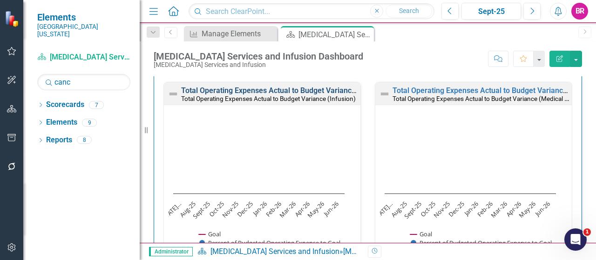
click at [322, 86] on link "Total Operating Expenses Actual to Budget Variance (Infusion)" at bounding box center [286, 90] width 210 height 9
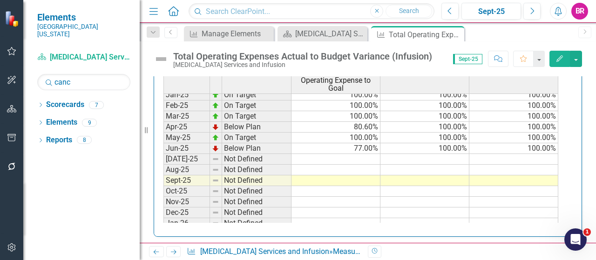
click at [356, 157] on td at bounding box center [336, 159] width 89 height 11
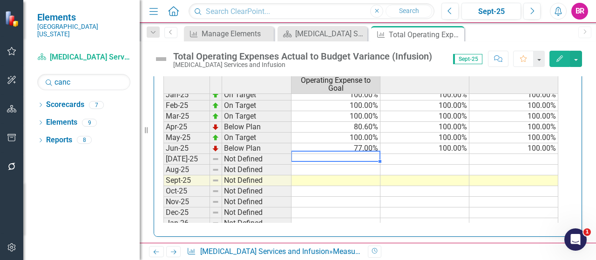
drag, startPoint x: 456, startPoint y: 35, endPoint x: 492, endPoint y: 0, distance: 49.7
click at [0, 0] on icon "Close" at bounding box center [0, 0] width 0 height 0
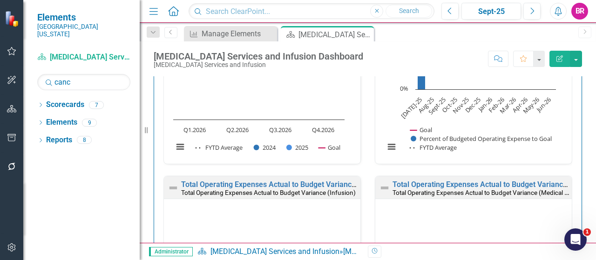
scroll to position [2189, 0]
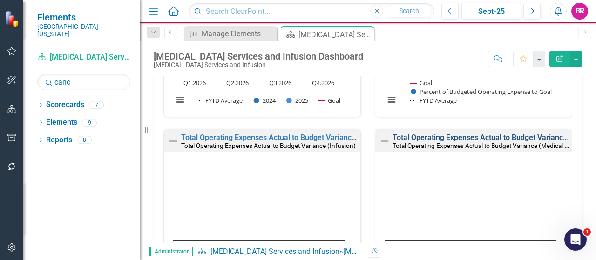
click at [508, 133] on link "Total Operating Expenses Actual to Budget Variance (Medical Oncology)" at bounding box center [514, 137] width 242 height 9
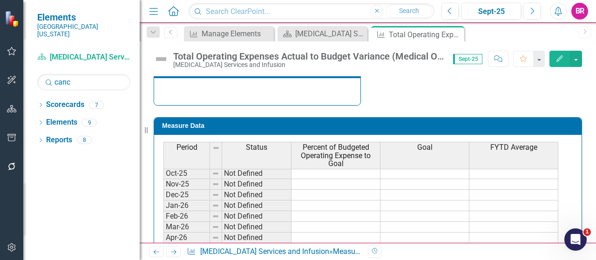
scroll to position [326, 0]
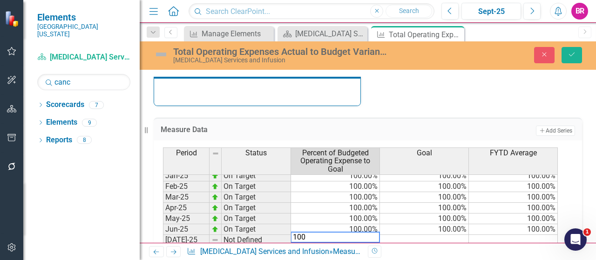
type textarea "100"
click at [452, 235] on td at bounding box center [424, 240] width 89 height 11
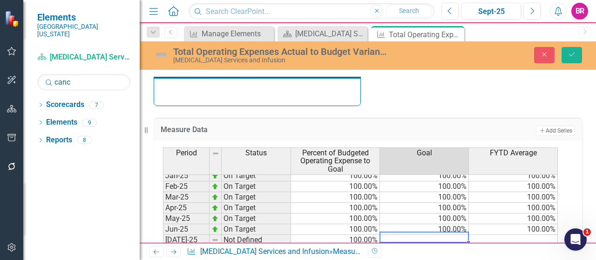
click at [459, 224] on td "100.00%" at bounding box center [424, 229] width 89 height 11
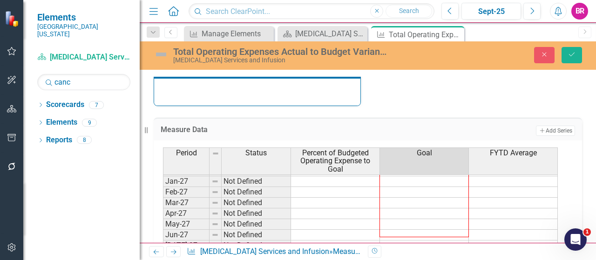
scroll to position [578, 0]
drag, startPoint x: 468, startPoint y: 231, endPoint x: 468, endPoint y: 247, distance: 15.8
click at [468, 247] on div "Menu Home Search Close Search Previous Sept-25 Next Alerts BR User Edit Profile…" at bounding box center [368, 130] width 456 height 260
type textarea "100"
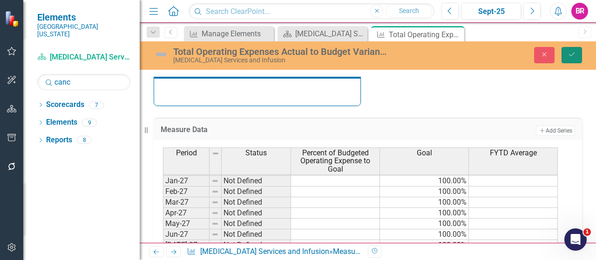
click at [576, 59] on button "Save" at bounding box center [572, 55] width 20 height 16
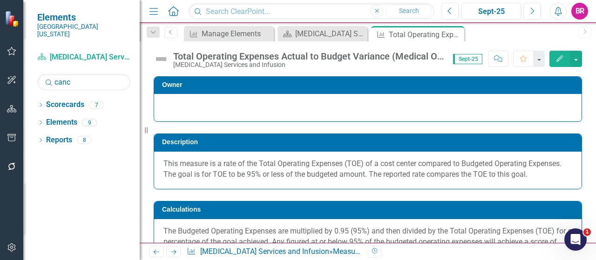
scroll to position [140, 0]
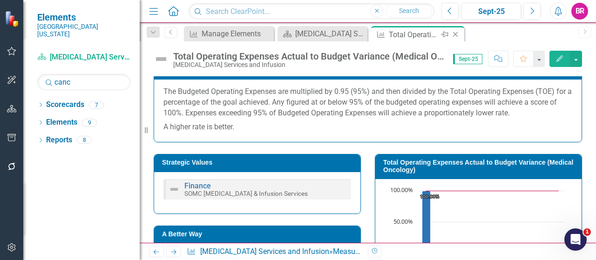
click at [456, 34] on icon "Close" at bounding box center [455, 34] width 9 height 7
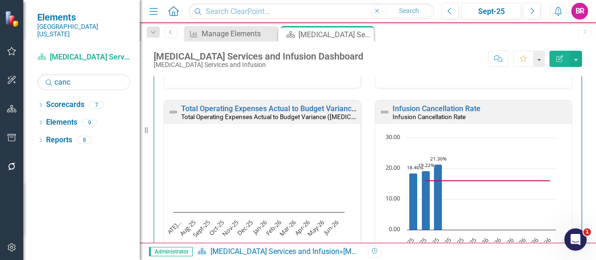
scroll to position [2470, 0]
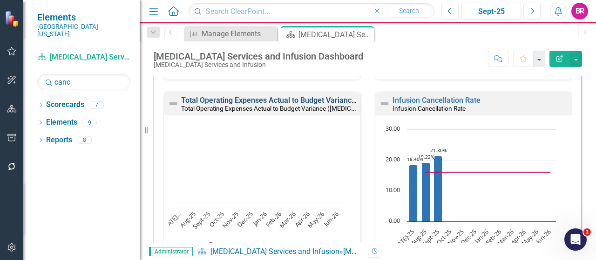
click at [278, 96] on link "Total Operating Expenses Actual to Budget Variance ([MEDICAL_DATA] Support Grou…" at bounding box center [326, 100] width 290 height 9
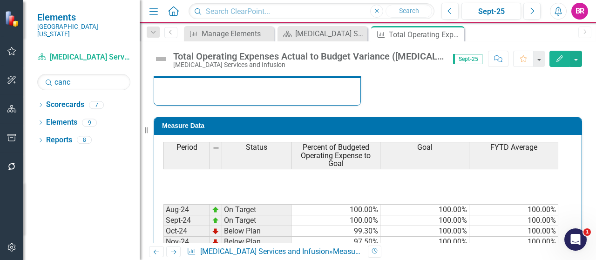
scroll to position [373, 0]
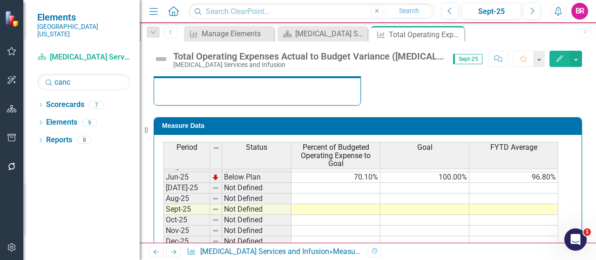
click at [457, 172] on td "100.00%" at bounding box center [424, 177] width 89 height 11
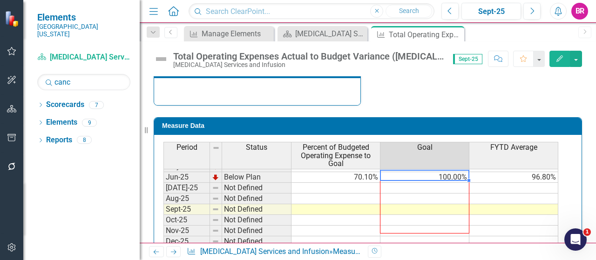
scroll to position [577, 0]
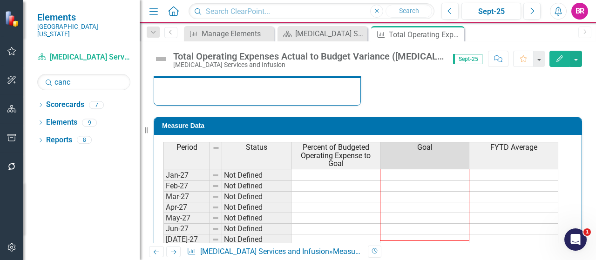
drag, startPoint x: 468, startPoint y: 177, endPoint x: 440, endPoint y: 244, distance: 72.6
click at [457, 260] on html "Elements Southern Ohio Medical Center Scorecard Cancer Services and Infusion Se…" at bounding box center [298, 130] width 596 height 260
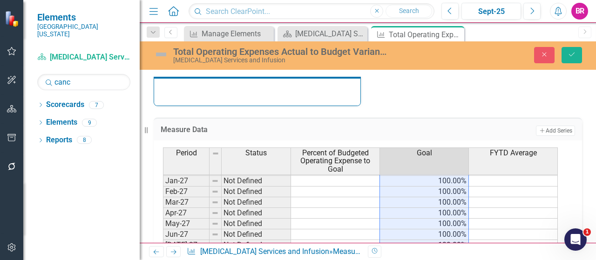
type textarea "100"
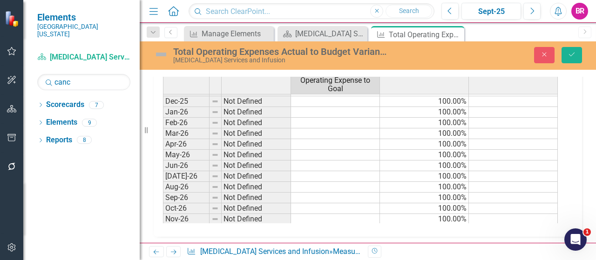
scroll to position [345, 0]
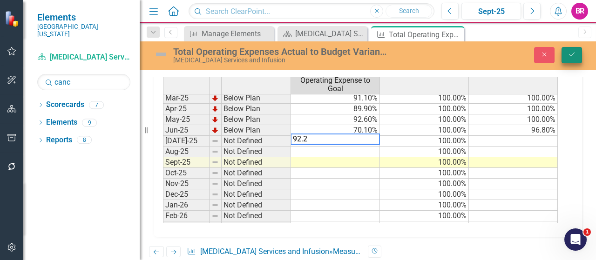
type textarea "92.2"
click at [573, 53] on icon "Save" at bounding box center [572, 54] width 8 height 7
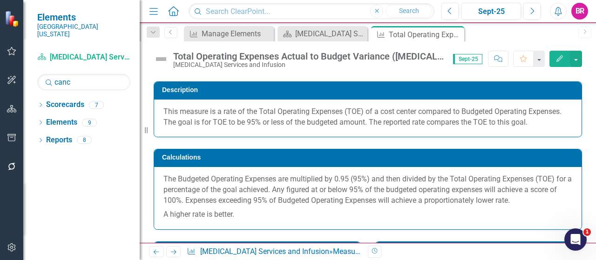
scroll to position [233, 0]
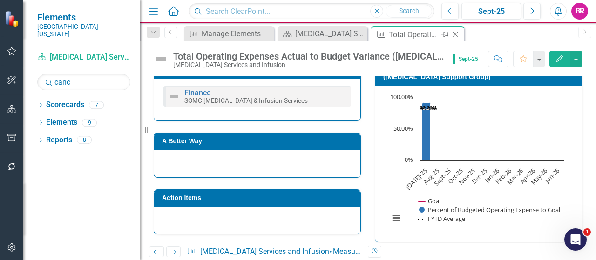
click at [458, 34] on icon "Close" at bounding box center [455, 34] width 9 height 7
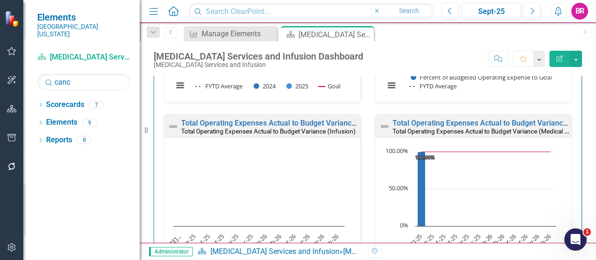
scroll to position [2235, 0]
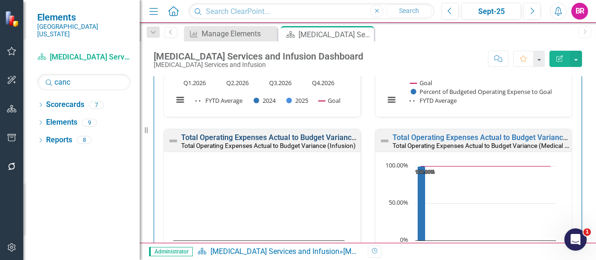
click at [242, 133] on link "Total Operating Expenses Actual to Budget Variance (Infusion)" at bounding box center [286, 137] width 210 height 9
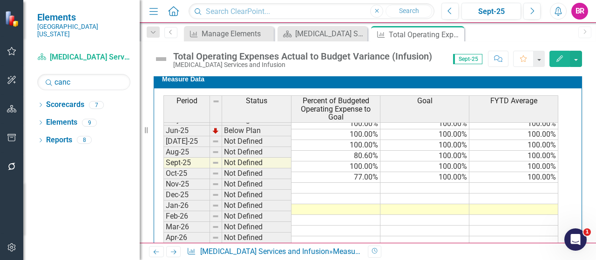
scroll to position [326, 0]
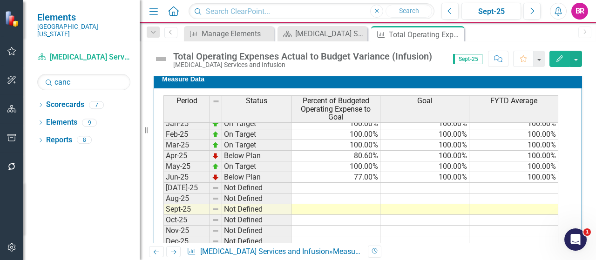
click at [364, 185] on tbody "Aug-24 On Target 100.00% 100.00% 100.00% Sept-24 On Target 100.00% 100.00% 100.…" at bounding box center [360, 231] width 395 height 332
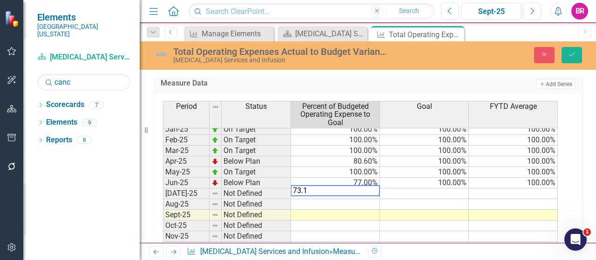
type textarea "100"
click at [163, 173] on div "Period Status Percent of Budgeted Operating Expense to Goal Goal FYTD Average M…" at bounding box center [163, 180] width 0 height 339
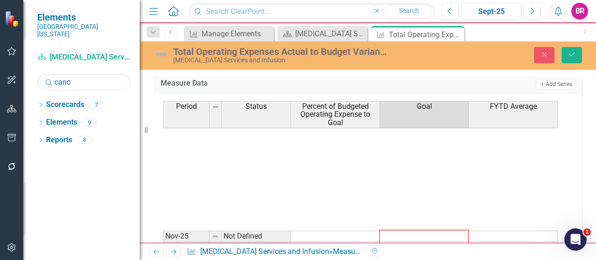
scroll to position [559, 0]
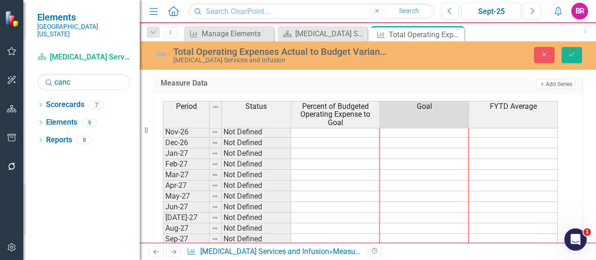
drag, startPoint x: 468, startPoint y: 182, endPoint x: 463, endPoint y: 241, distance: 59.4
click at [163, 241] on div "Period Status Percent of Budgeted Operating Expense to Goal Goal FYTD Average N…" at bounding box center [163, 124] width 0 height 306
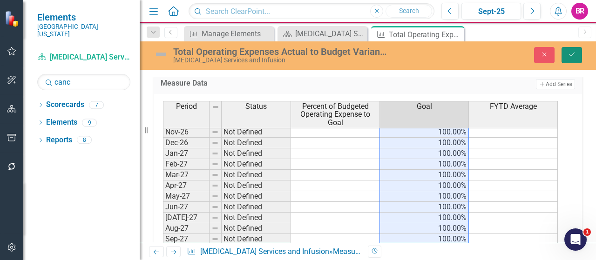
click at [569, 58] on button "Save" at bounding box center [572, 55] width 20 height 16
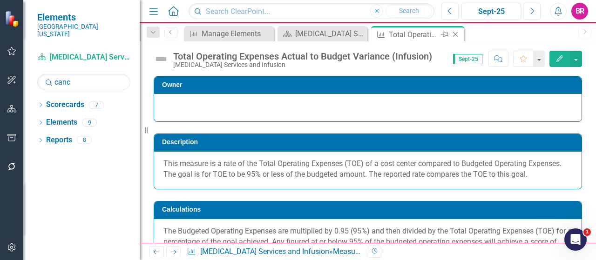
scroll to position [186, 0]
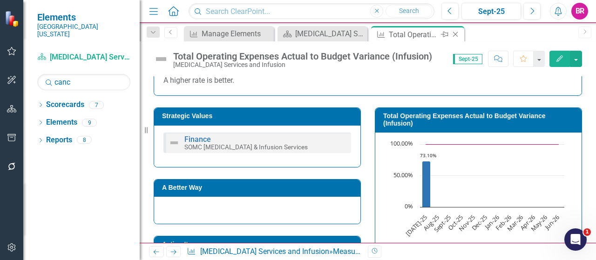
click at [457, 37] on icon "Close" at bounding box center [455, 34] width 9 height 7
